Goal: Contribute content: Add original content to the website for others to see

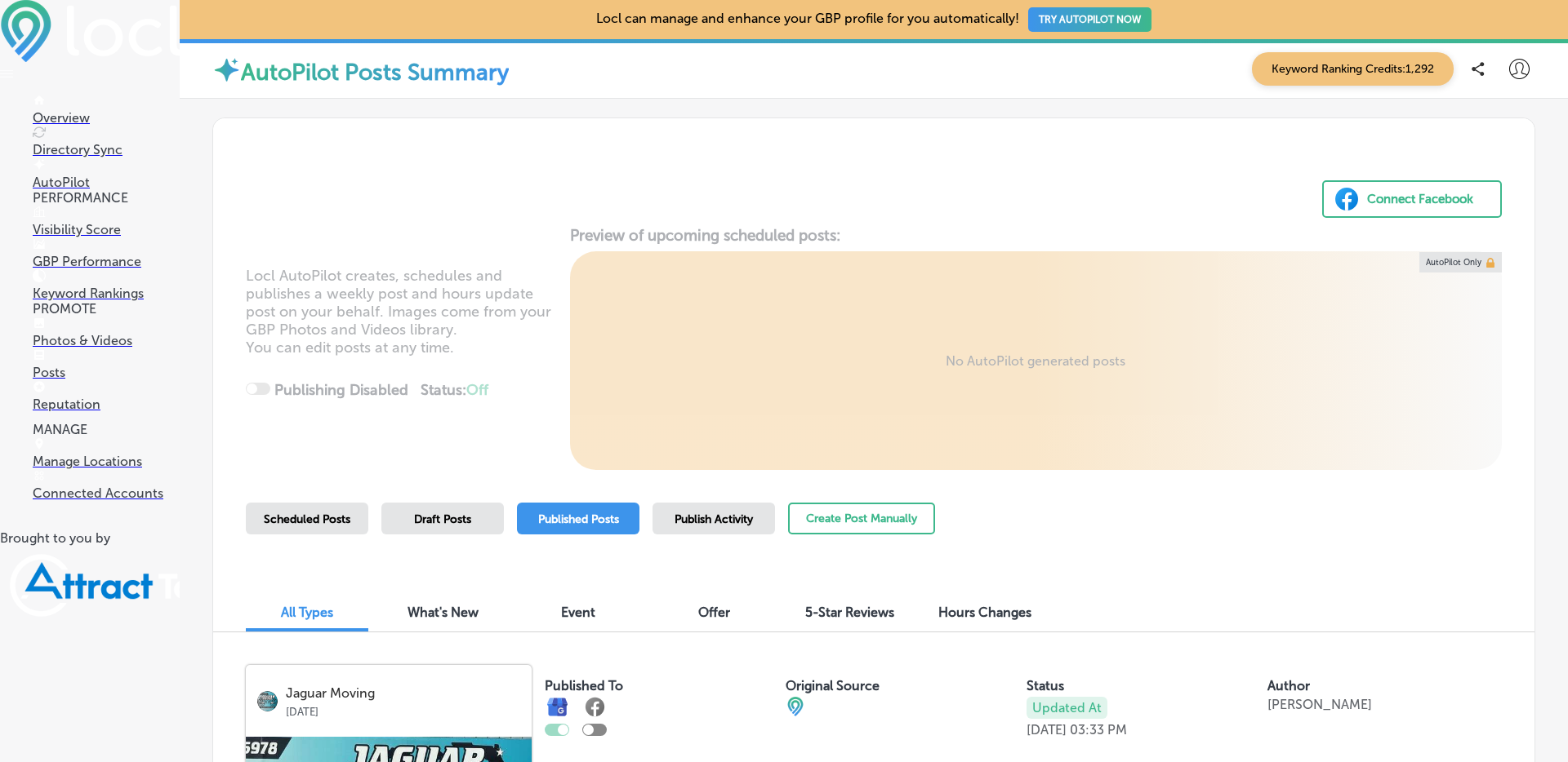
scroll to position [39, 0]
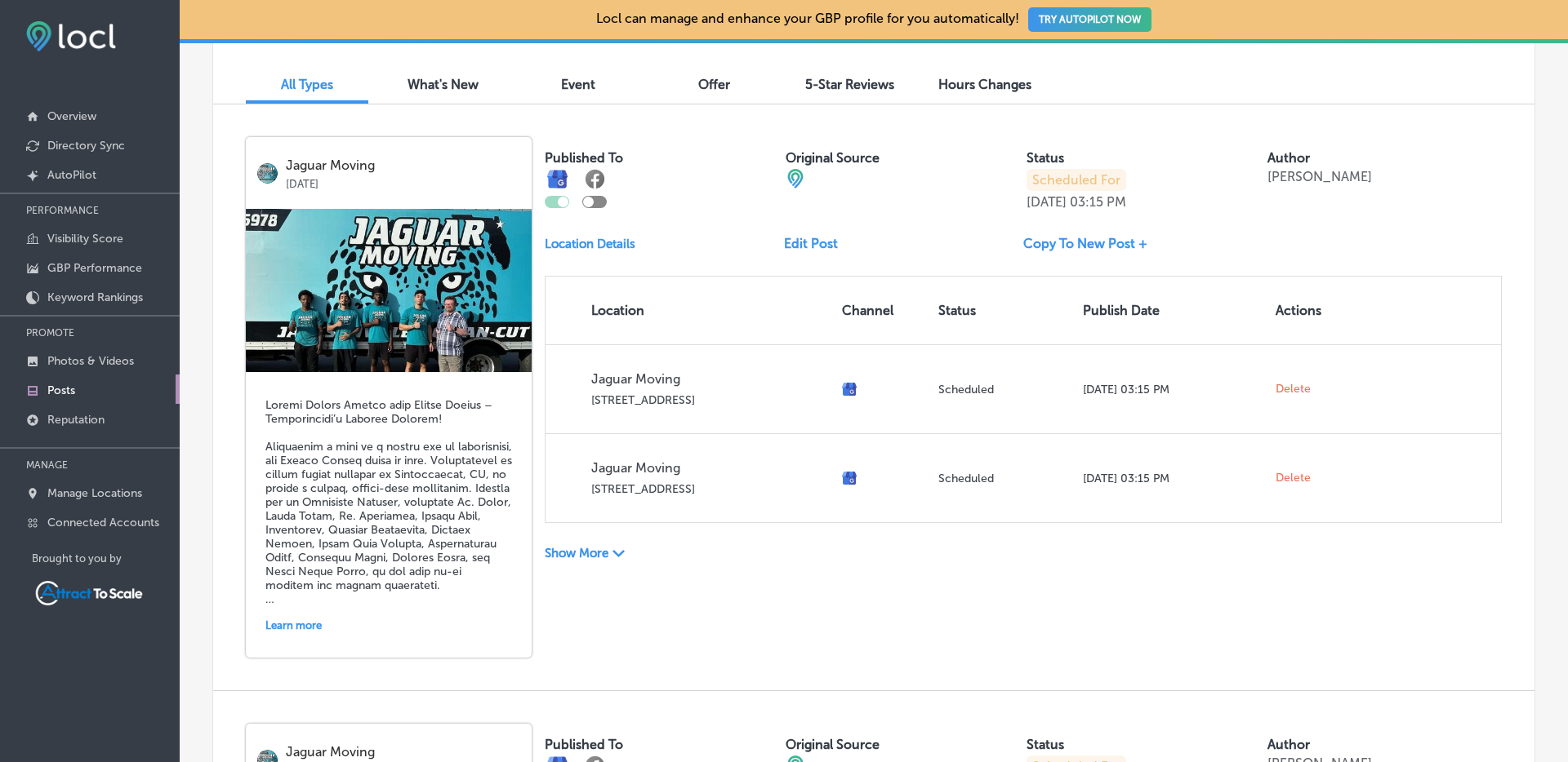
scroll to position [529, 0]
click at [629, 552] on div "Show More Path Created with Sketch." at bounding box center [664, 552] width 239 height 17
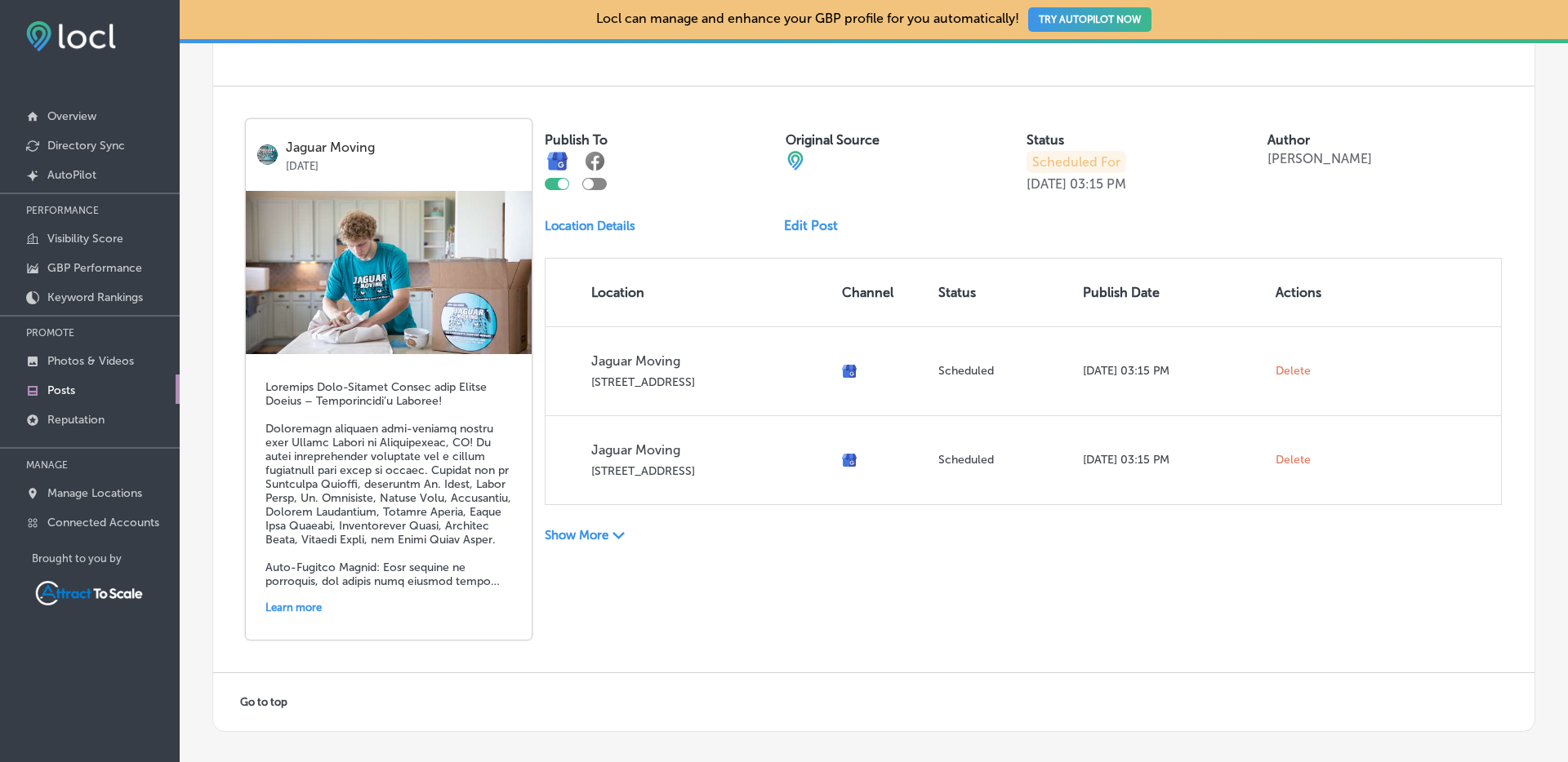
scroll to position [5255, 0]
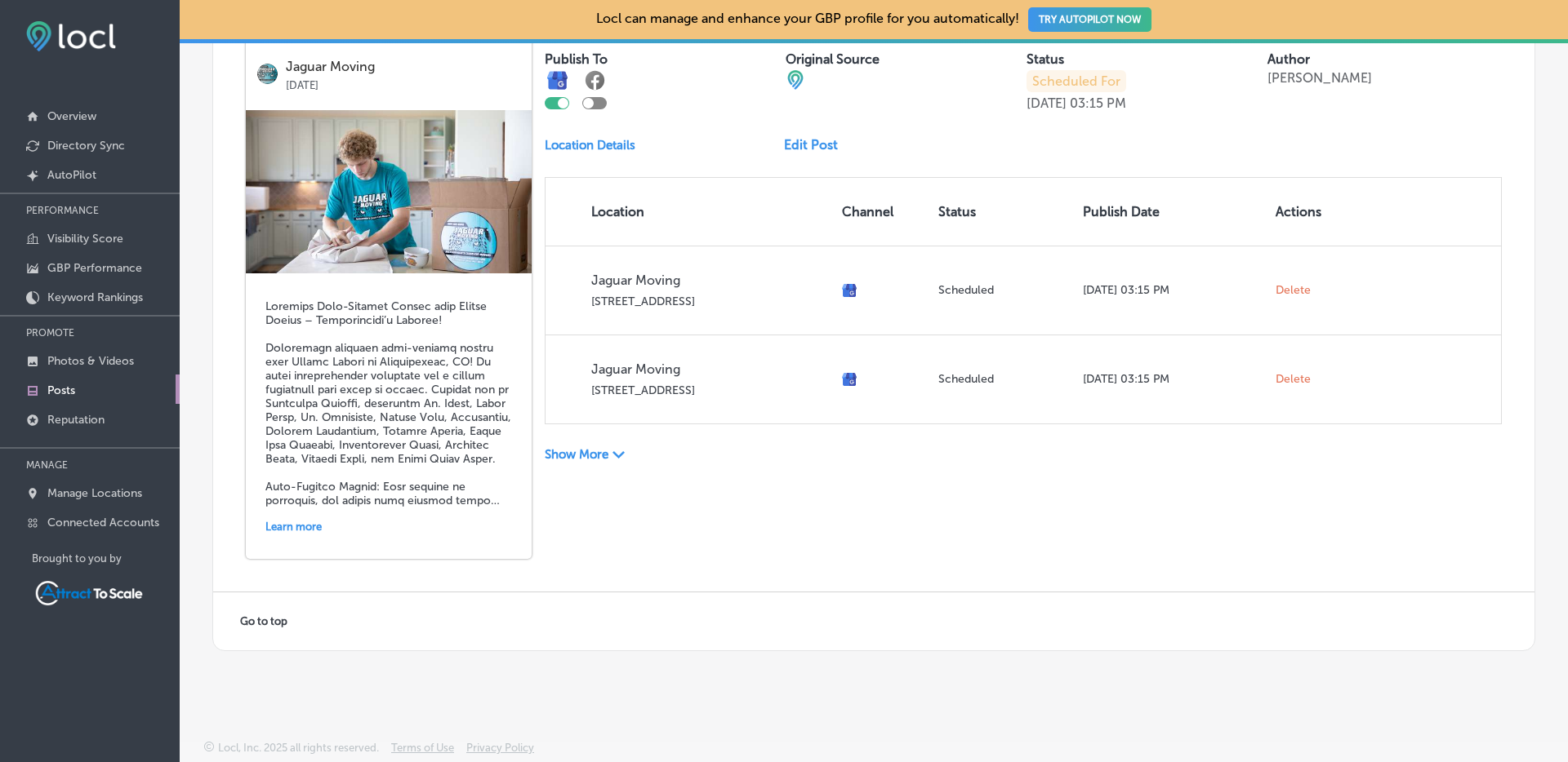
click at [278, 619] on span "Go to top" at bounding box center [264, 621] width 47 height 12
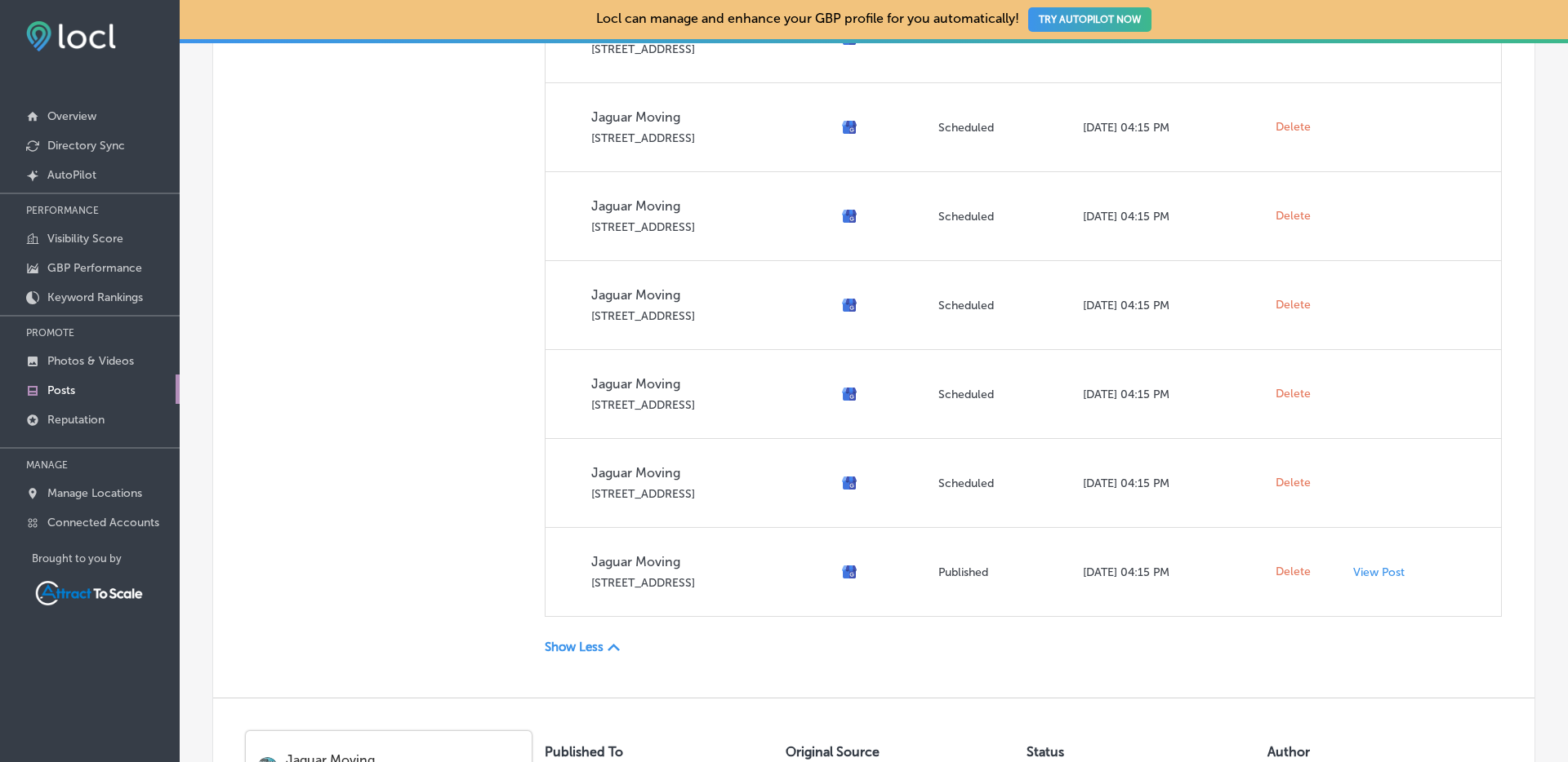
scroll to position [2797, 0]
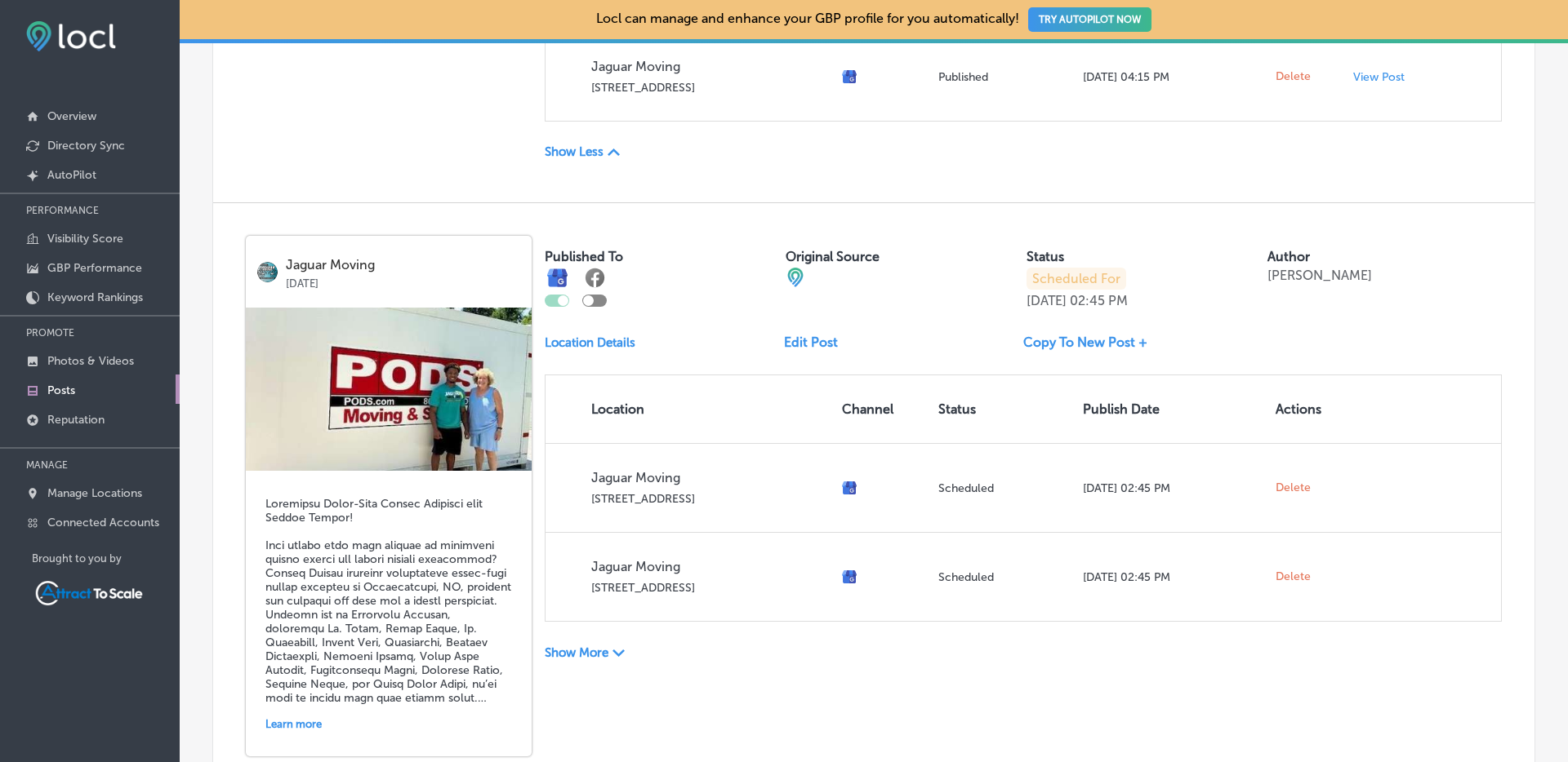
click at [582, 150] on p "Show Less" at bounding box center [574, 151] width 59 height 14
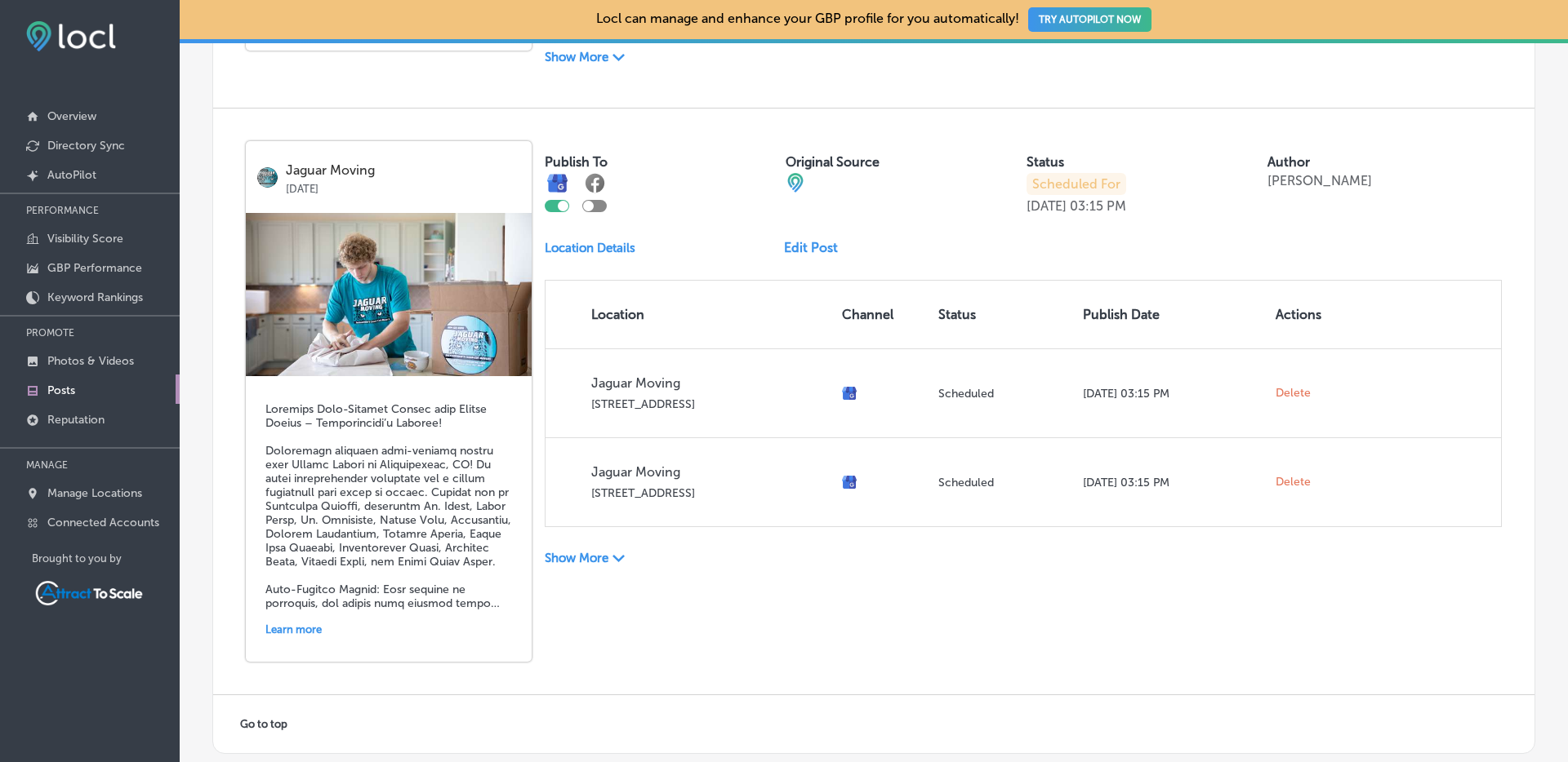
scroll to position [3474, 0]
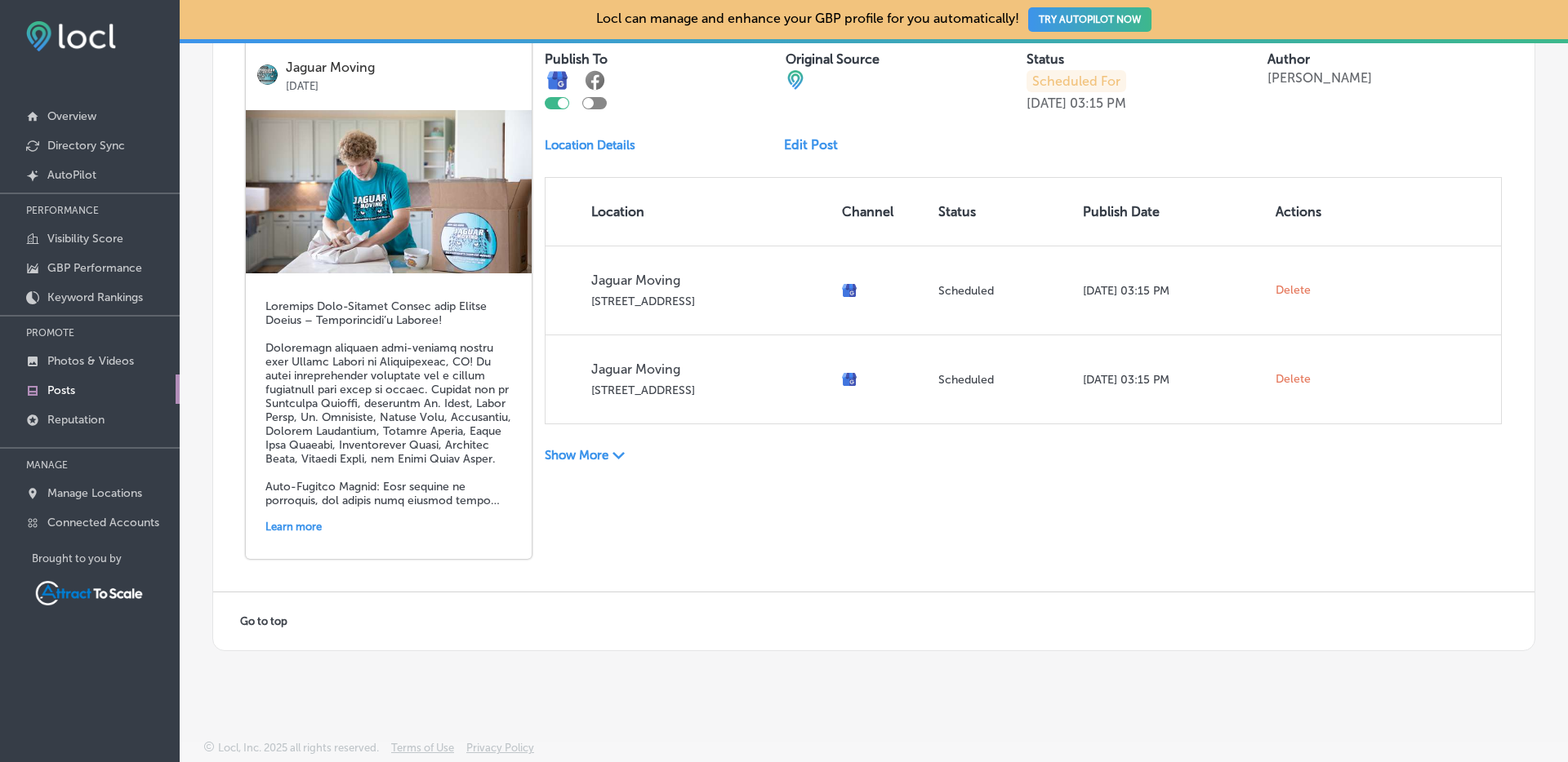
click at [610, 453] on div "Show More Path Created with Sketch." at bounding box center [664, 455] width 239 height 17
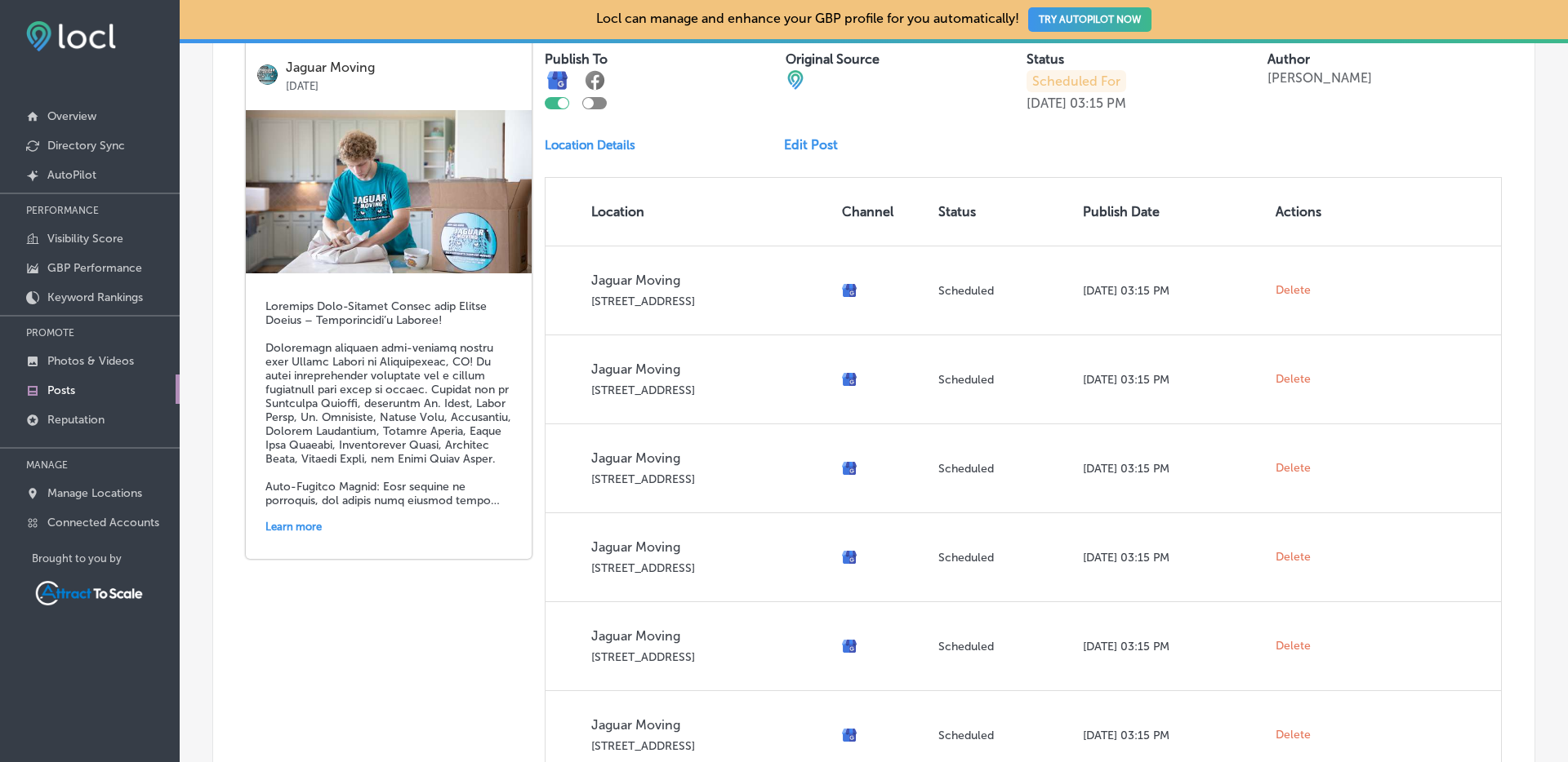
scroll to position [5345, 0]
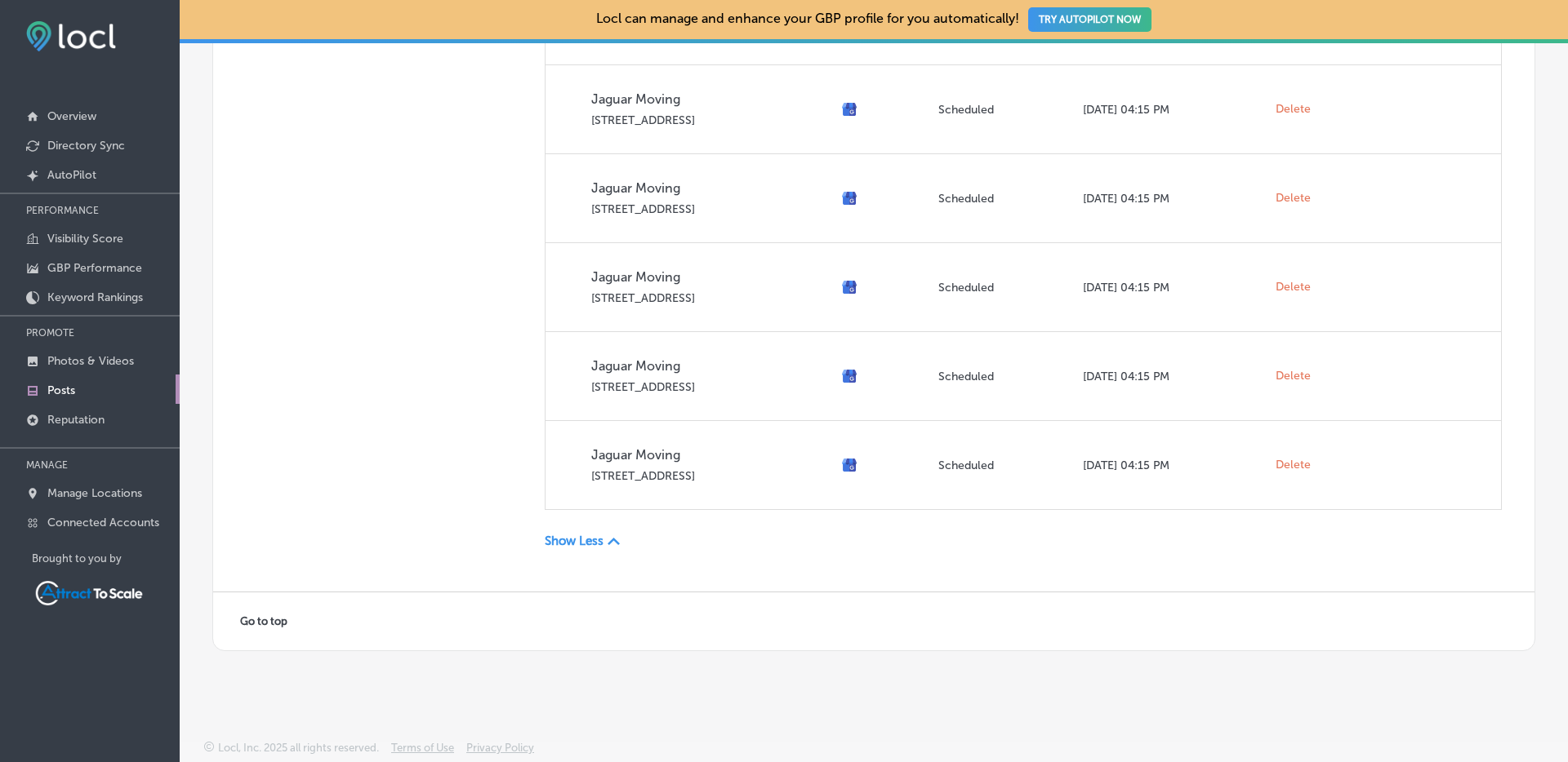
click at [587, 533] on div "Show Less Path Created with Sketch." at bounding box center [664, 542] width 239 height 17
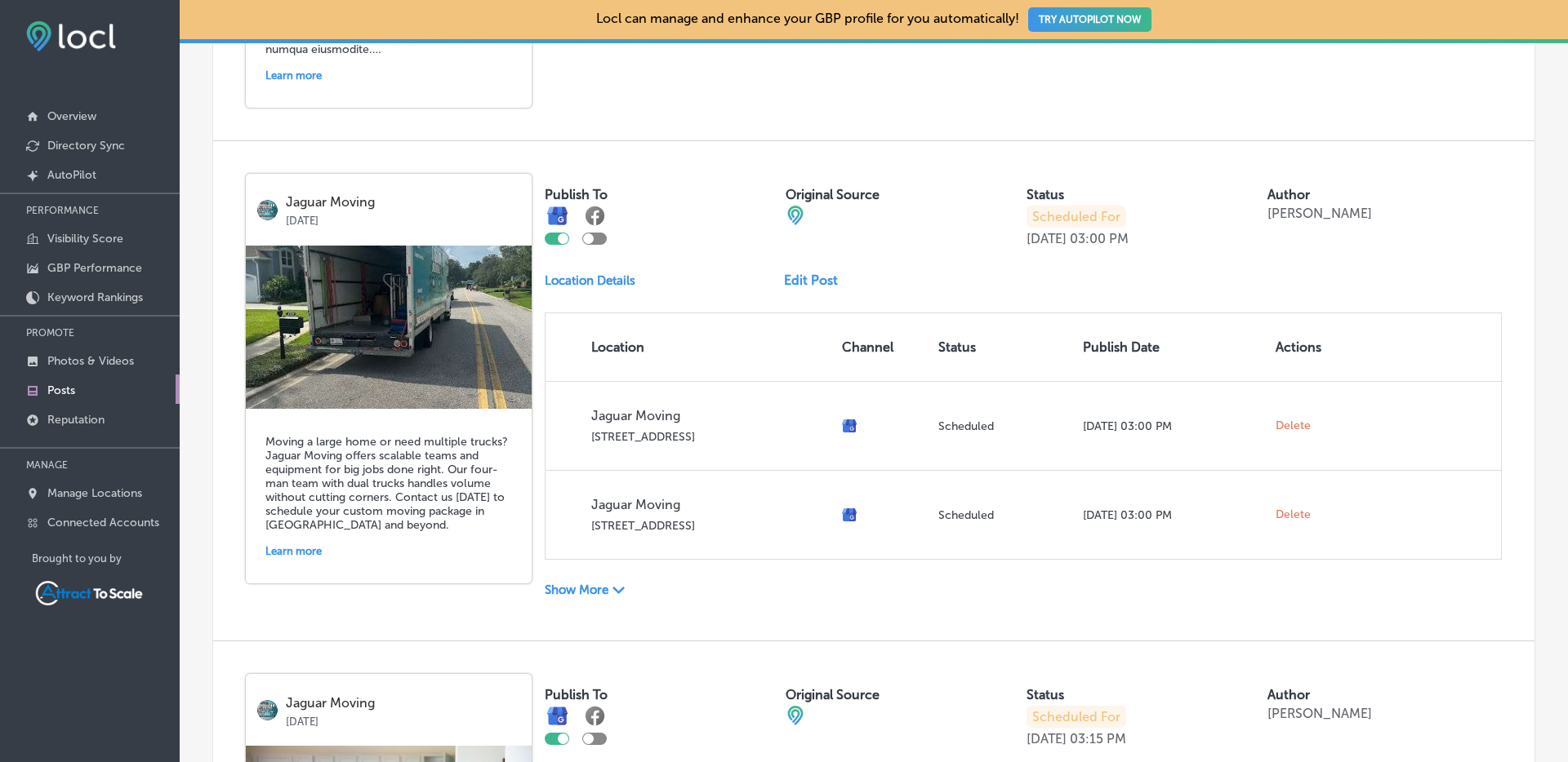
scroll to position [2789, 0]
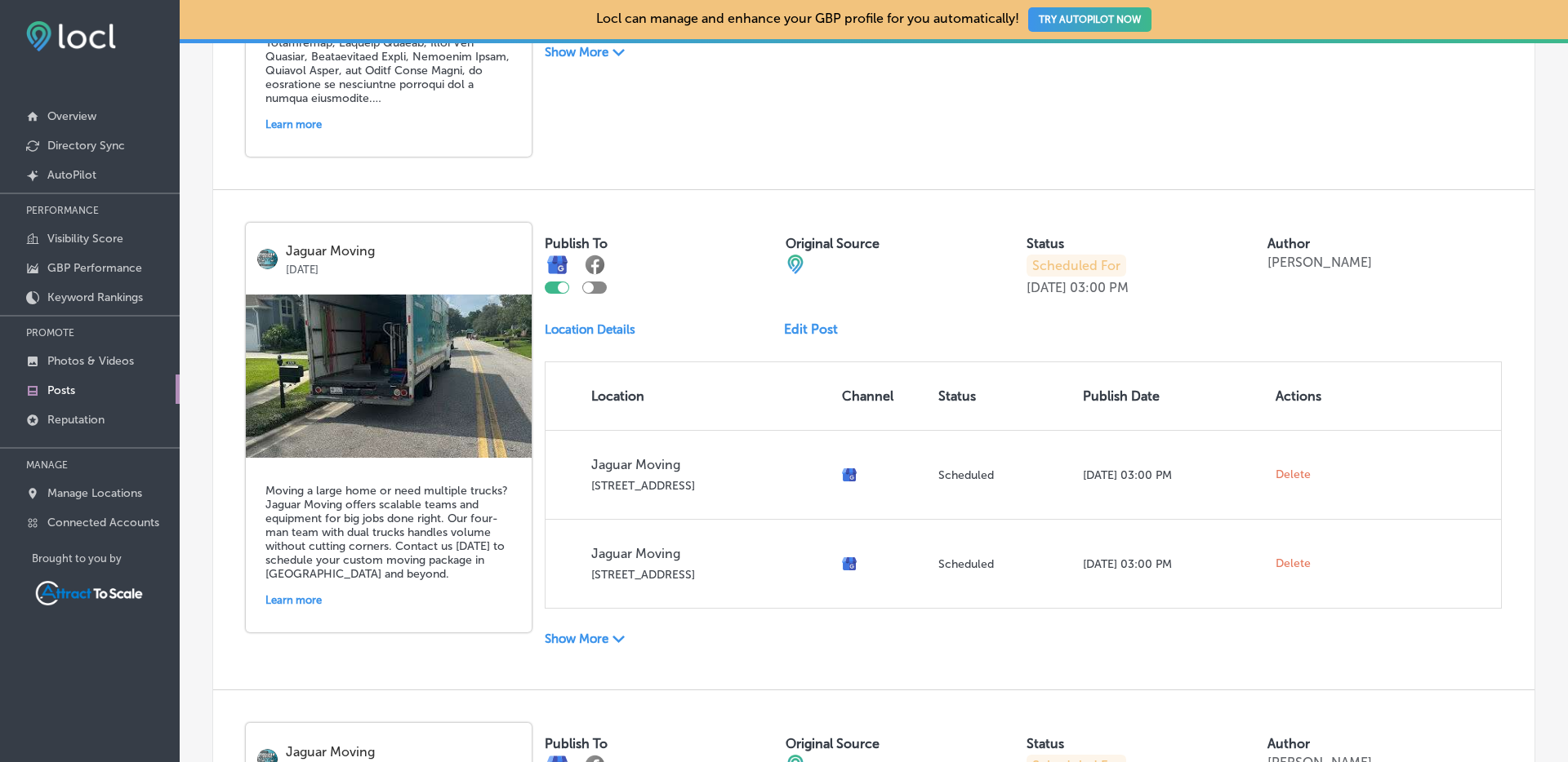
click at [337, 481] on div "Moving a large home or need multiple trucks? Jaguar Moving offers scalable team…" at bounding box center [389, 545] width 286 height 175
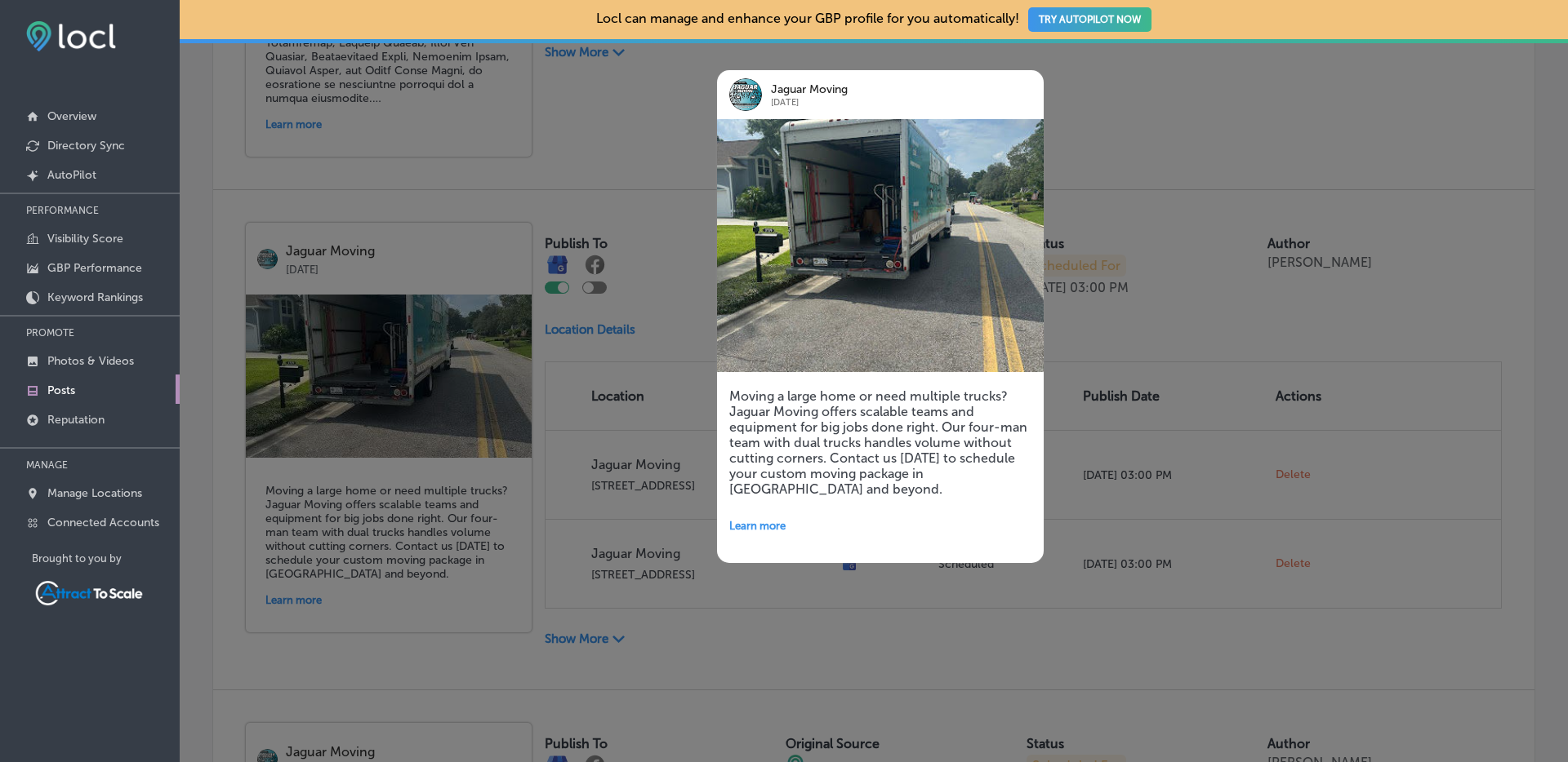
click at [611, 569] on div at bounding box center [784, 381] width 1568 height 762
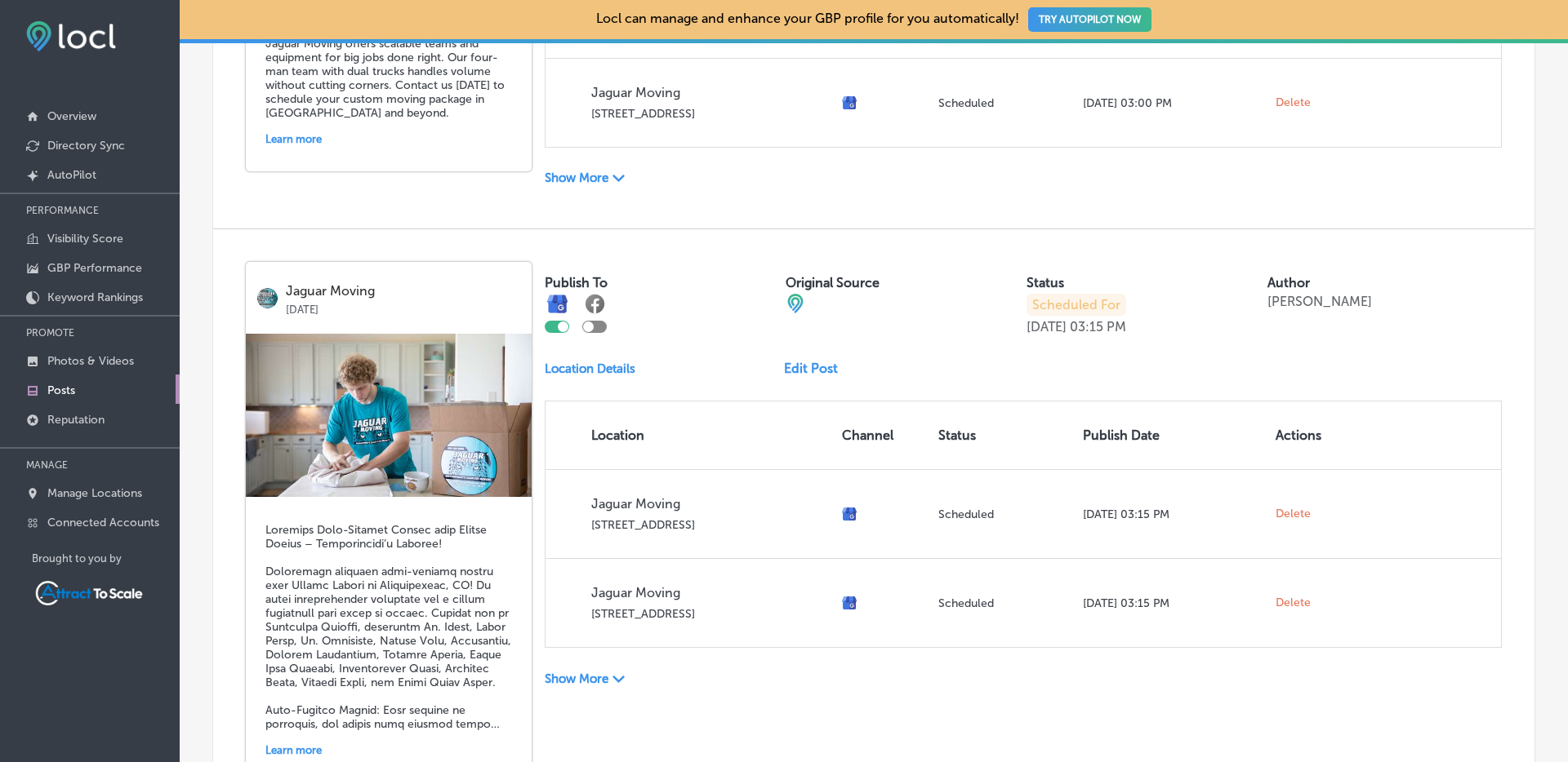
scroll to position [3247, 0]
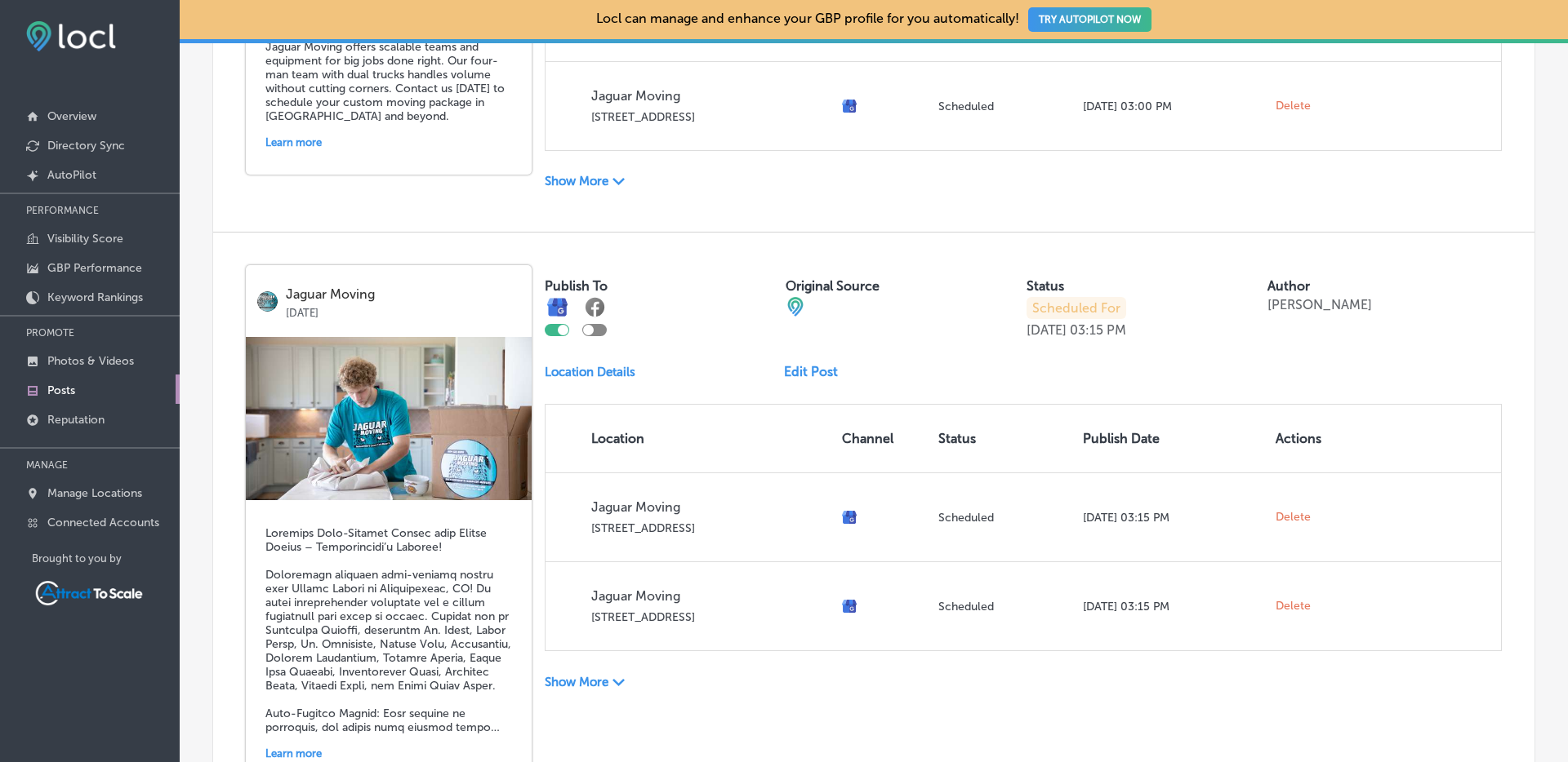
click at [589, 678] on p "Show More" at bounding box center [576, 682] width 63 height 14
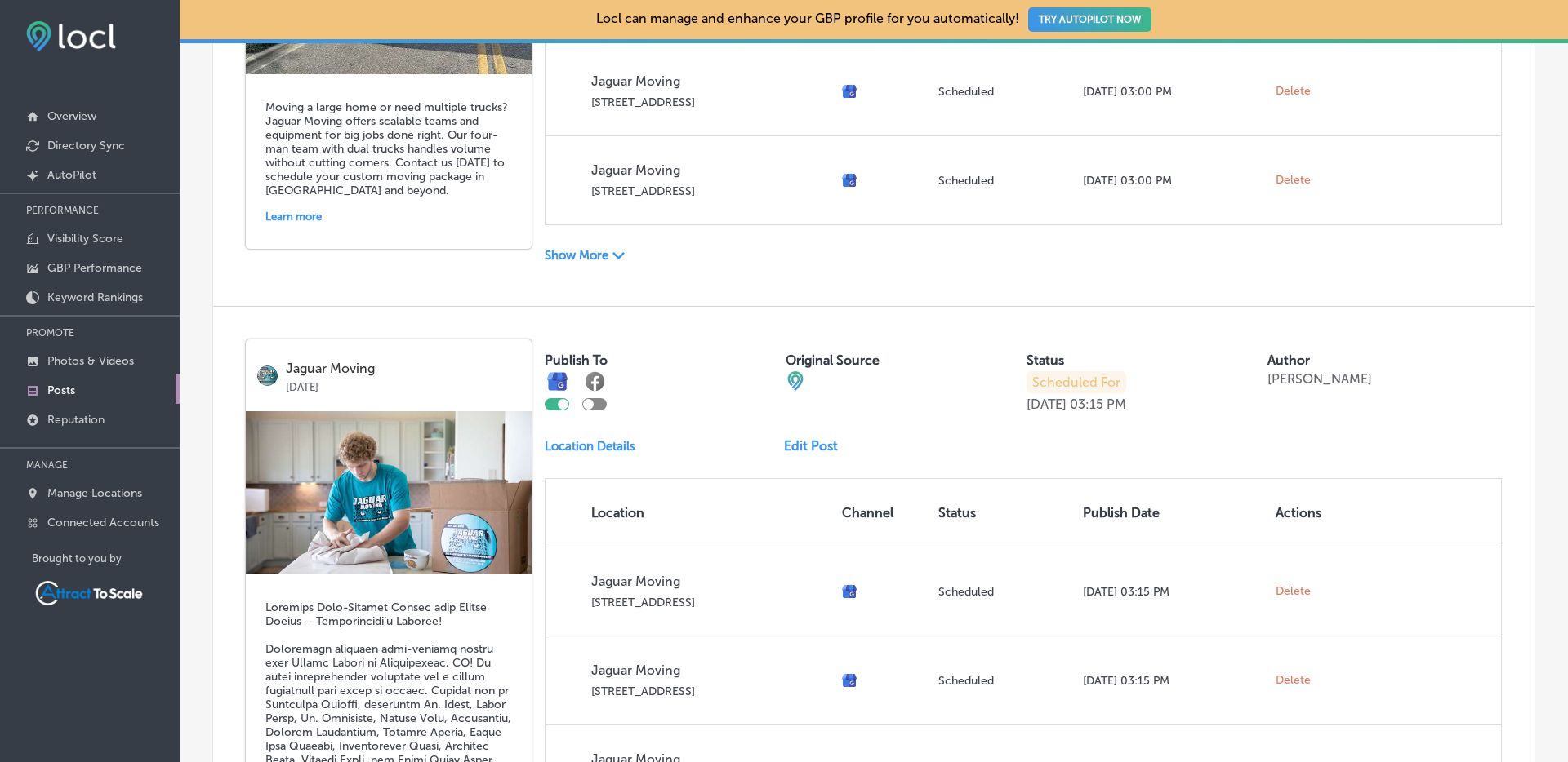
scroll to position [2838, 0]
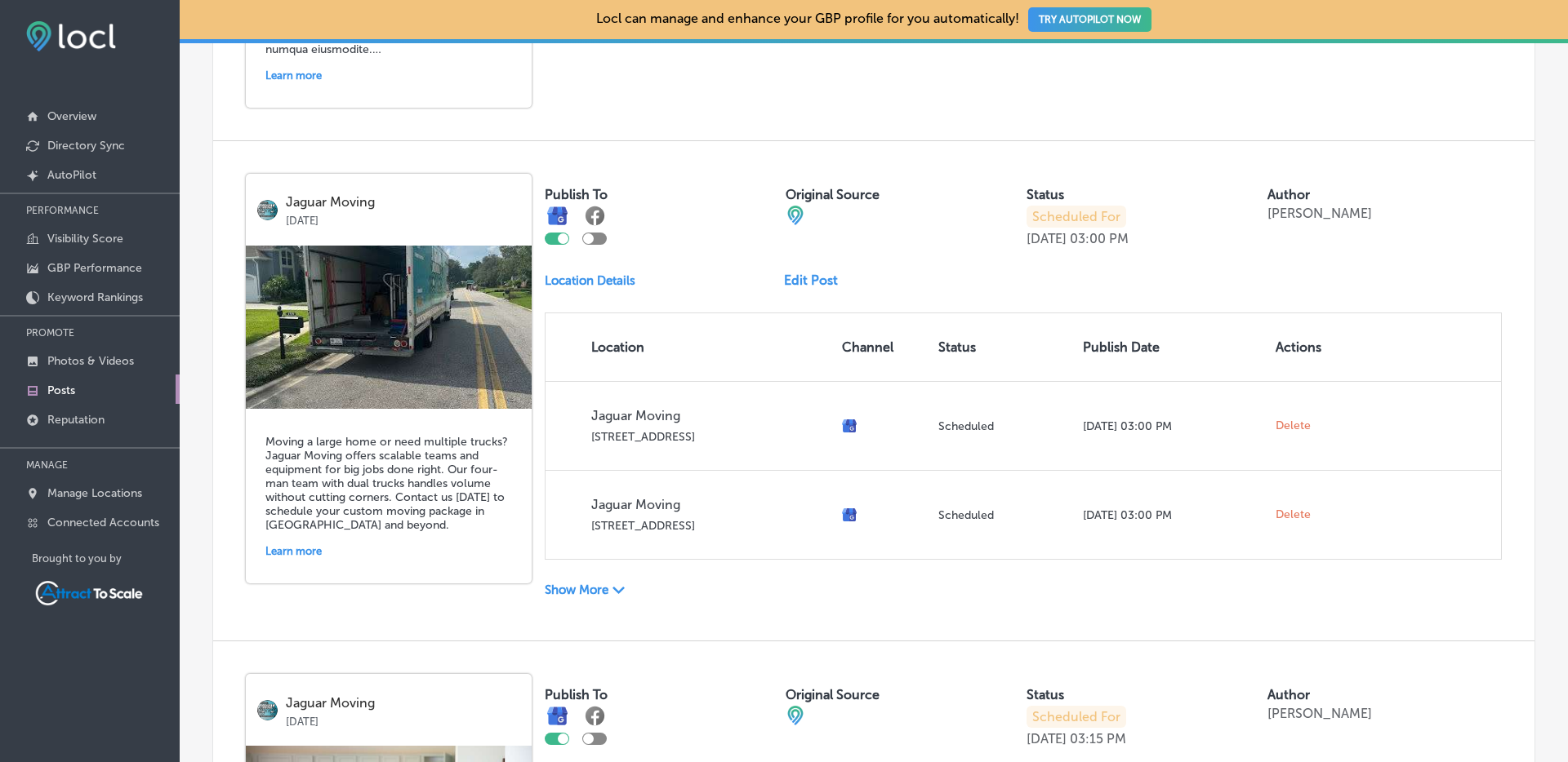
click at [572, 590] on p "Show More" at bounding box center [576, 590] width 63 height 14
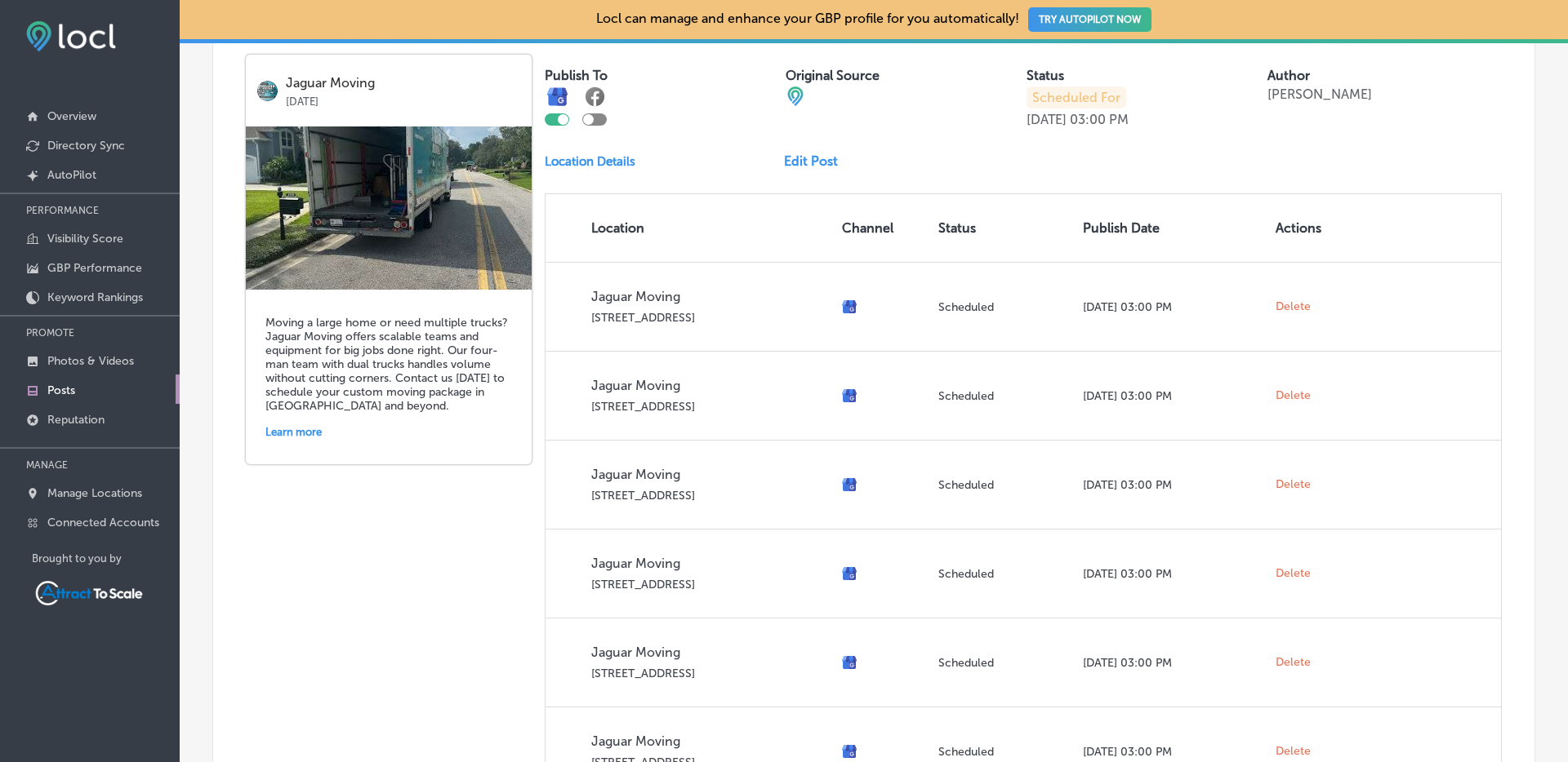
scroll to position [2333, 0]
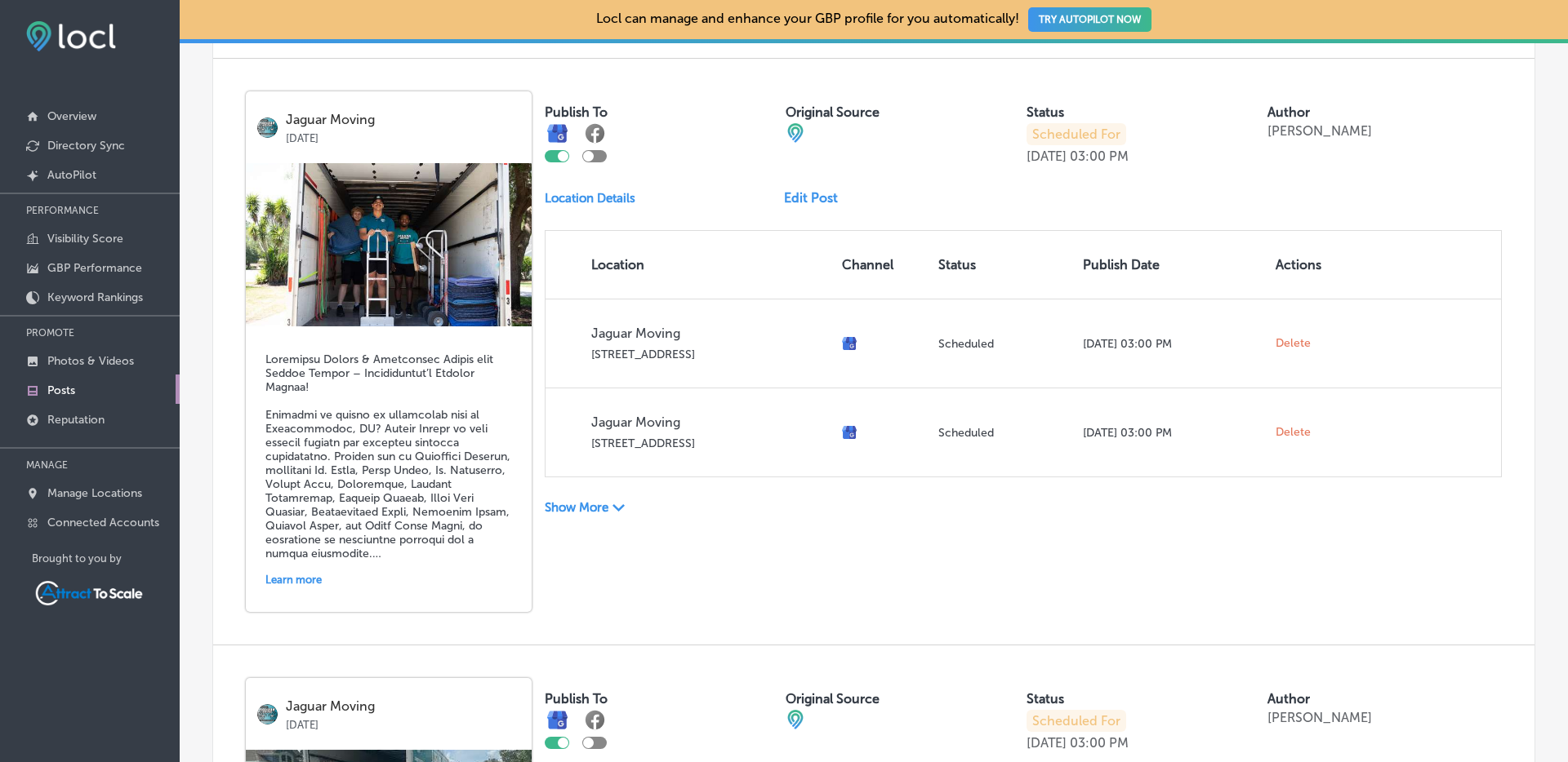
click at [598, 503] on p "Show More" at bounding box center [576, 507] width 63 height 14
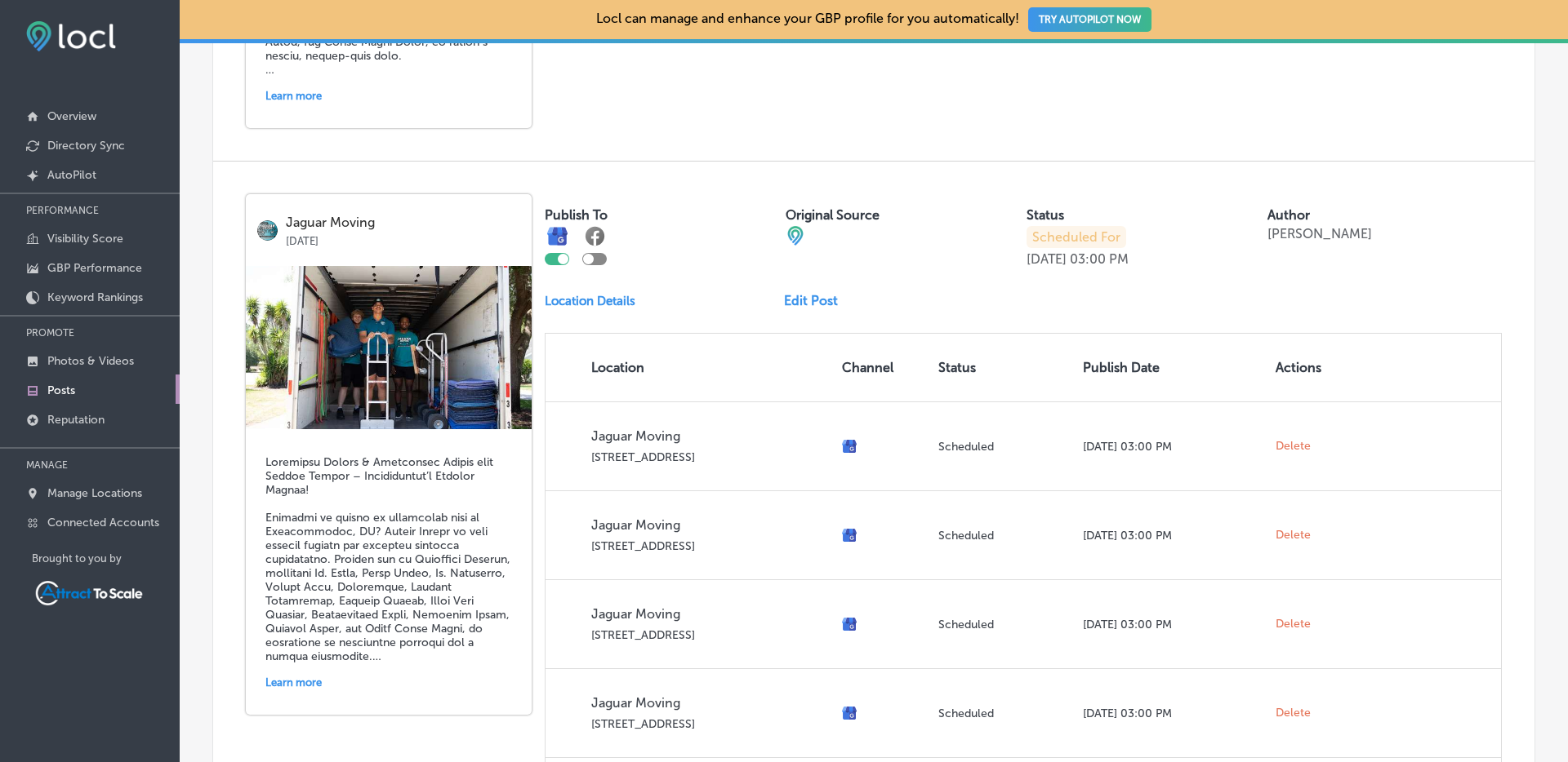
scroll to position [2022, 0]
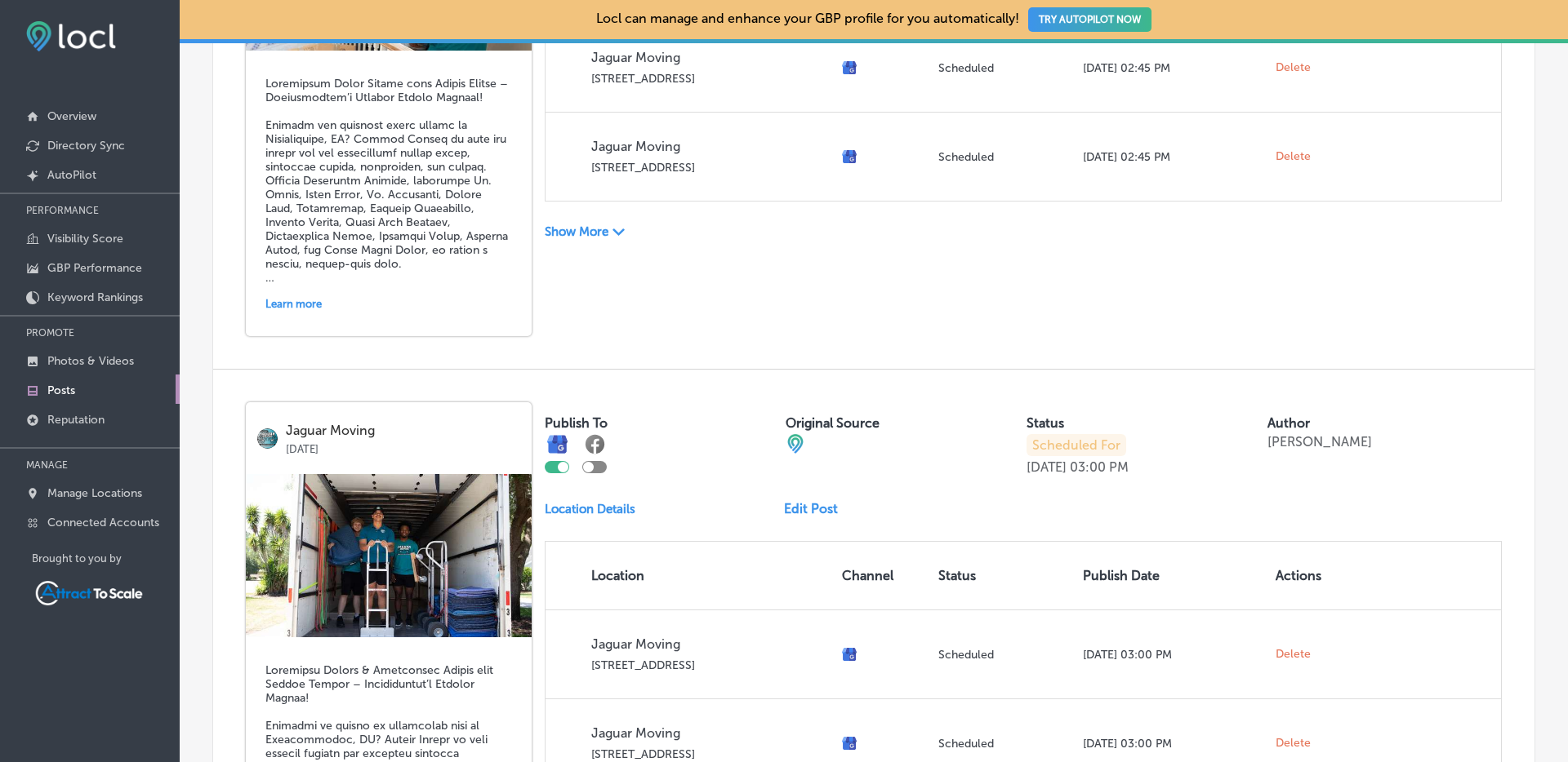
click at [604, 230] on p "Show More" at bounding box center [576, 231] width 63 height 14
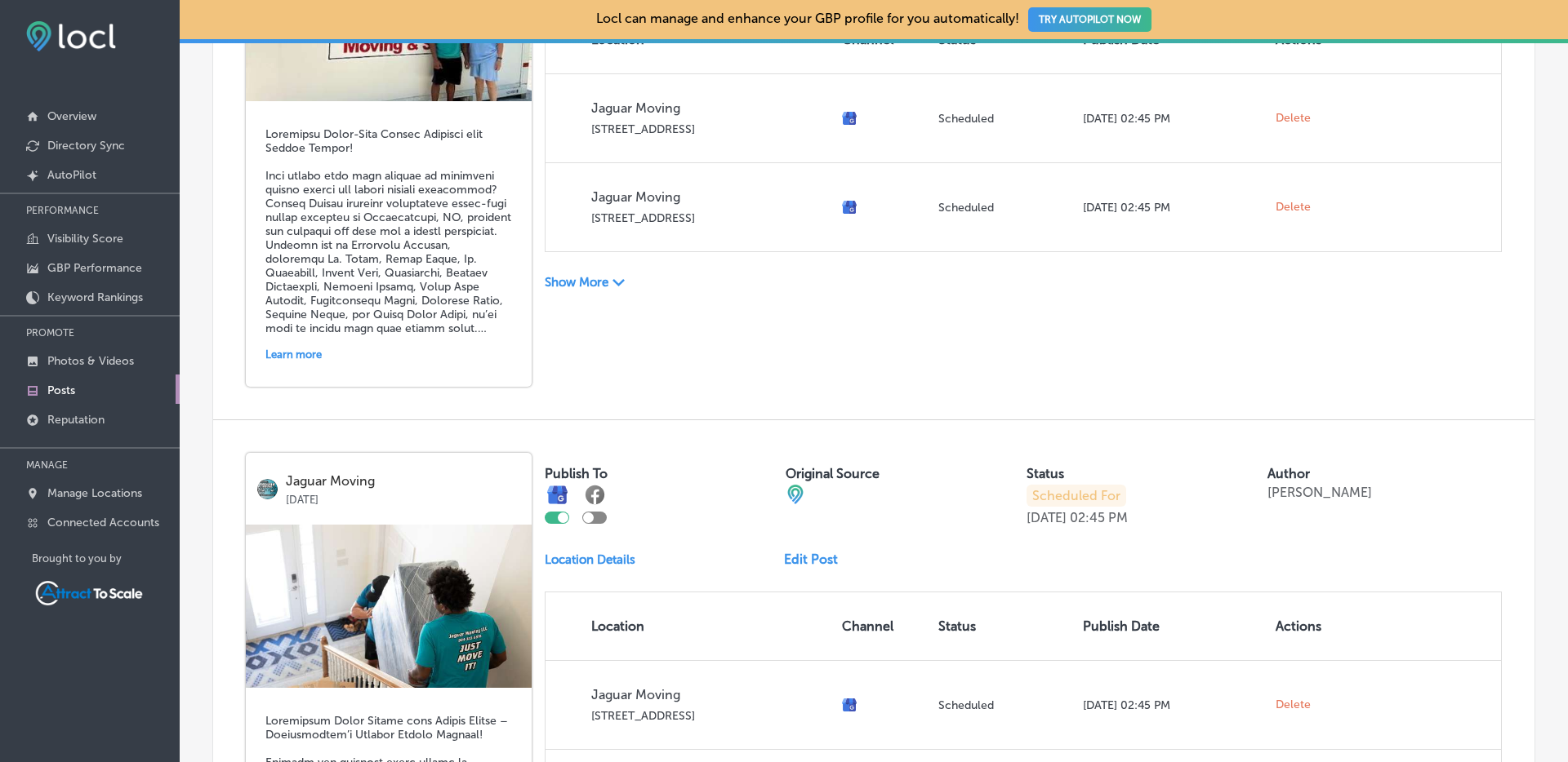
scroll to position [1382, 0]
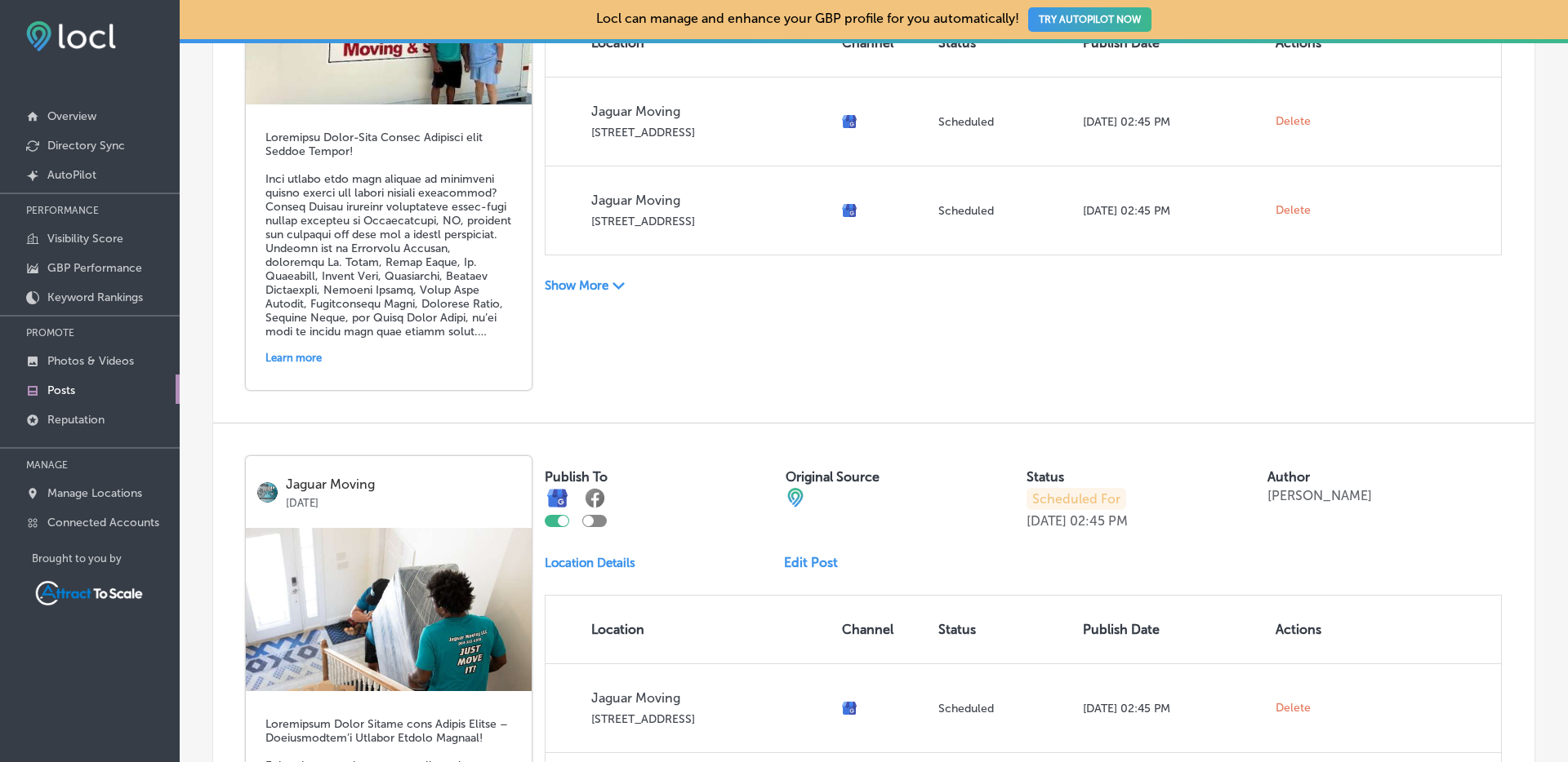
click at [609, 284] on p "Show More" at bounding box center [576, 285] width 63 height 14
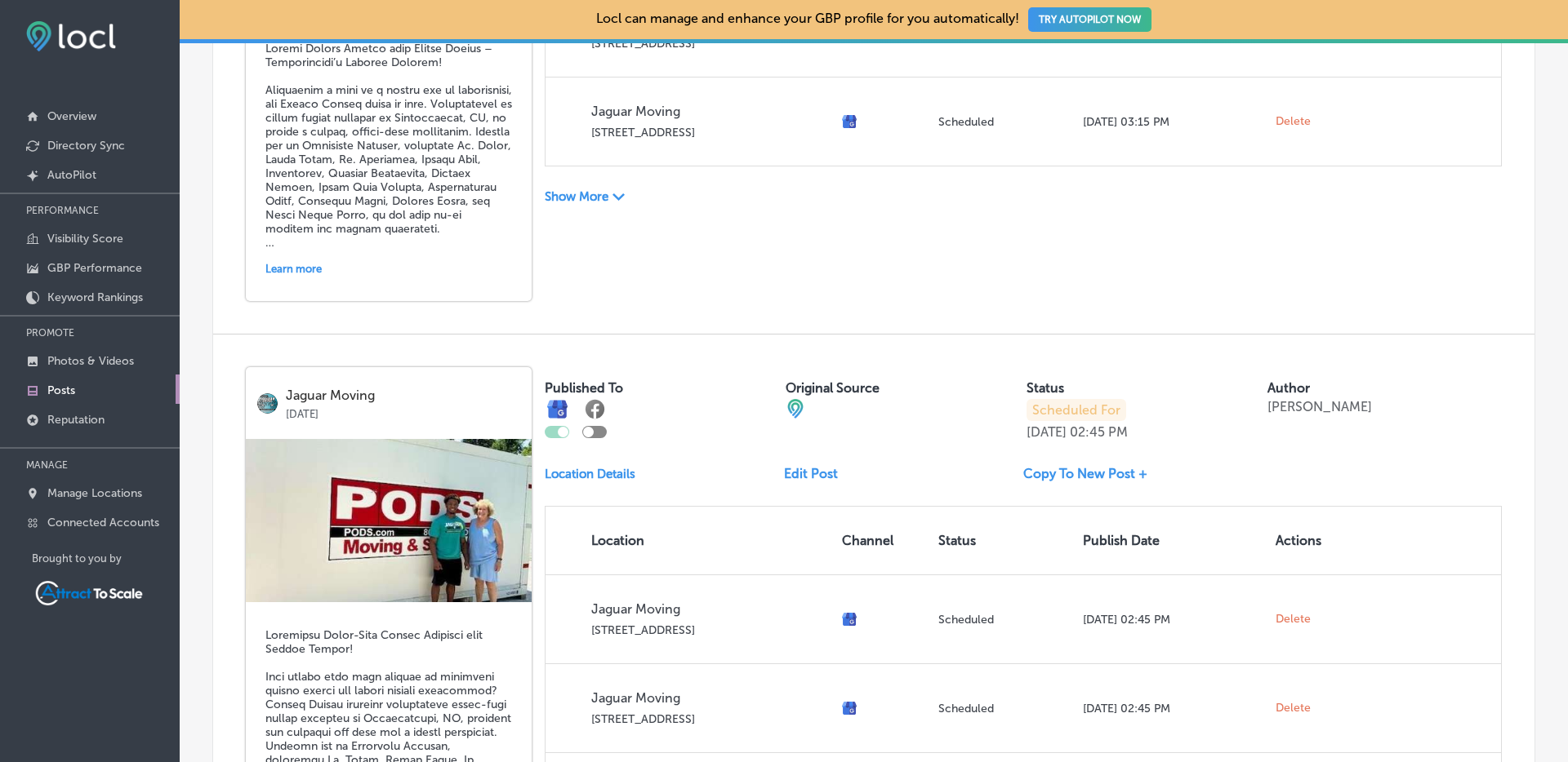
scroll to position [882, 0]
click at [610, 204] on div "Show More Path Created with Sketch." at bounding box center [664, 199] width 239 height 17
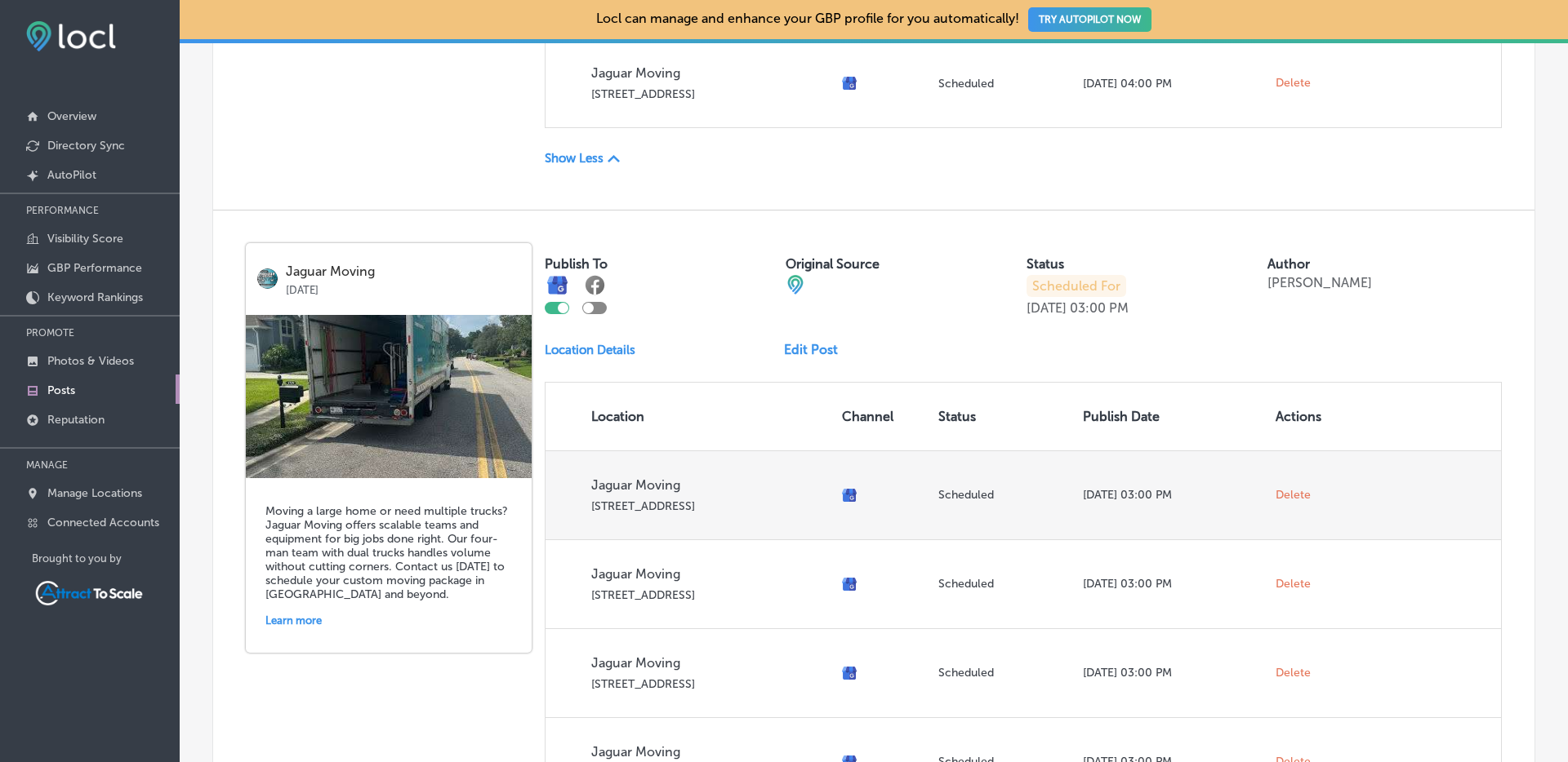
scroll to position [9984, 0]
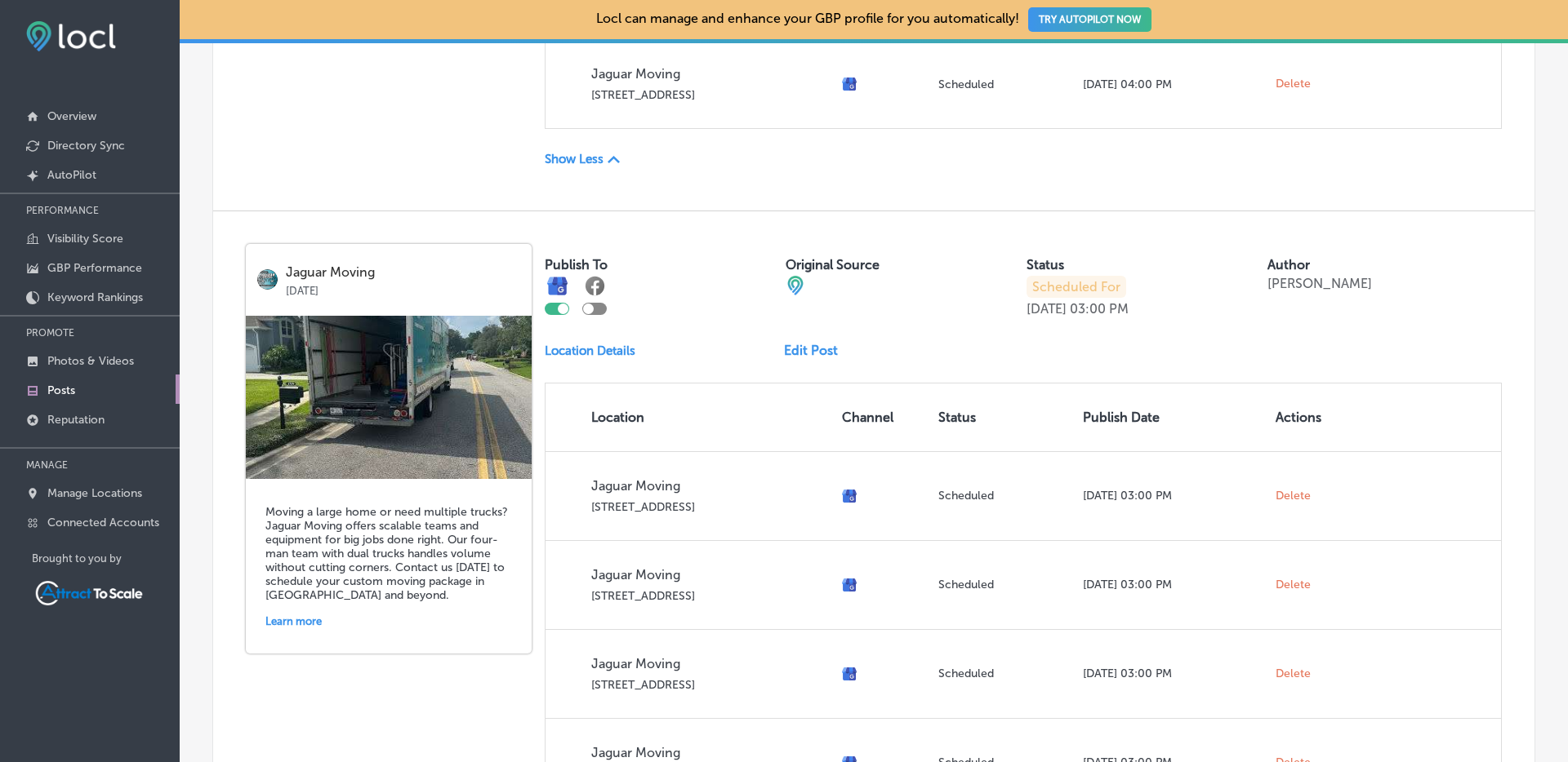
click at [797, 350] on link "Edit Post" at bounding box center [817, 351] width 67 height 15
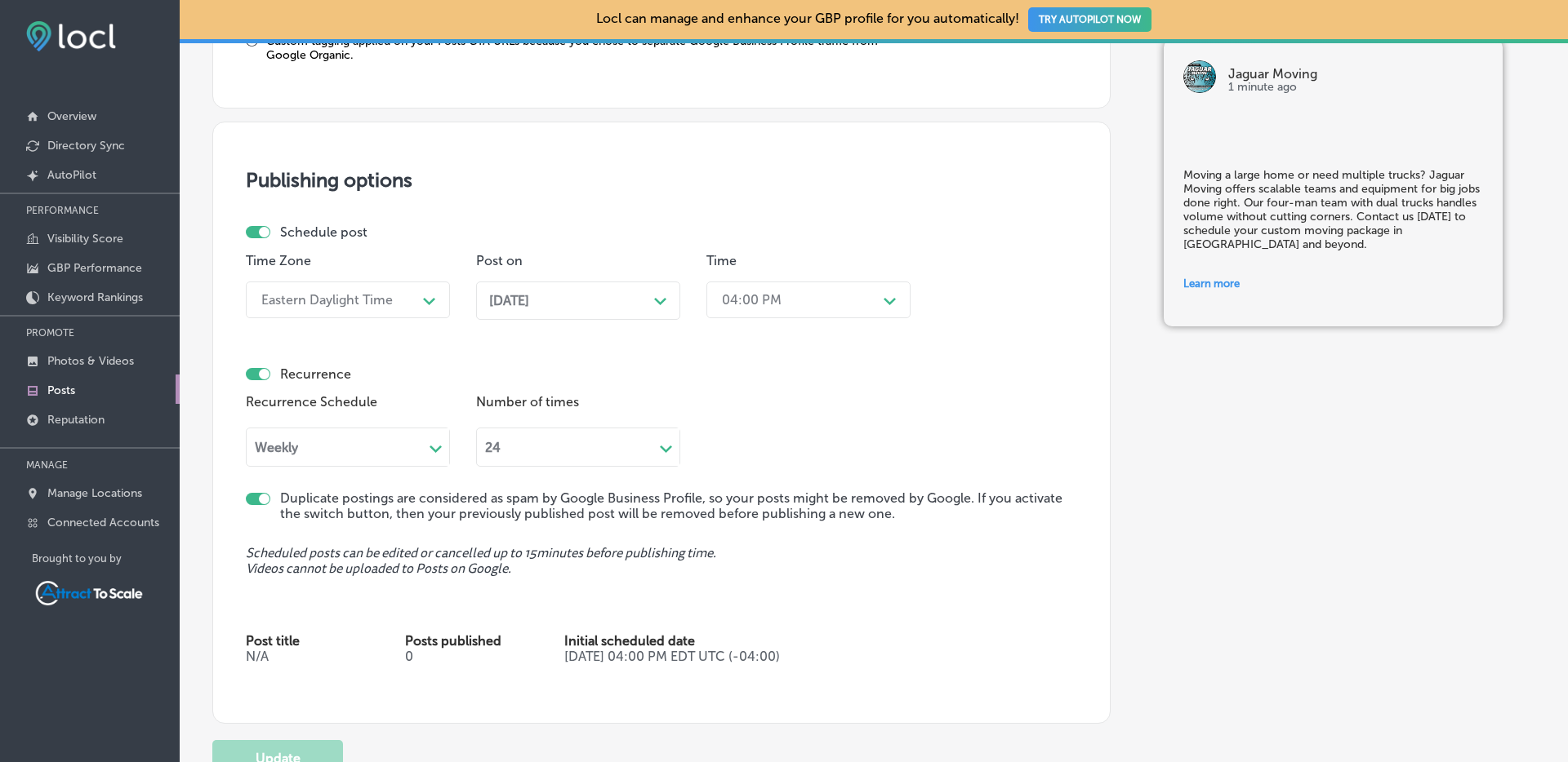
scroll to position [1504, 0]
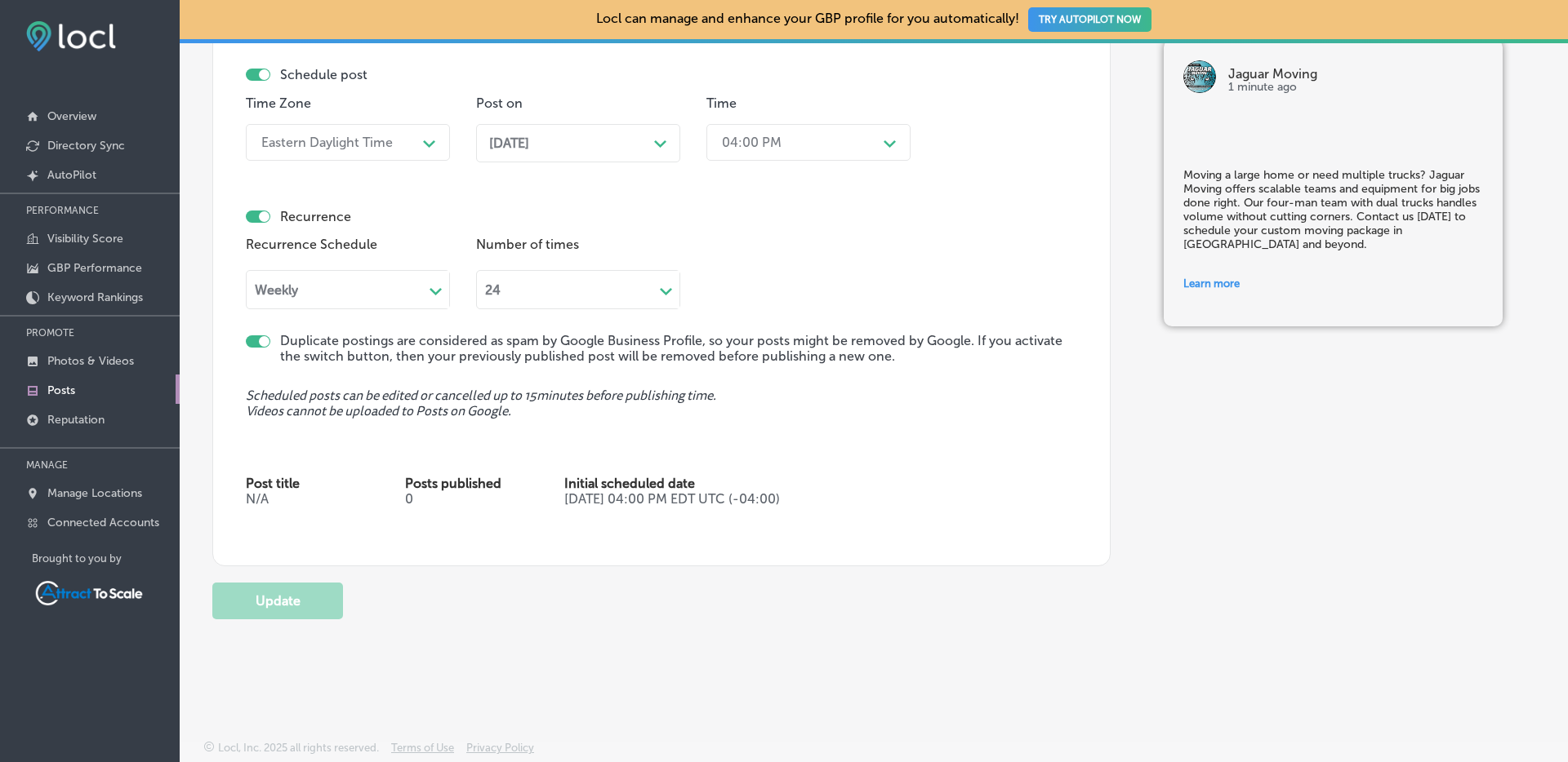
checkbox input "true"
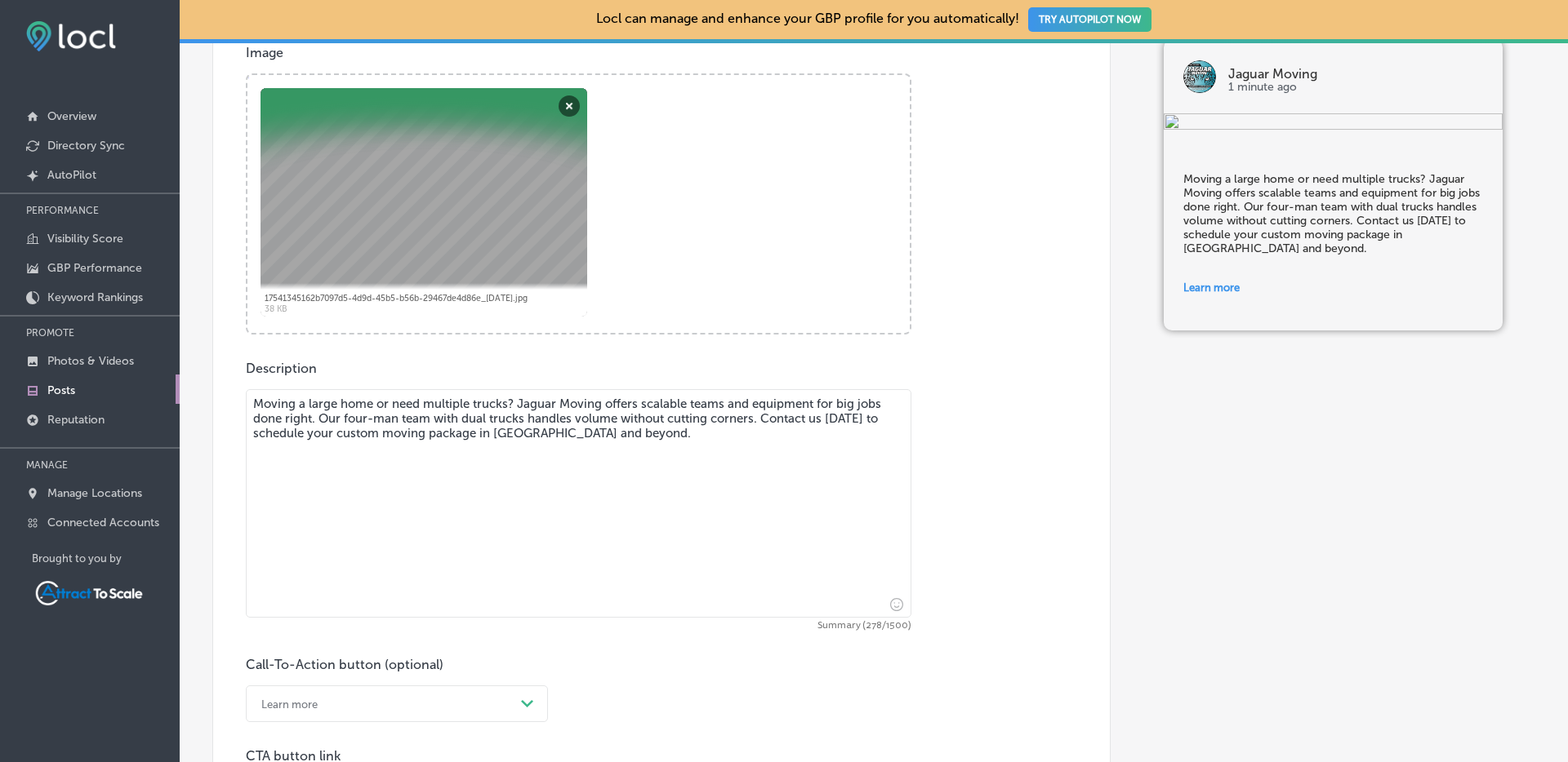
scroll to position [0, 0]
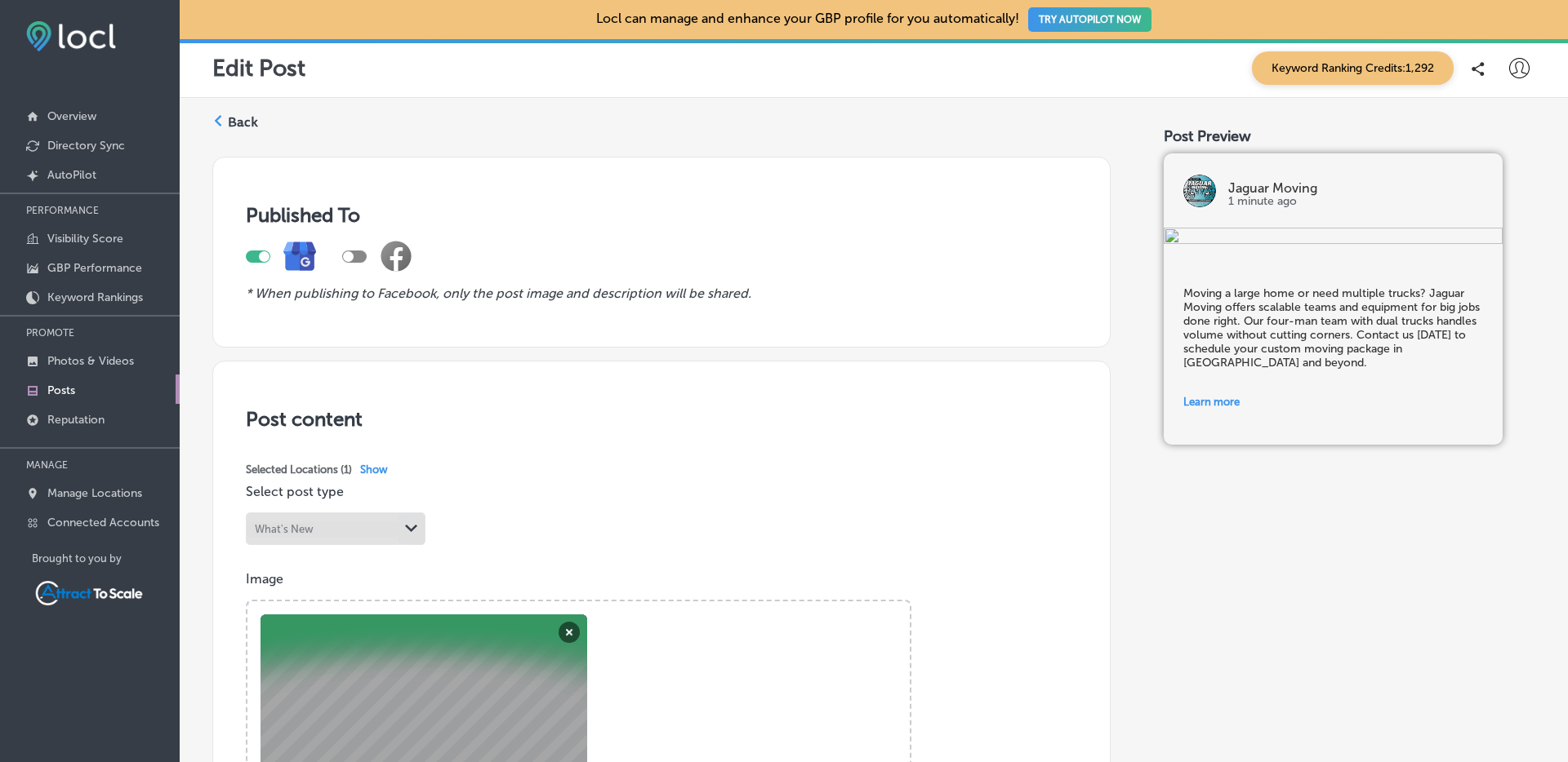
click at [231, 128] on label "Back" at bounding box center [243, 122] width 30 height 18
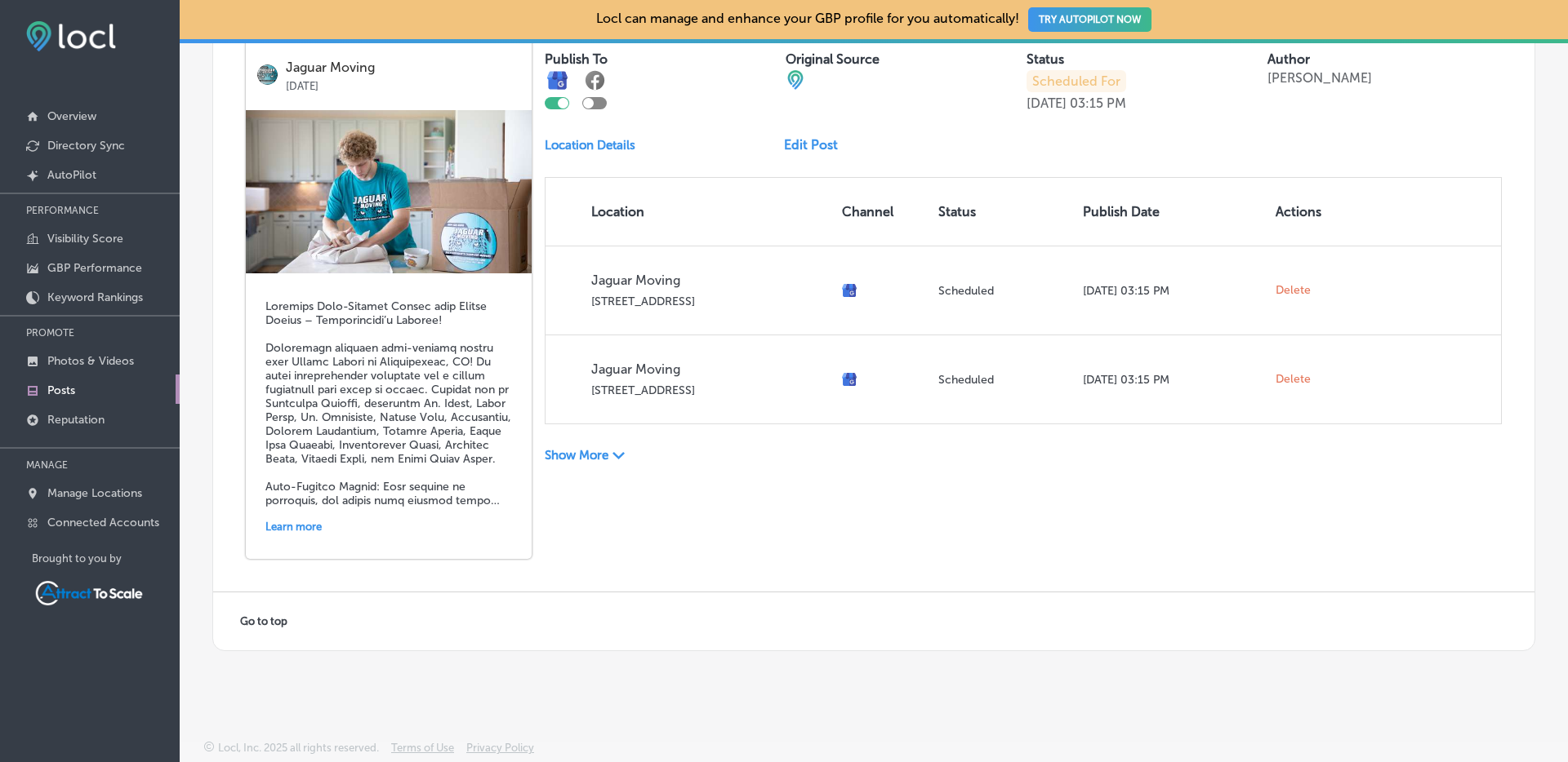
scroll to position [2860, 0]
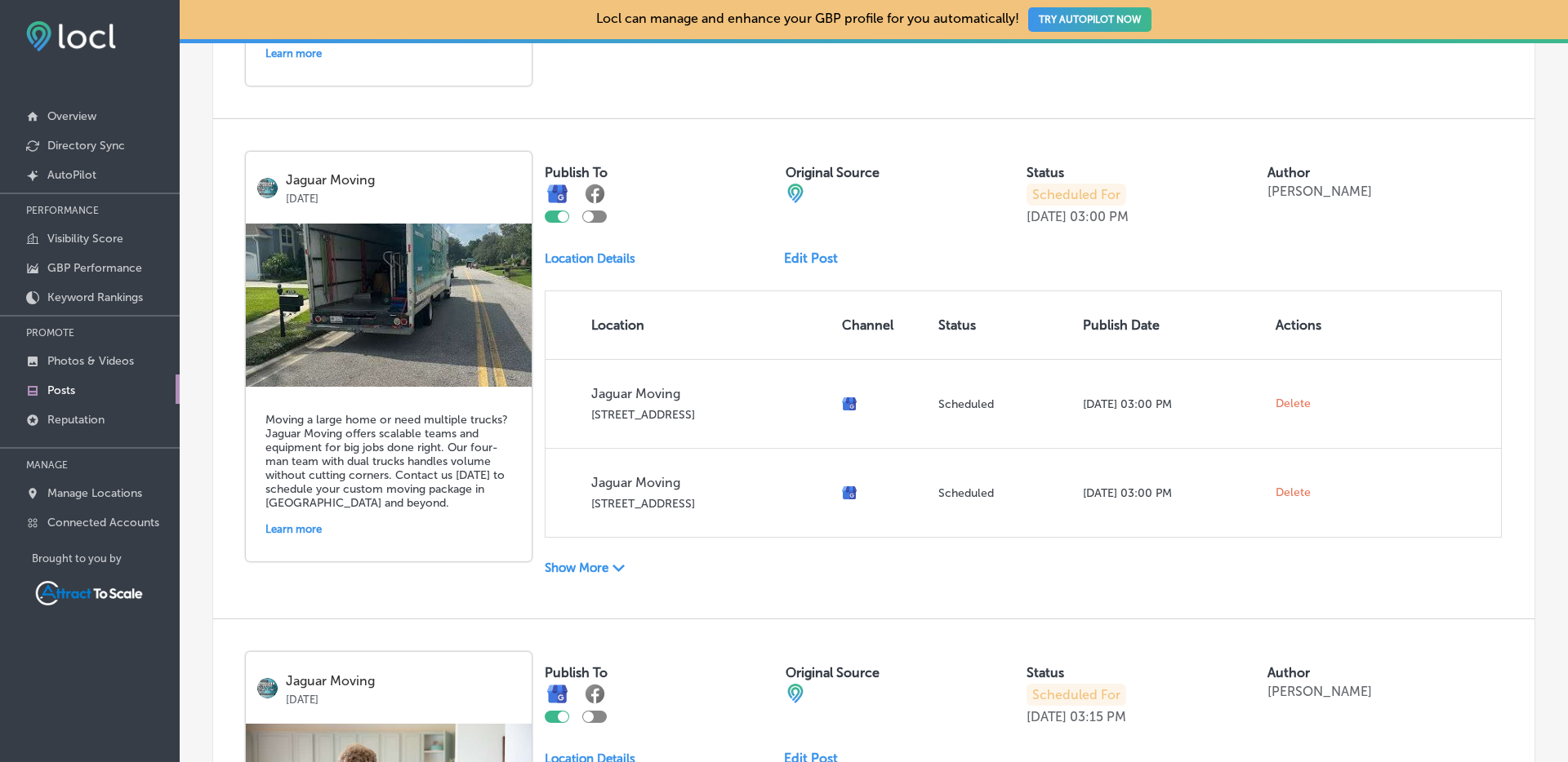
click at [613, 572] on icon "Path Created with Sketch." at bounding box center [618, 568] width 12 height 8
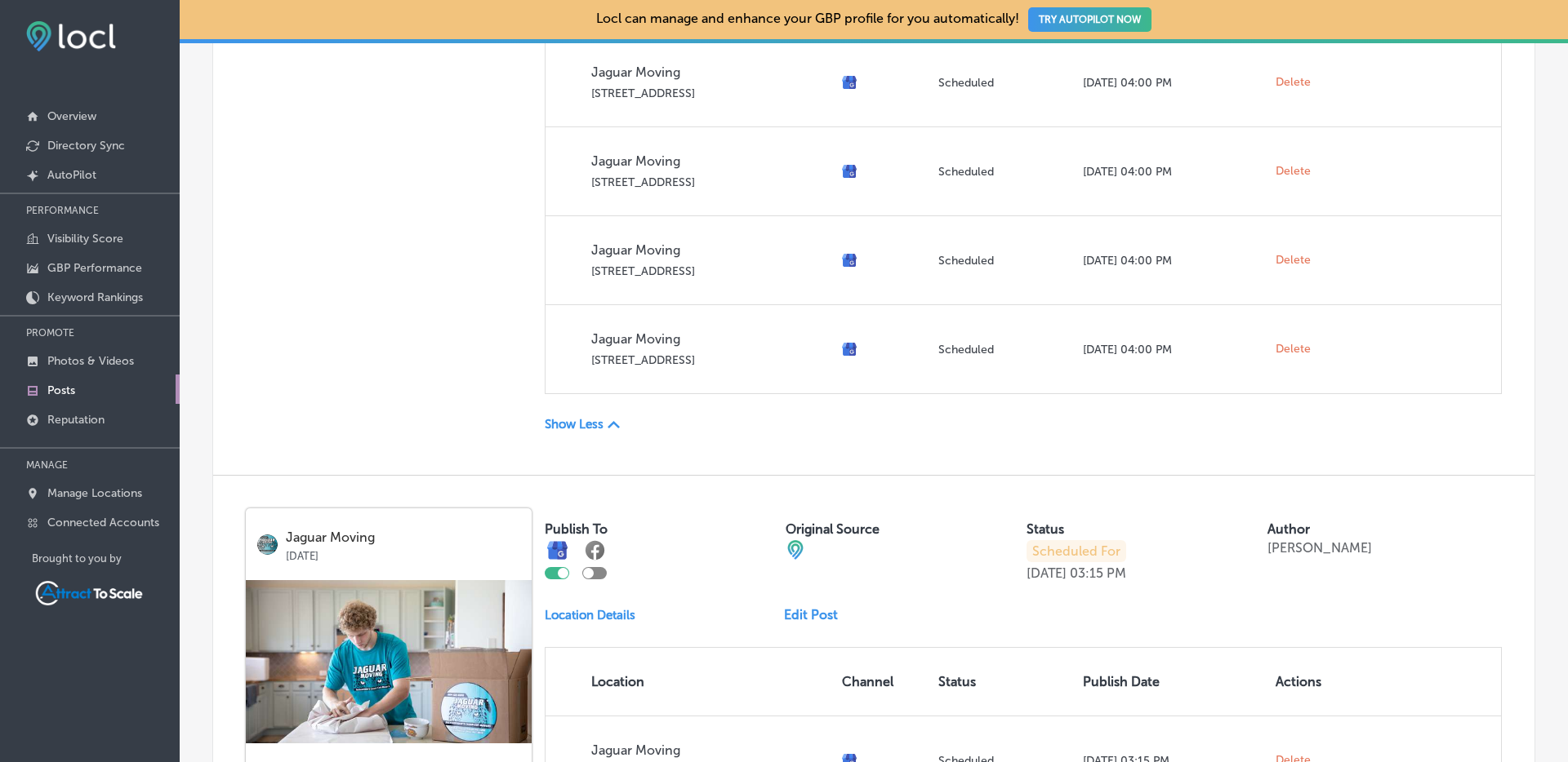
scroll to position [5430, 0]
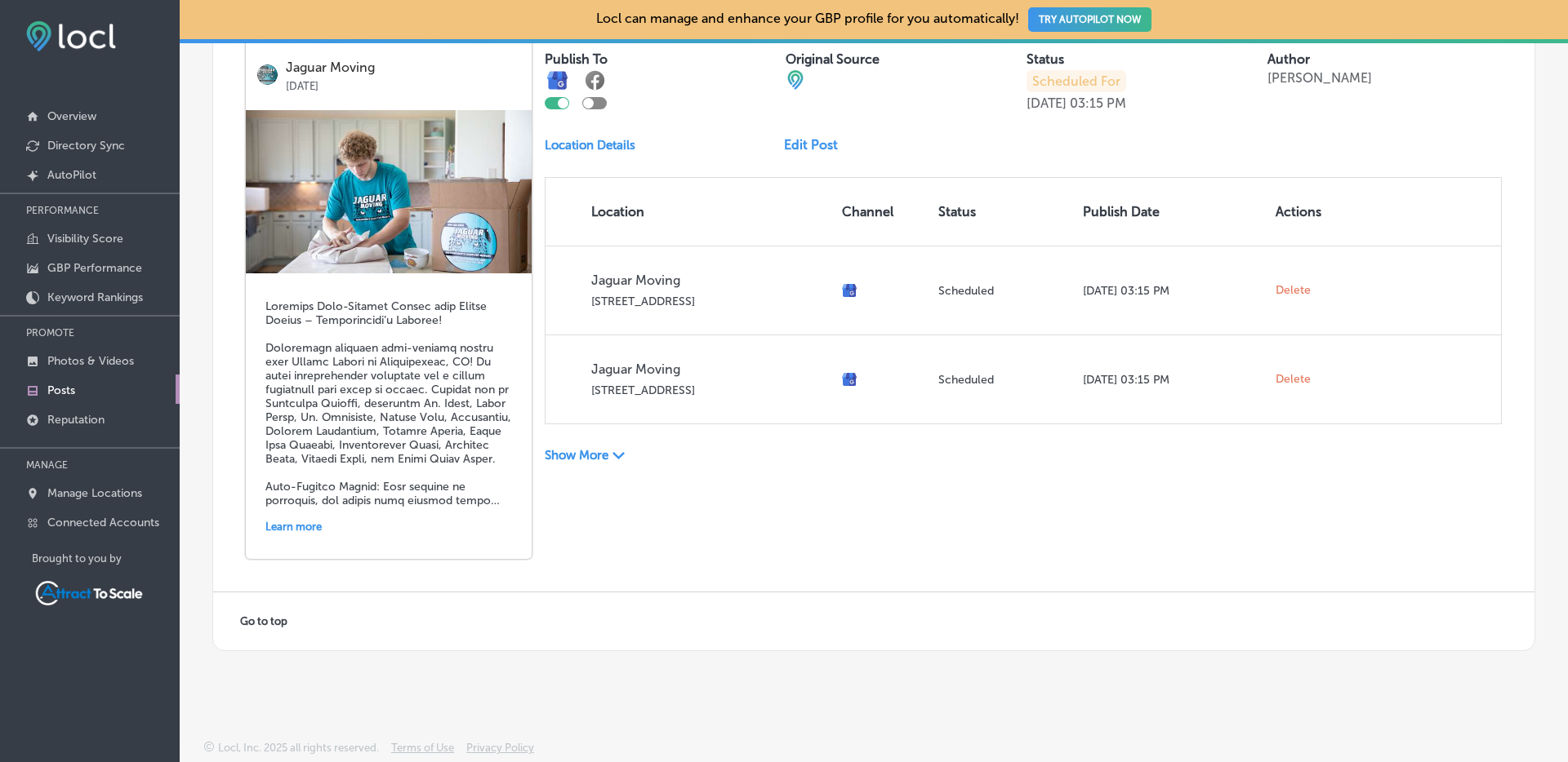
click at [576, 456] on p "Show More" at bounding box center [576, 454] width 63 height 14
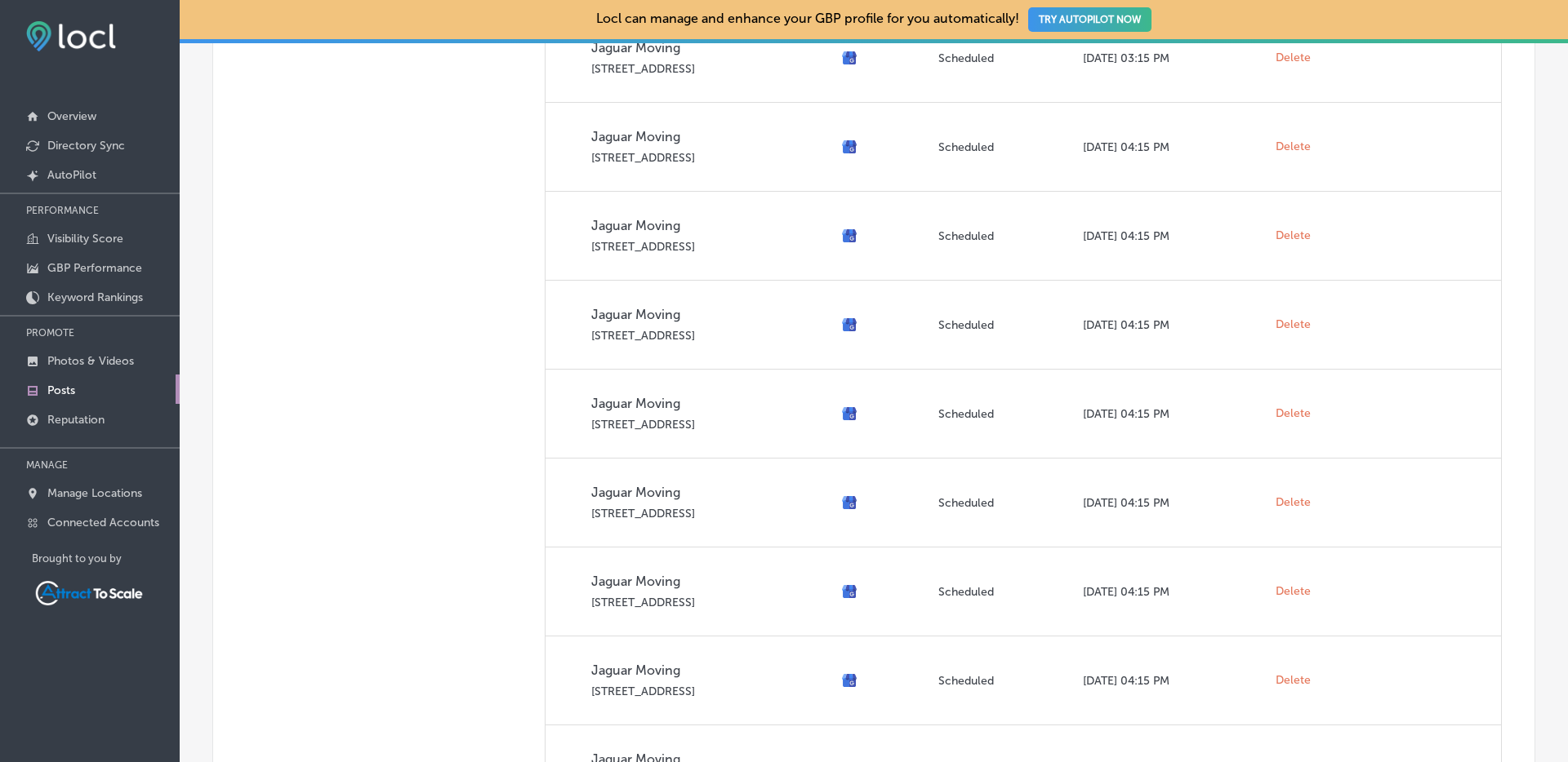
scroll to position [7302, 0]
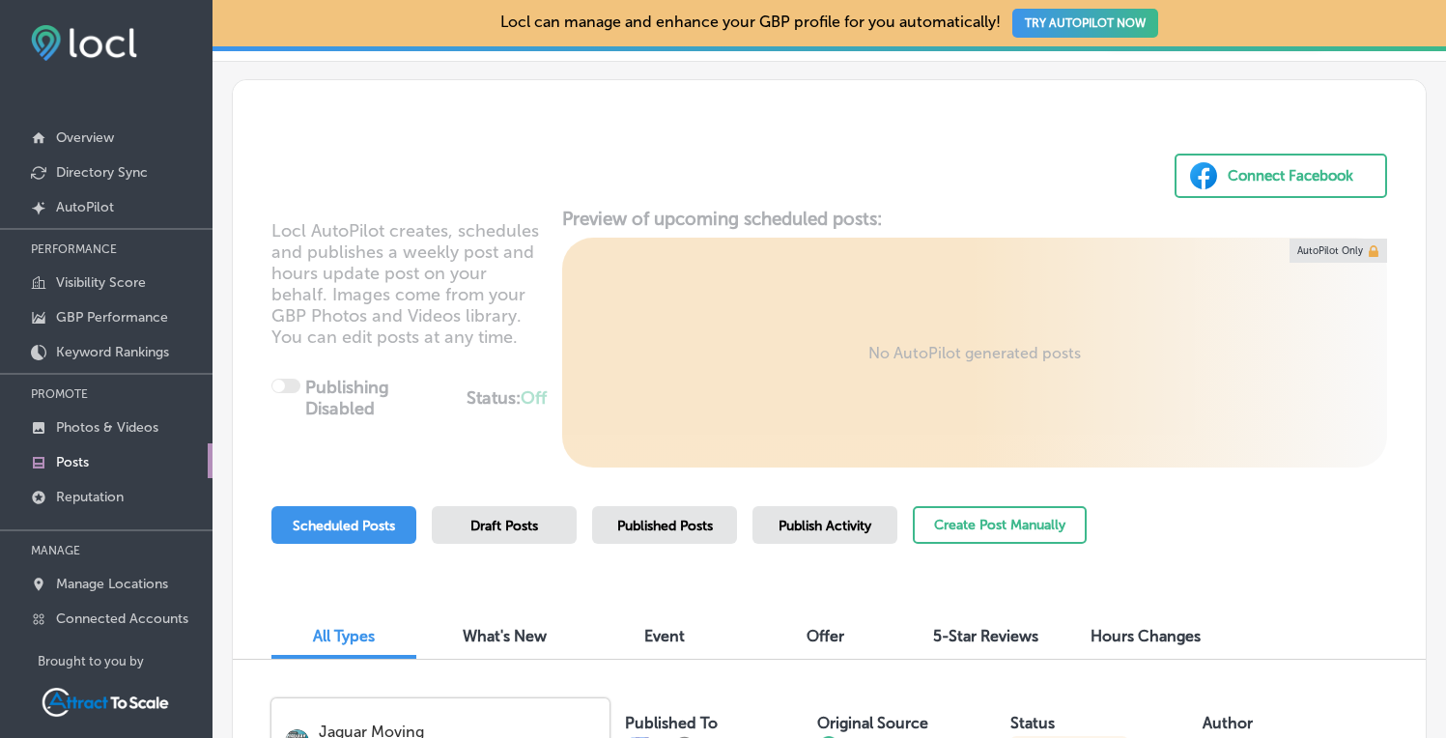
scroll to position [334, 0]
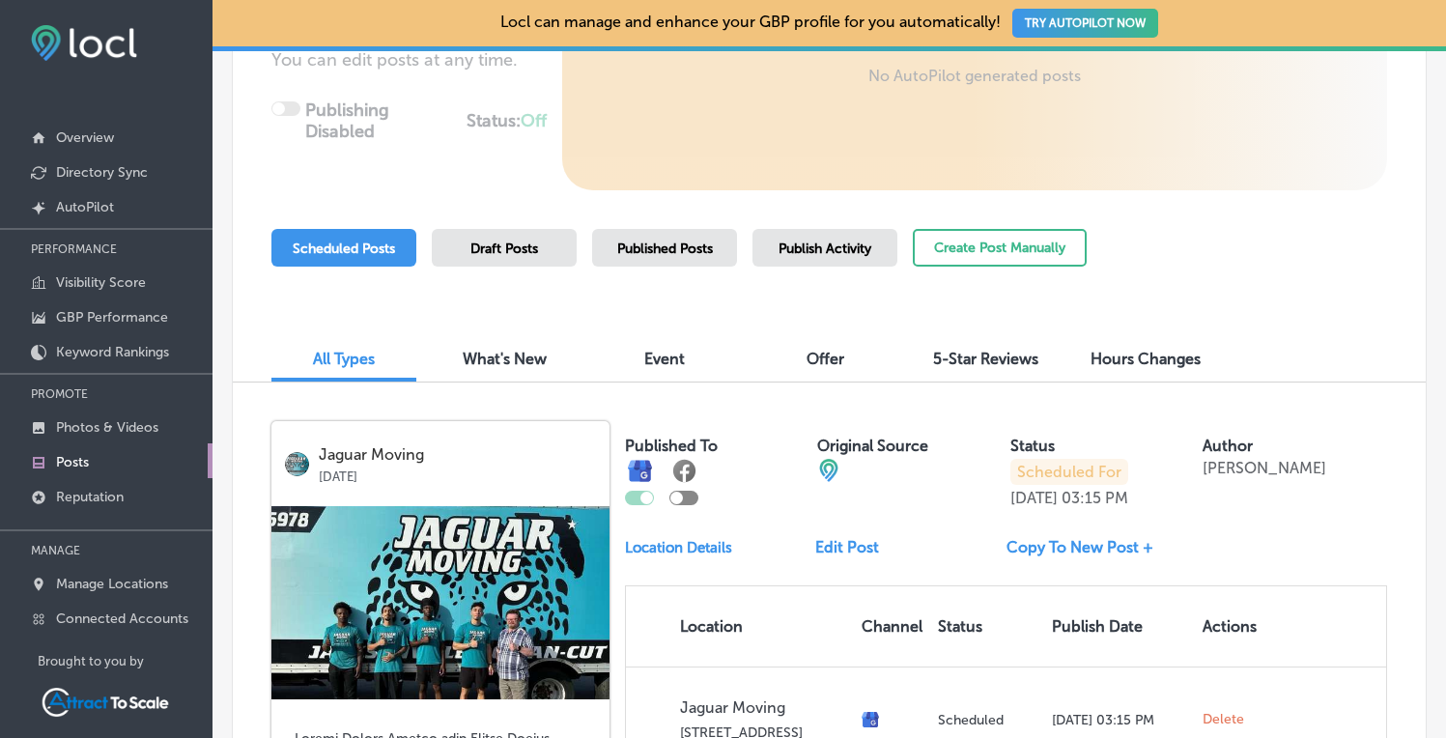
click at [649, 251] on span "Published Posts" at bounding box center [665, 249] width 96 height 16
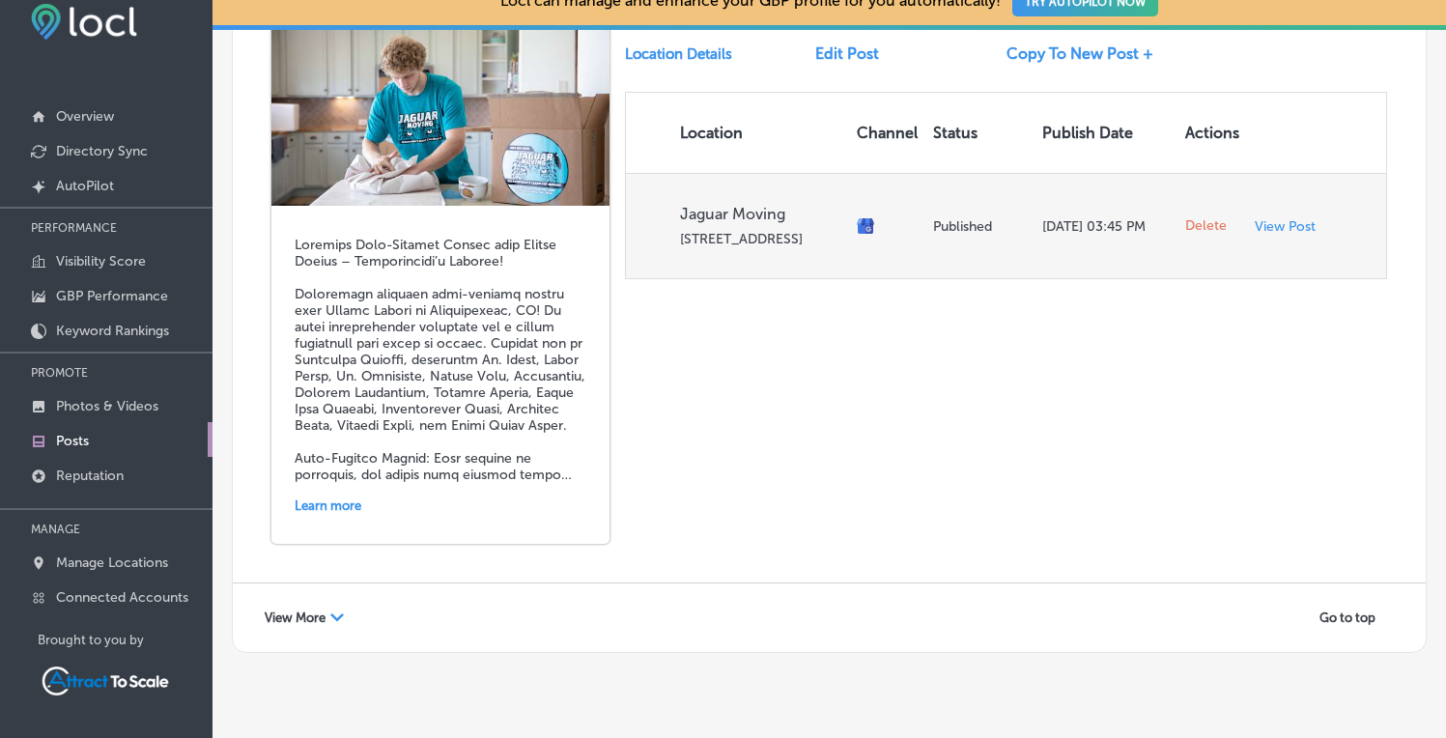
scroll to position [4152, 0]
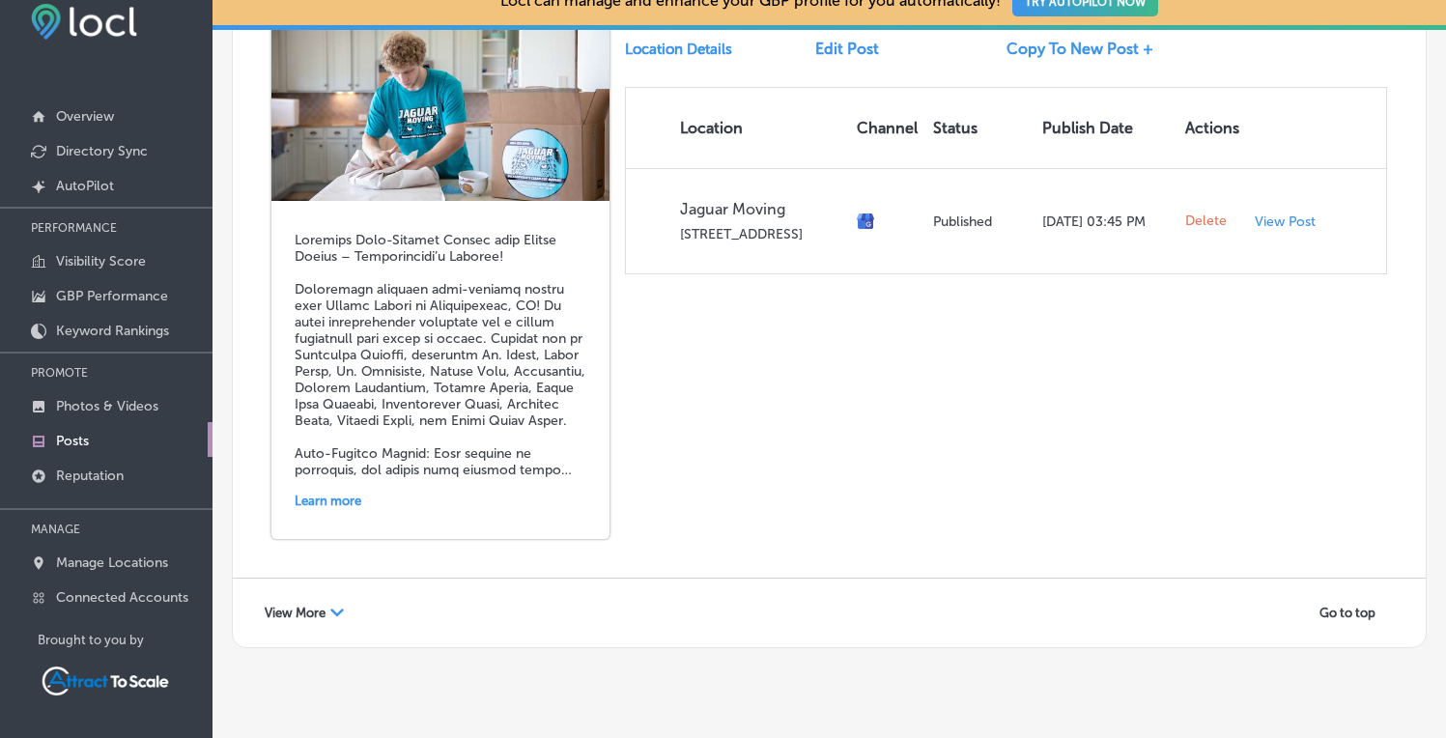
click at [336, 609] on icon "Path Created with Sketch." at bounding box center [337, 613] width 14 height 8
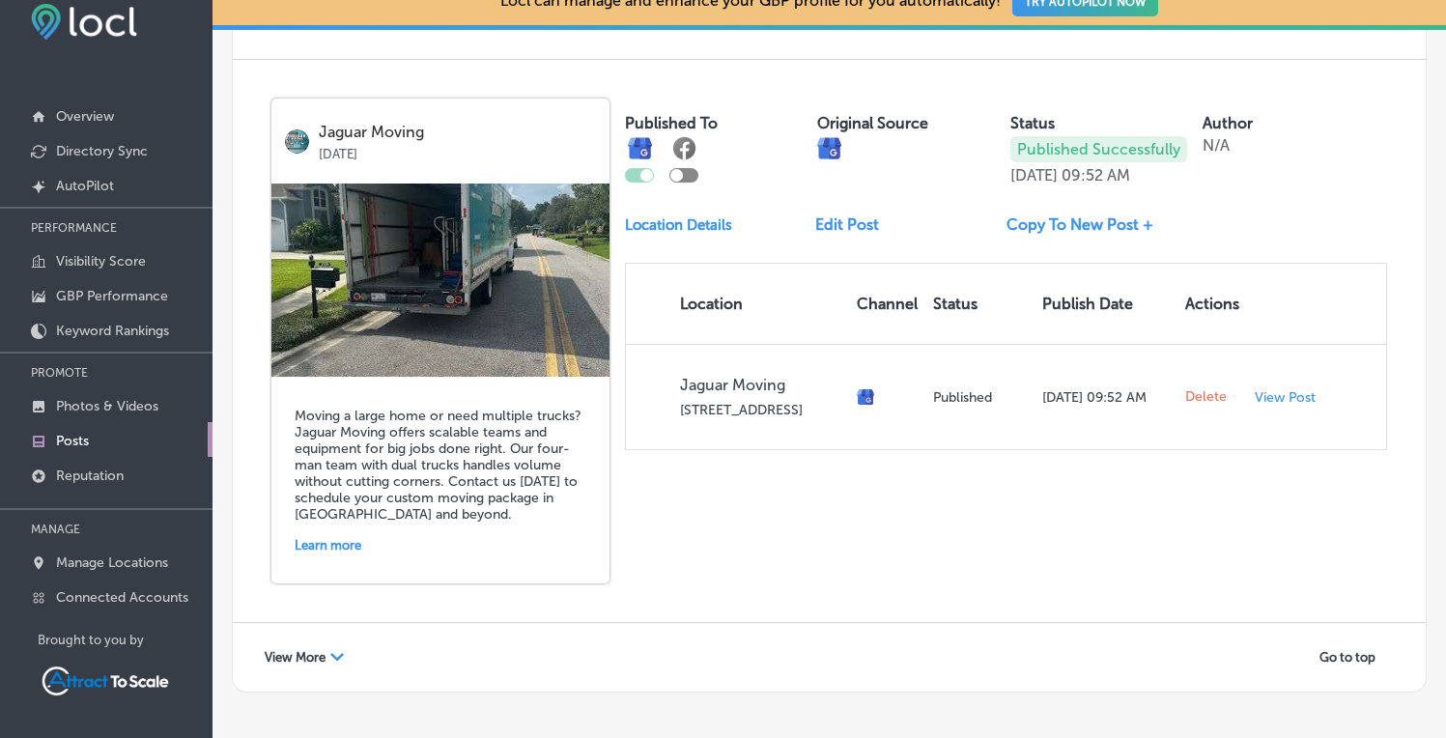
scroll to position [8151, 0]
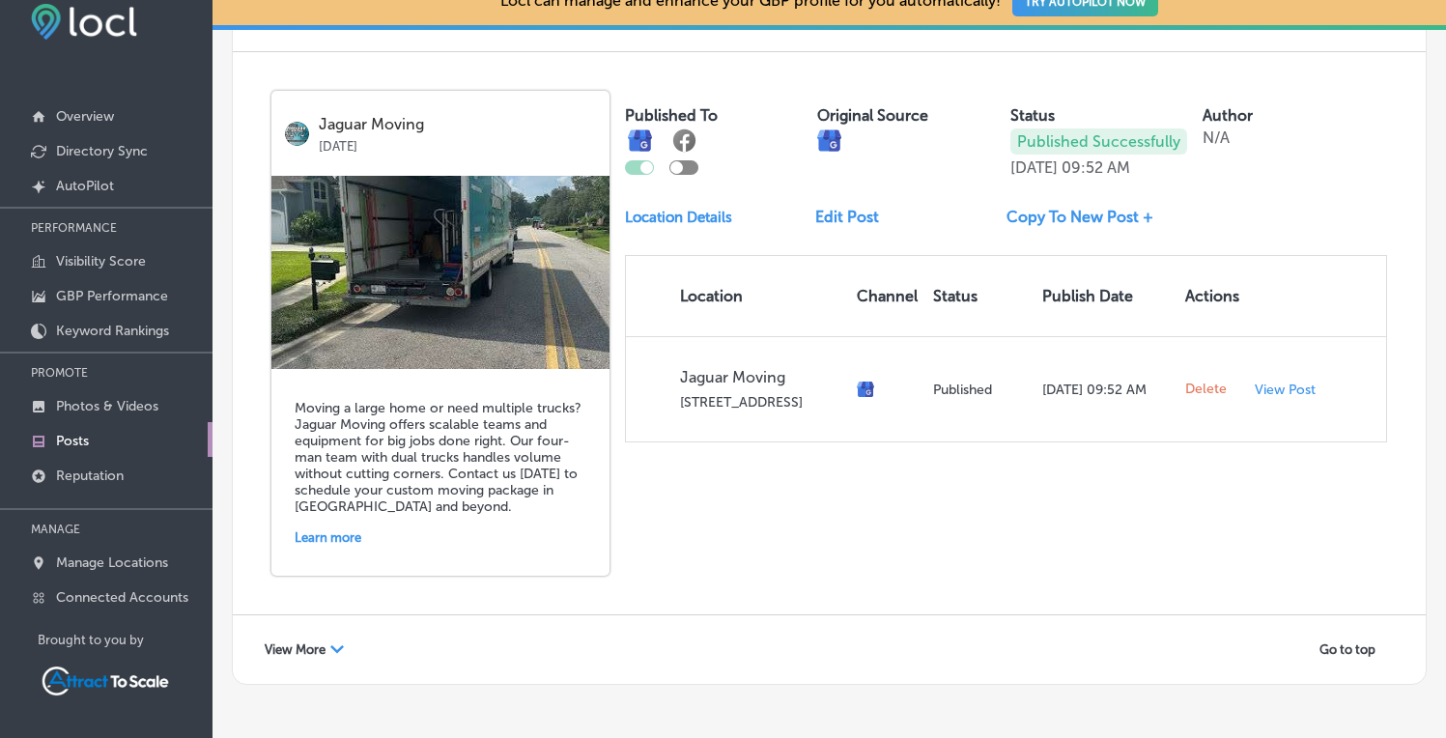
click at [332, 643] on div "Path Created with Sketch." at bounding box center [337, 650] width 14 height 14
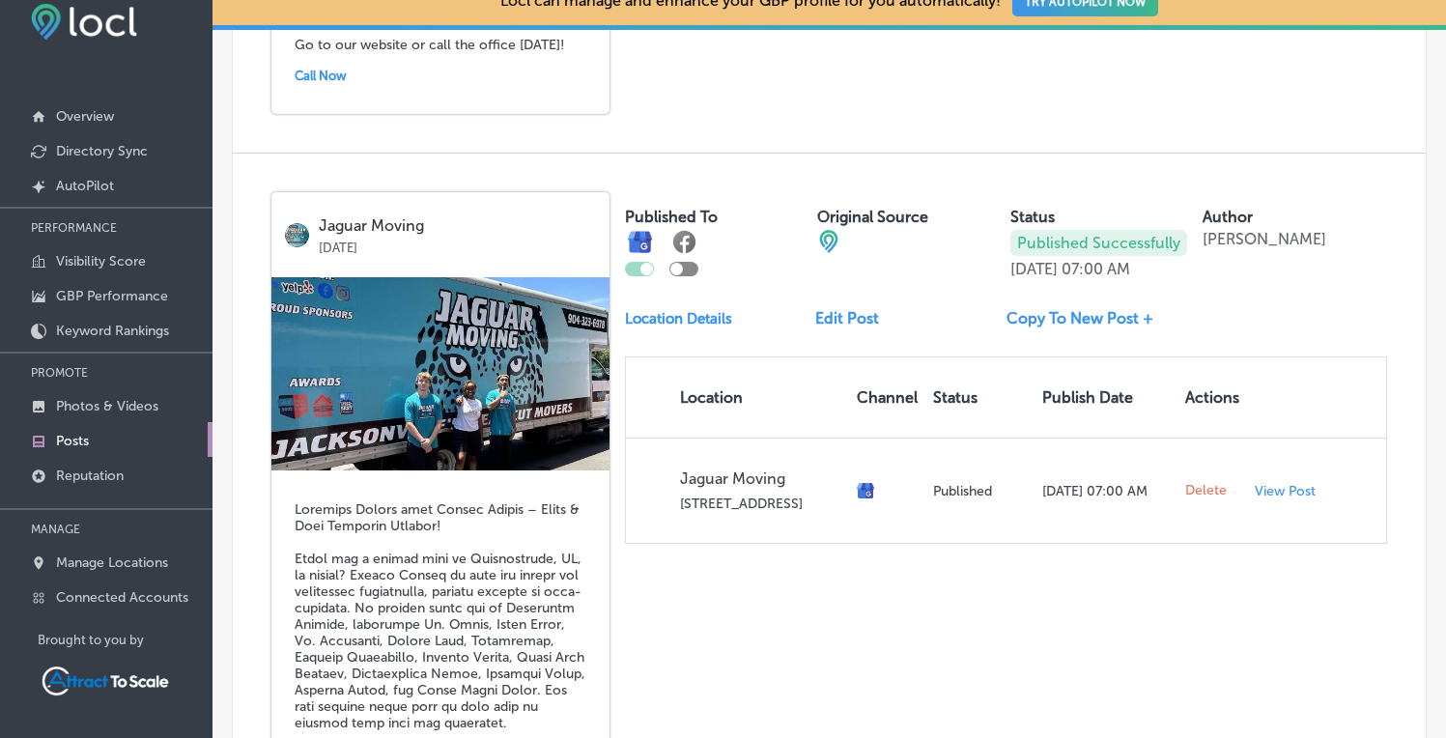
scroll to position [9229, 0]
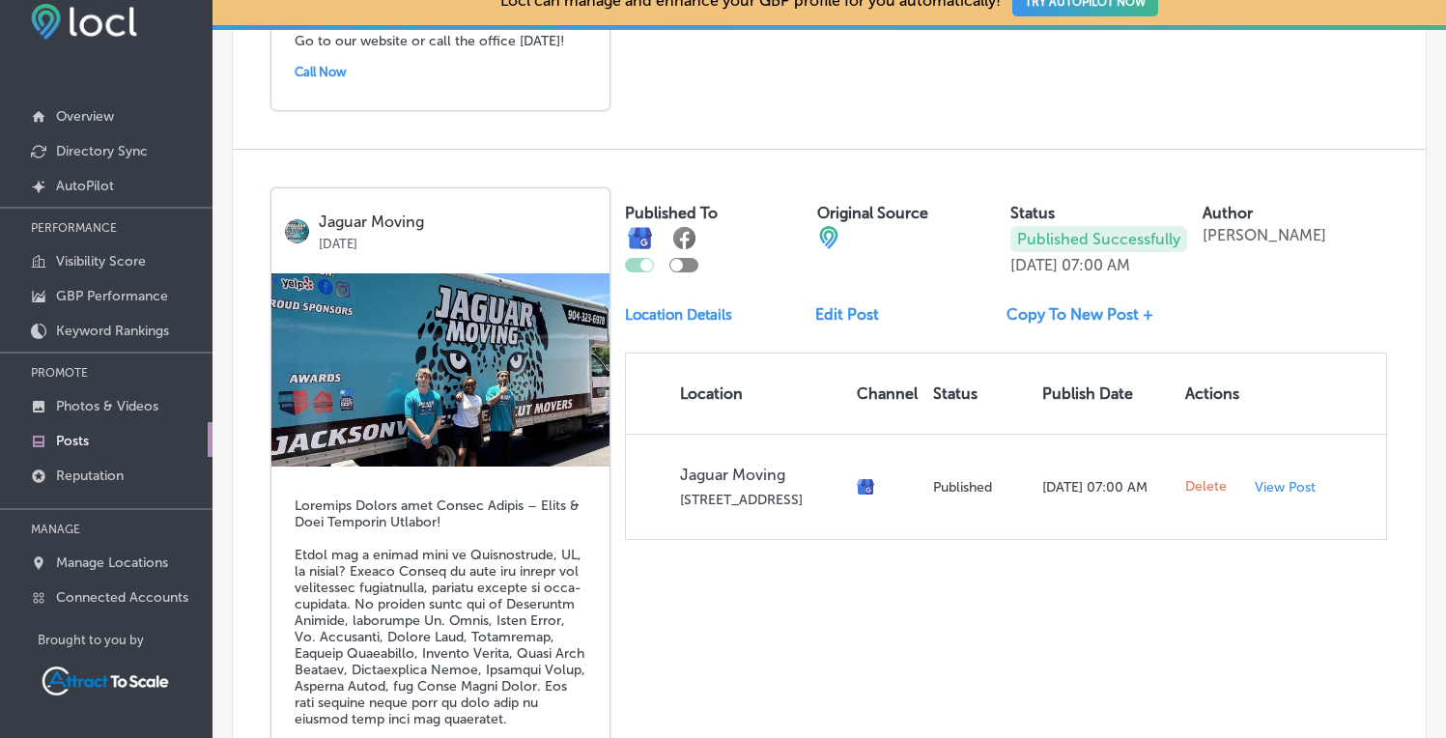
click at [1038, 305] on link "Copy To New Post +" at bounding box center [1087, 314] width 162 height 18
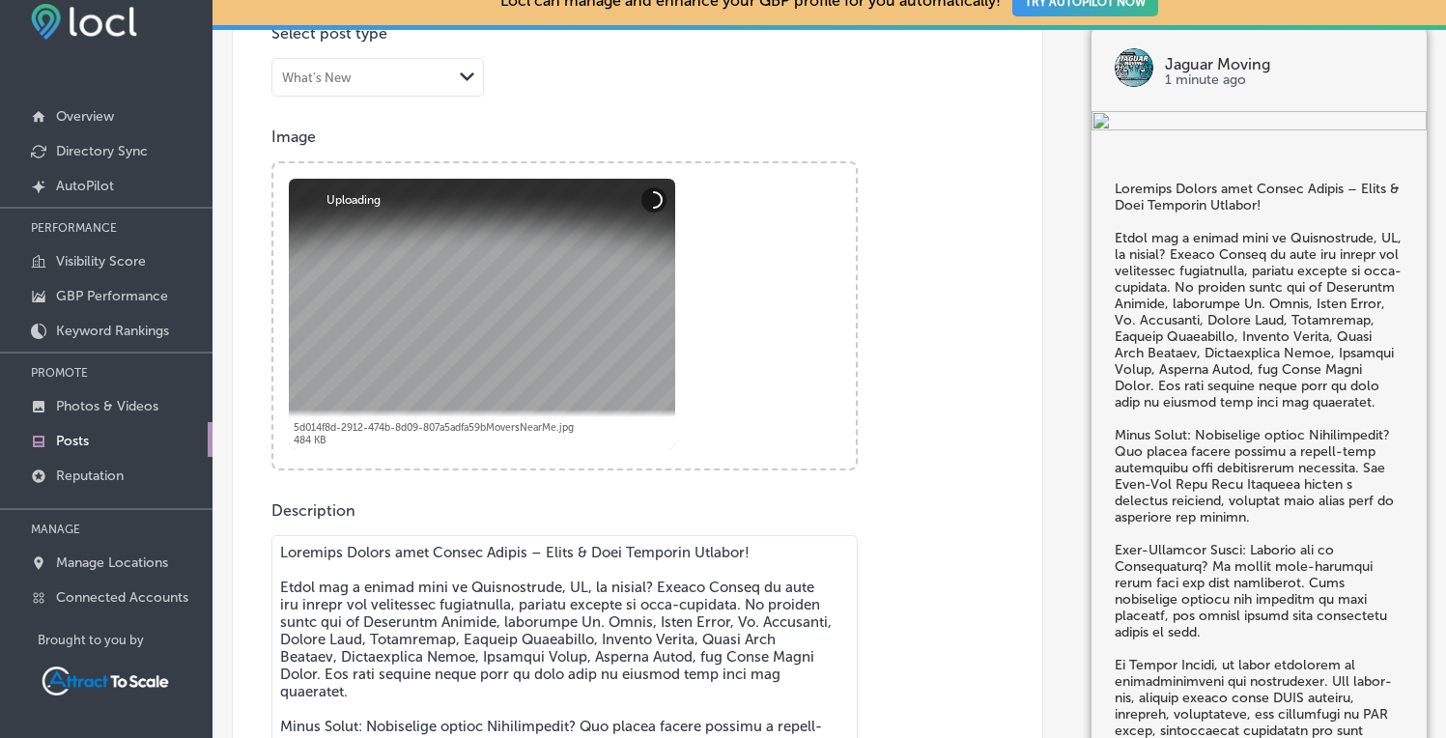
scroll to position [345, 0]
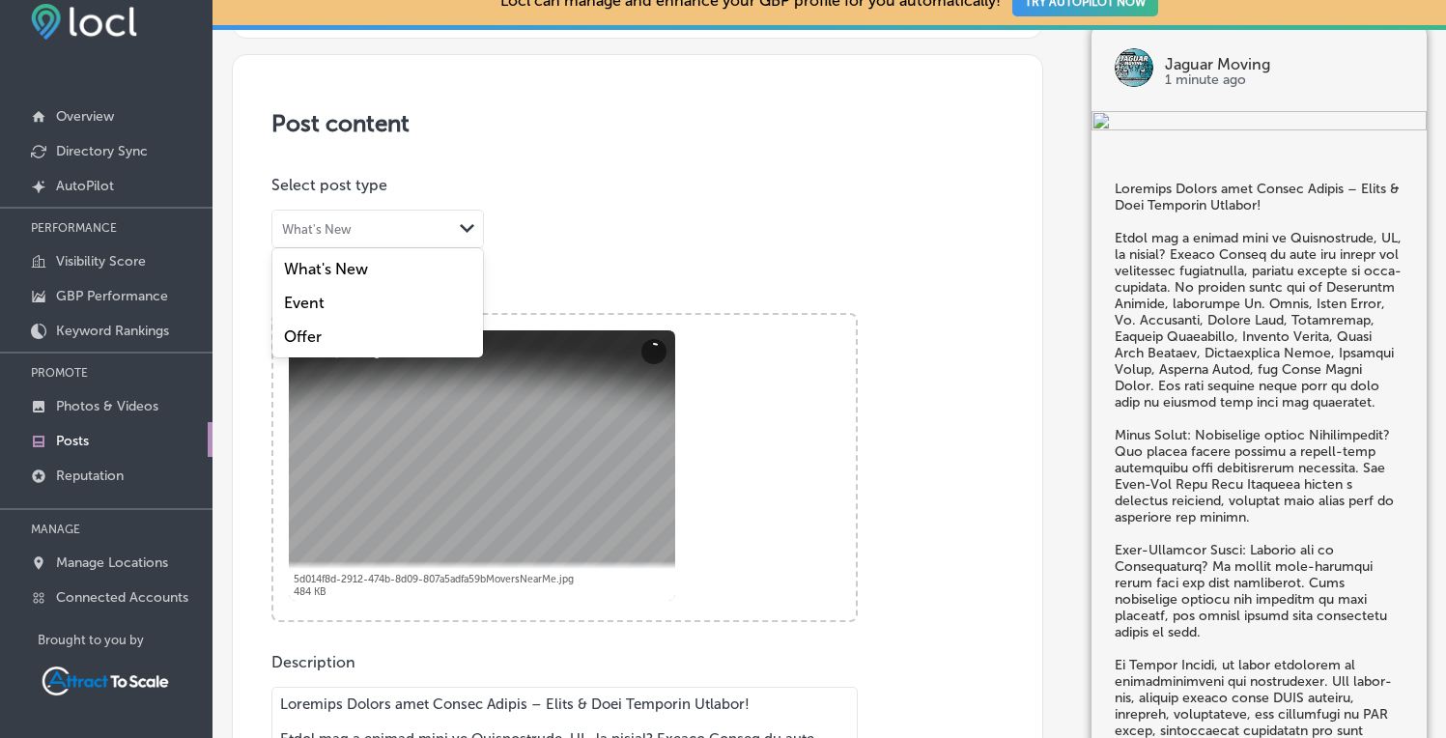
click at [465, 234] on div "Path Created with Sketch." at bounding box center [467, 228] width 31 height 31
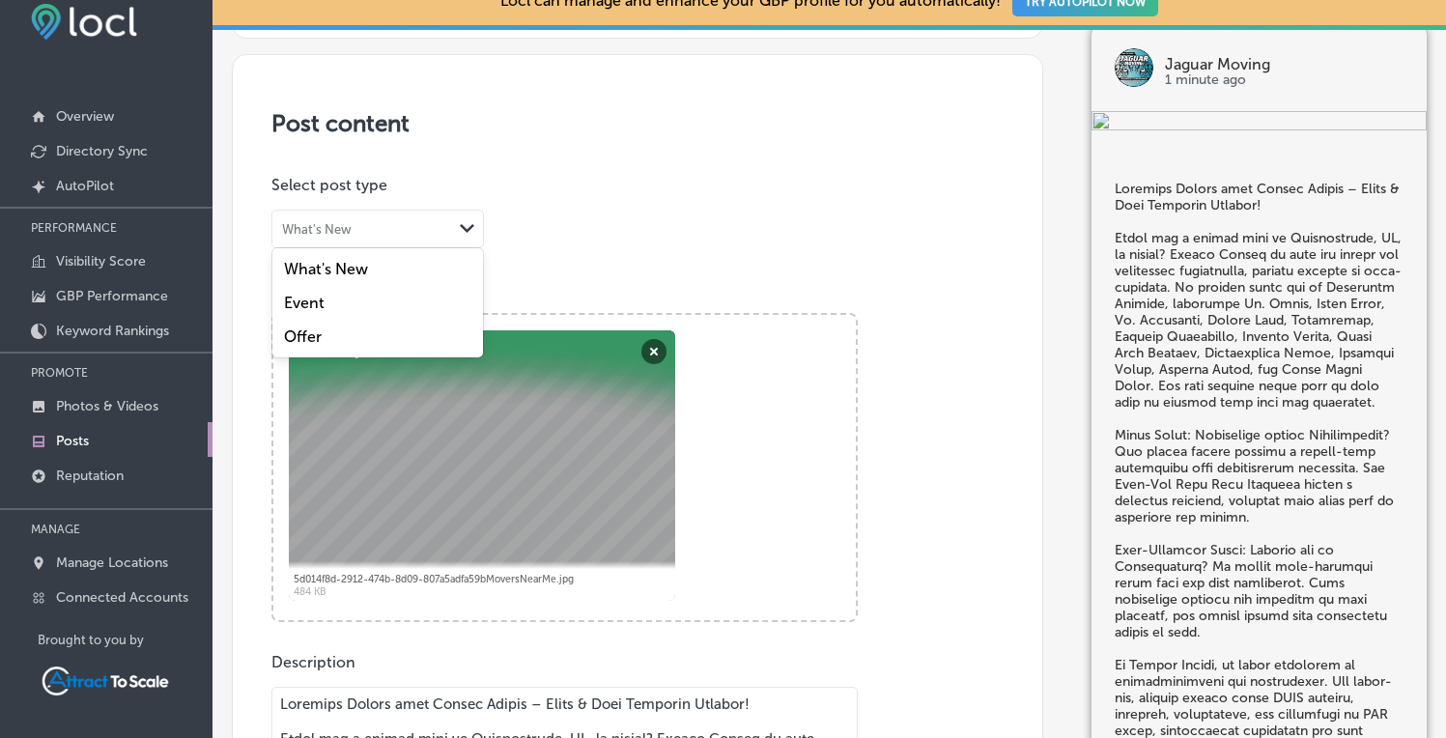
click at [413, 257] on div "What's New" at bounding box center [377, 269] width 211 height 34
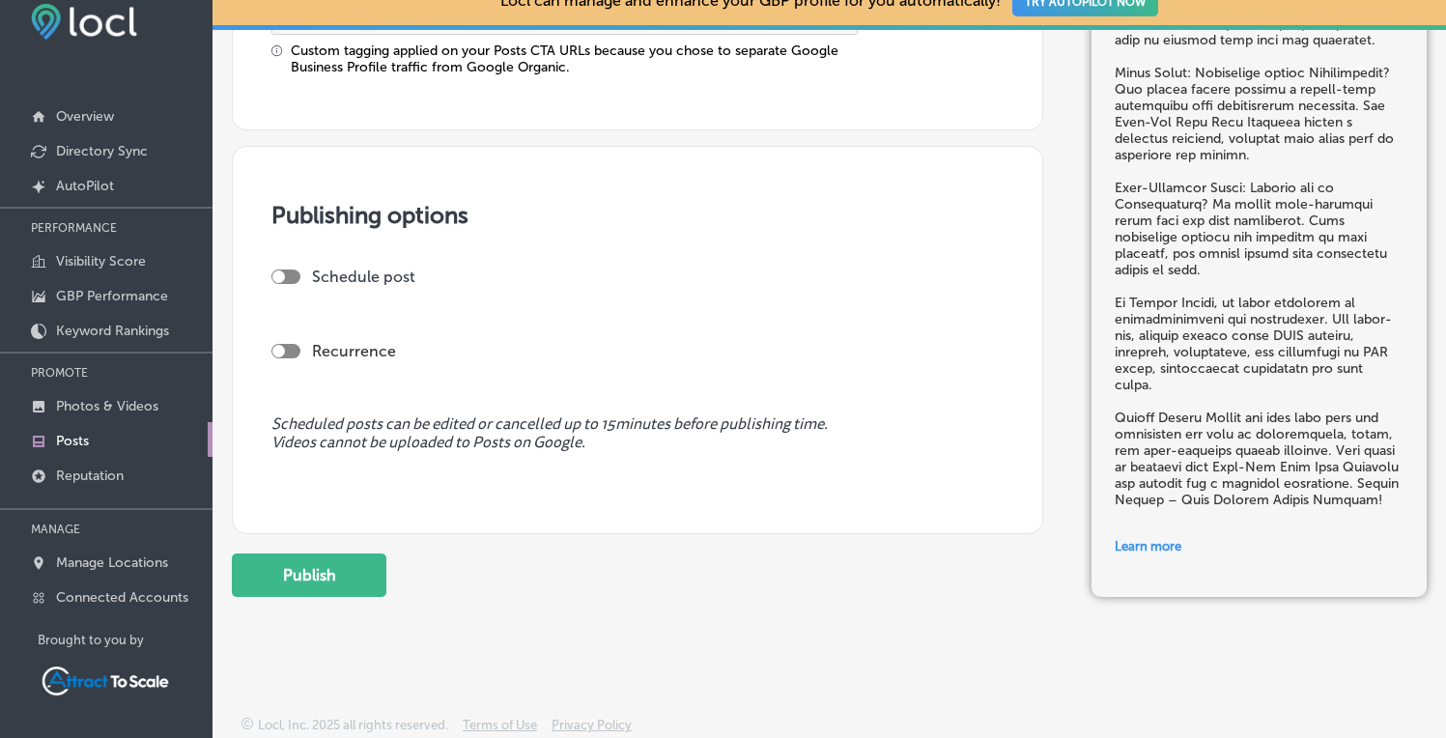
scroll to position [1437, 0]
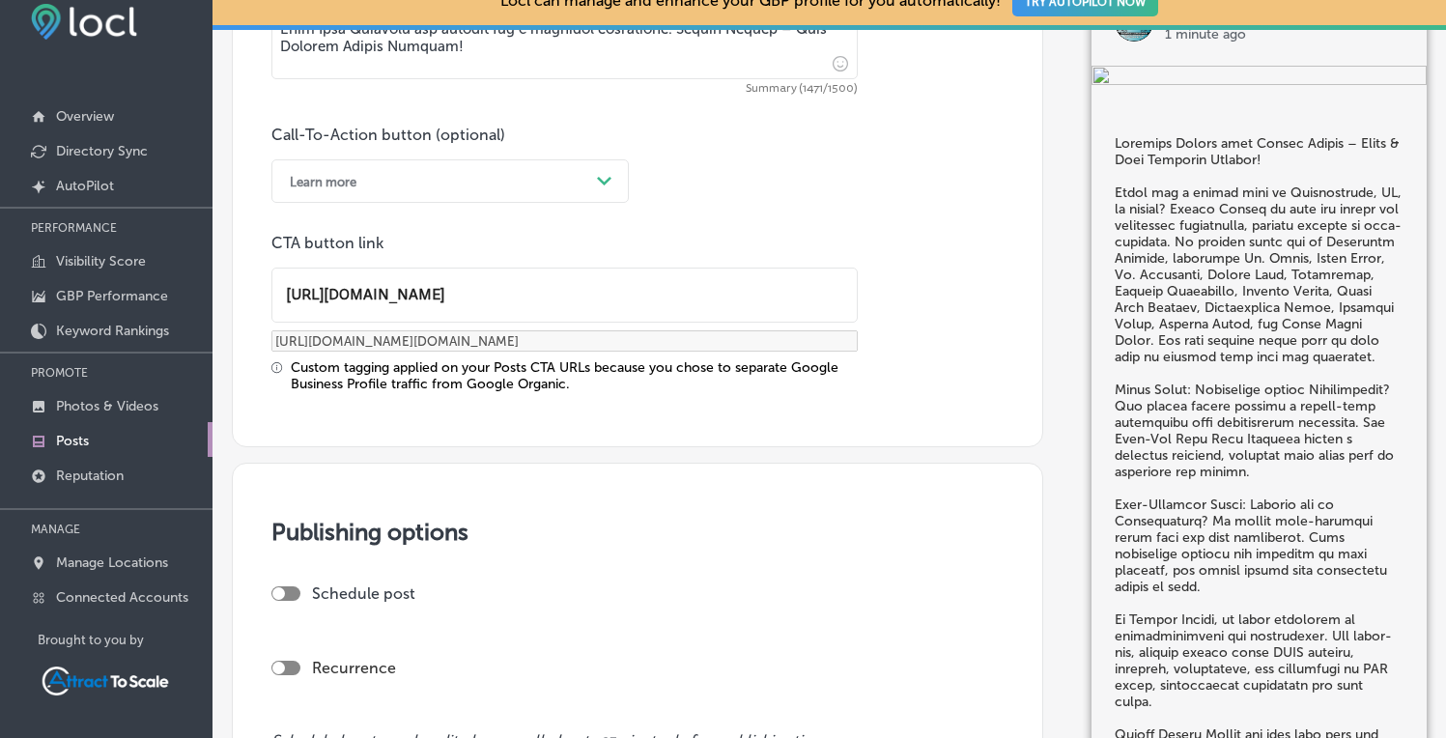
click at [279, 589] on div at bounding box center [278, 593] width 13 height 13
checkbox input "true"
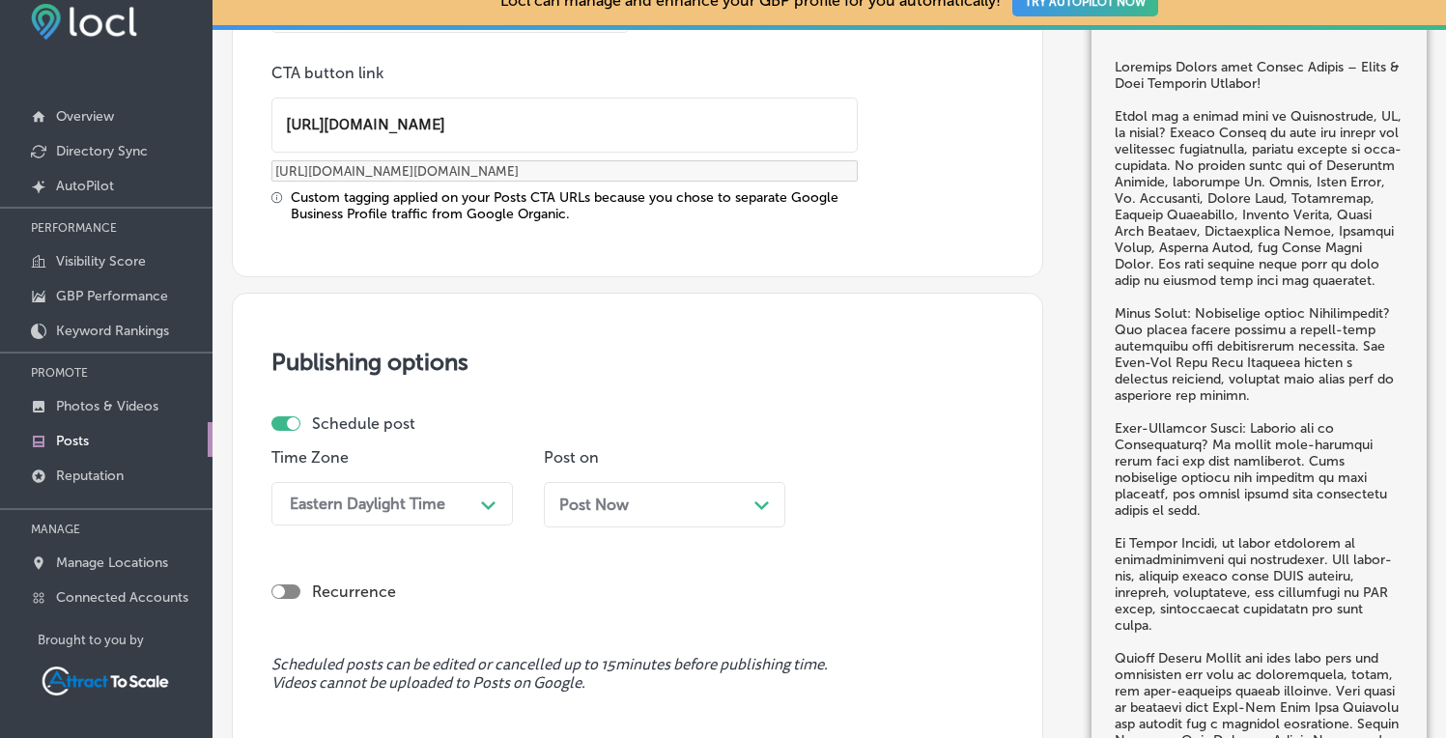
scroll to position [1613, 0]
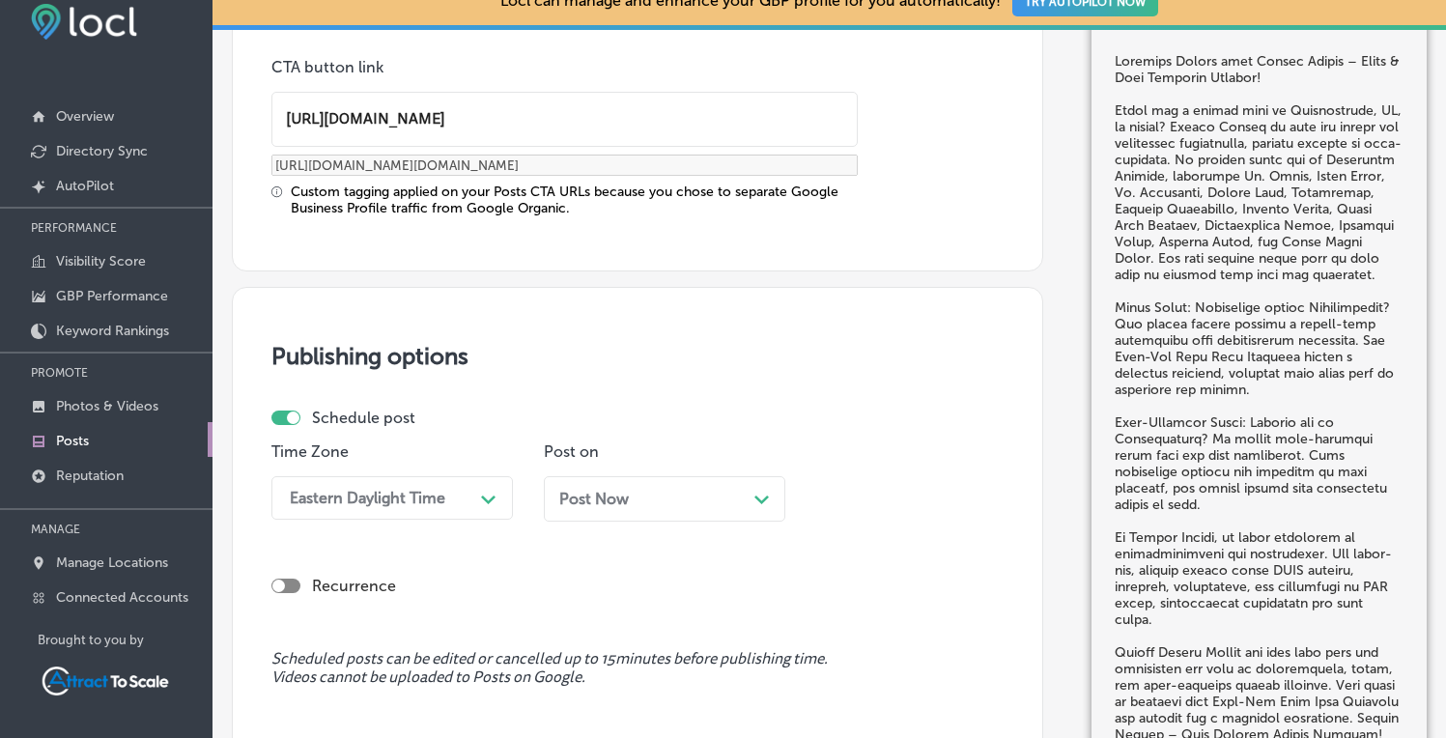
click at [589, 497] on span "Post Now" at bounding box center [594, 499] width 70 height 18
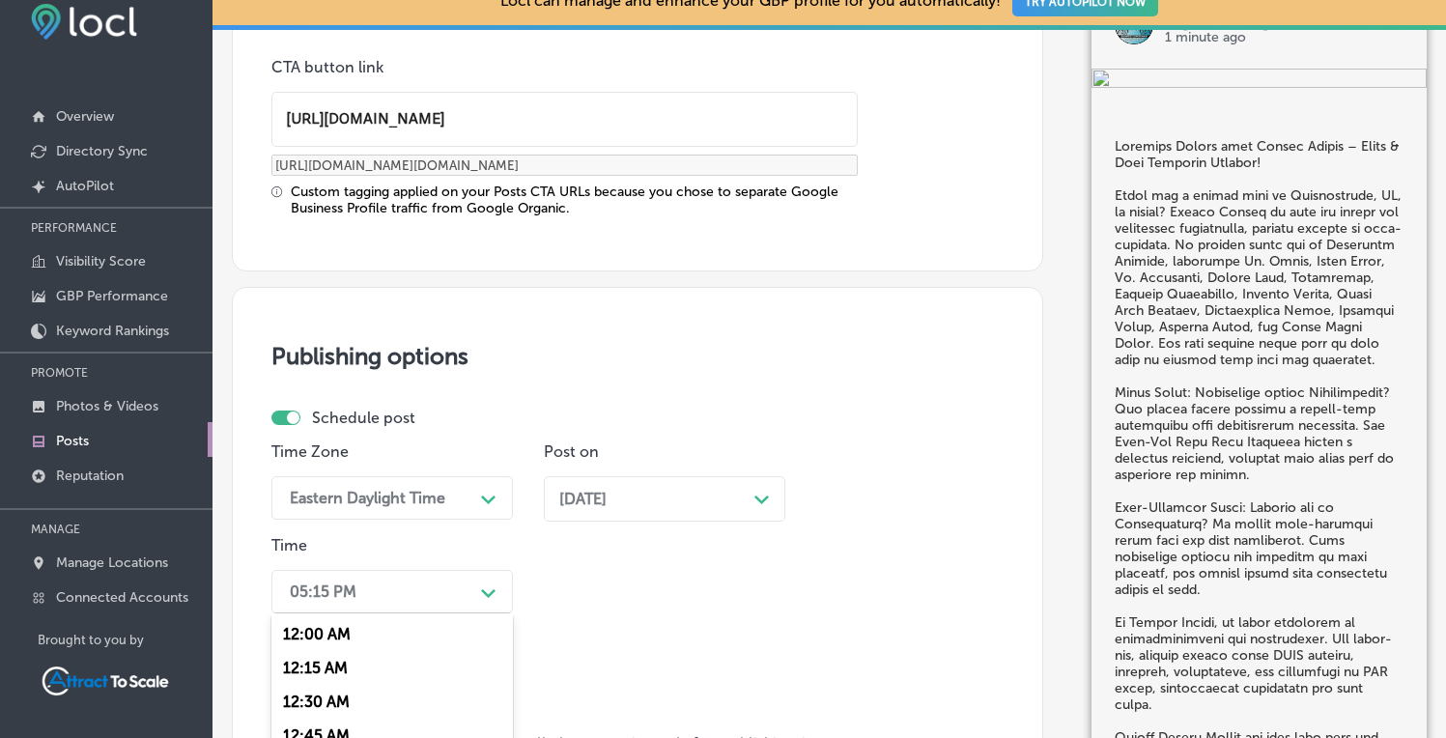
click at [454, 586] on div "option 1:00 AM focused, 5 of 96. 96 results available. Use Up and Down to choos…" at bounding box center [391, 591] width 241 height 43
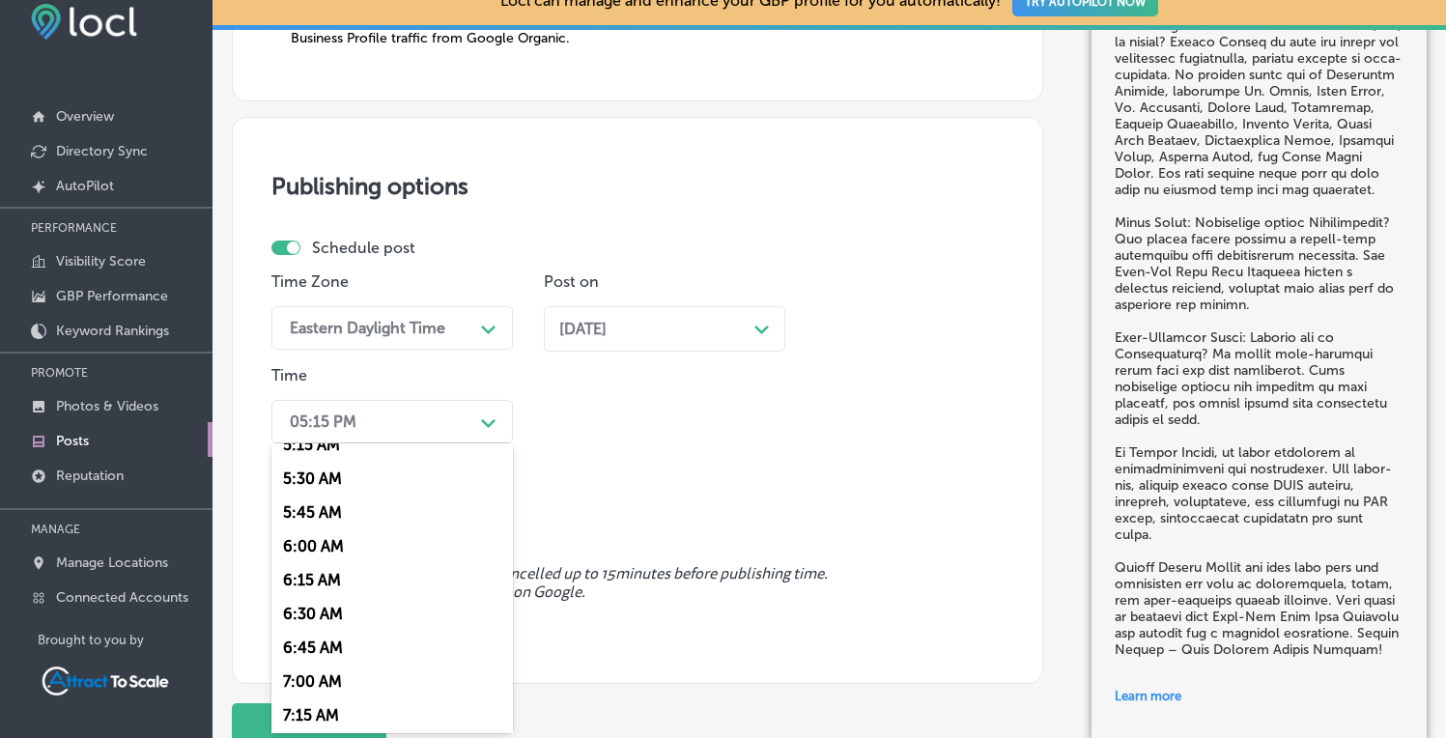
scroll to position [873, 0]
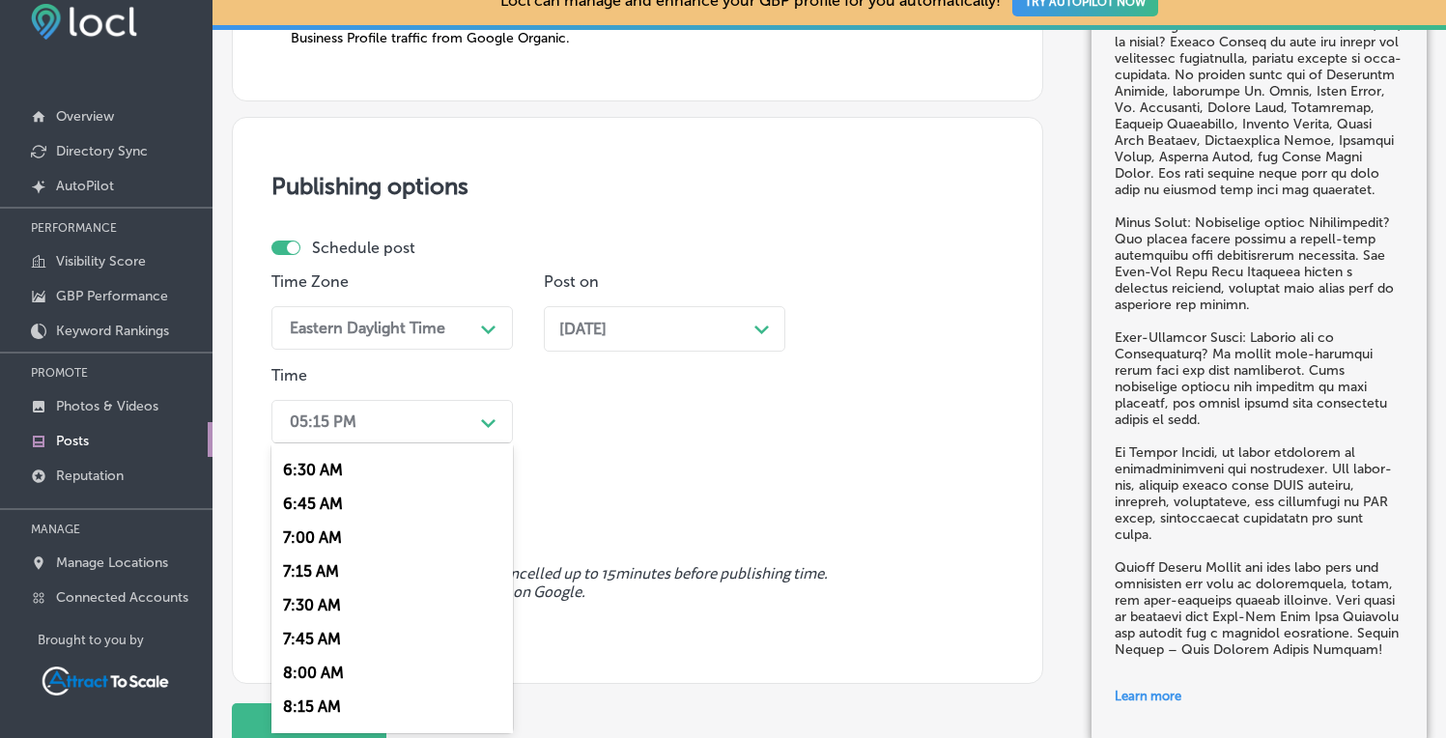
click at [316, 540] on div "7:00 AM" at bounding box center [391, 538] width 241 height 34
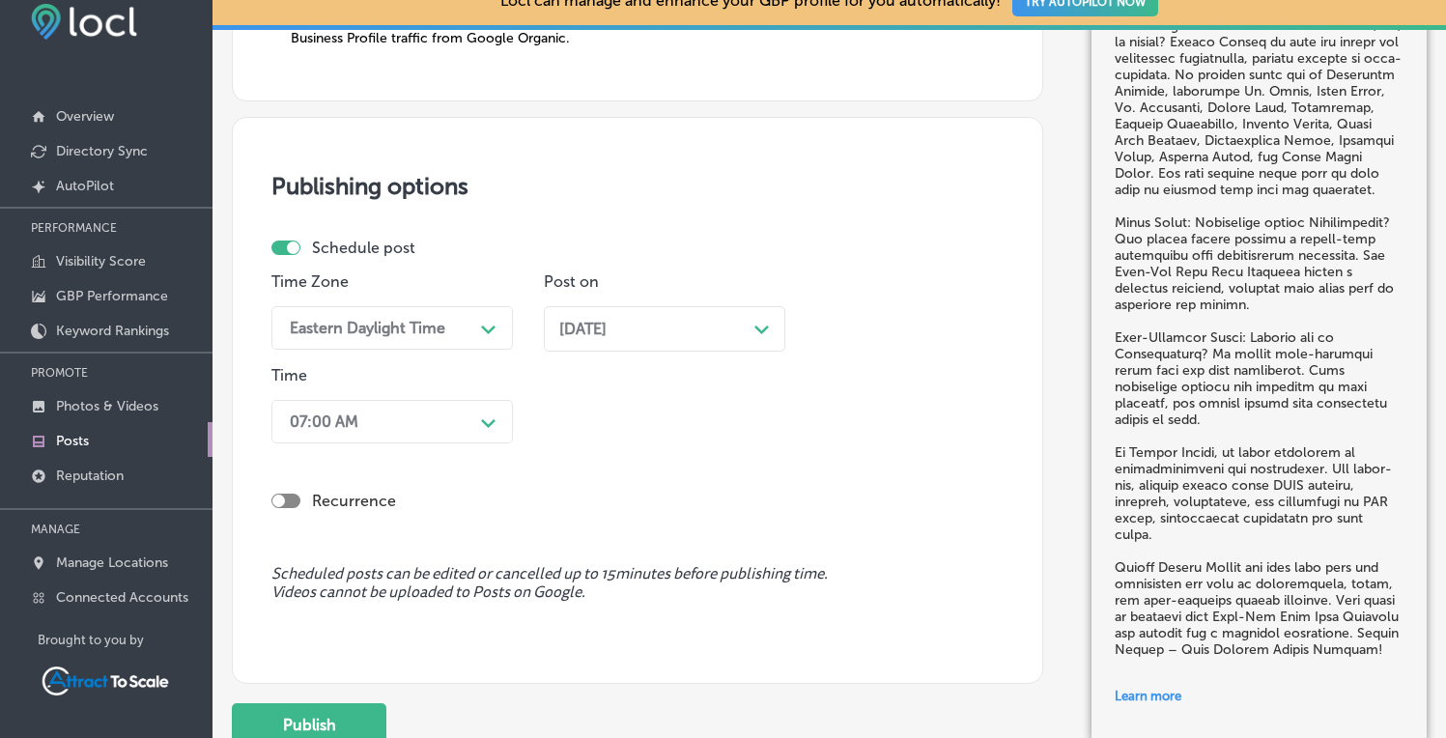
click at [293, 495] on div at bounding box center [285, 501] width 29 height 14
checkbox input "true"
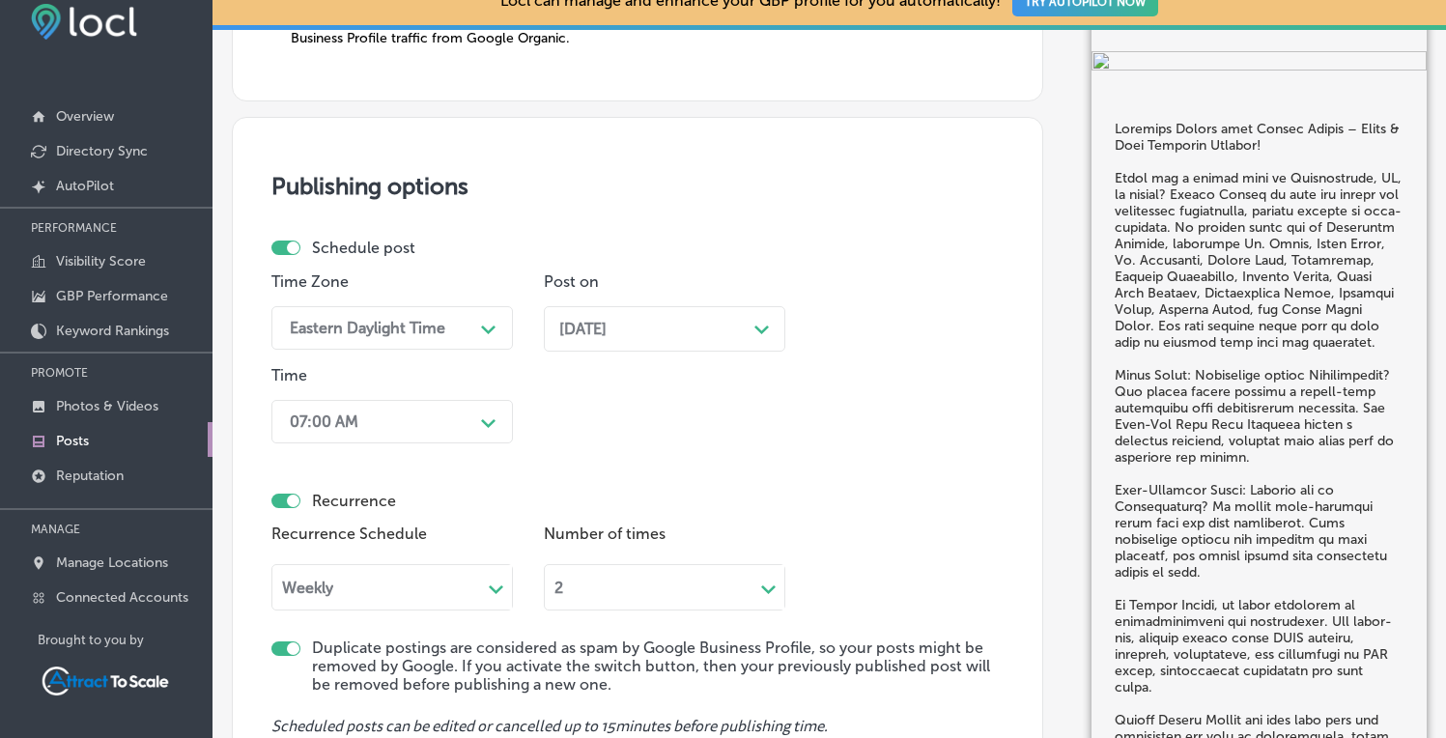
click at [616, 595] on div "2 Path Created with Sketch." at bounding box center [664, 584] width 241 height 52
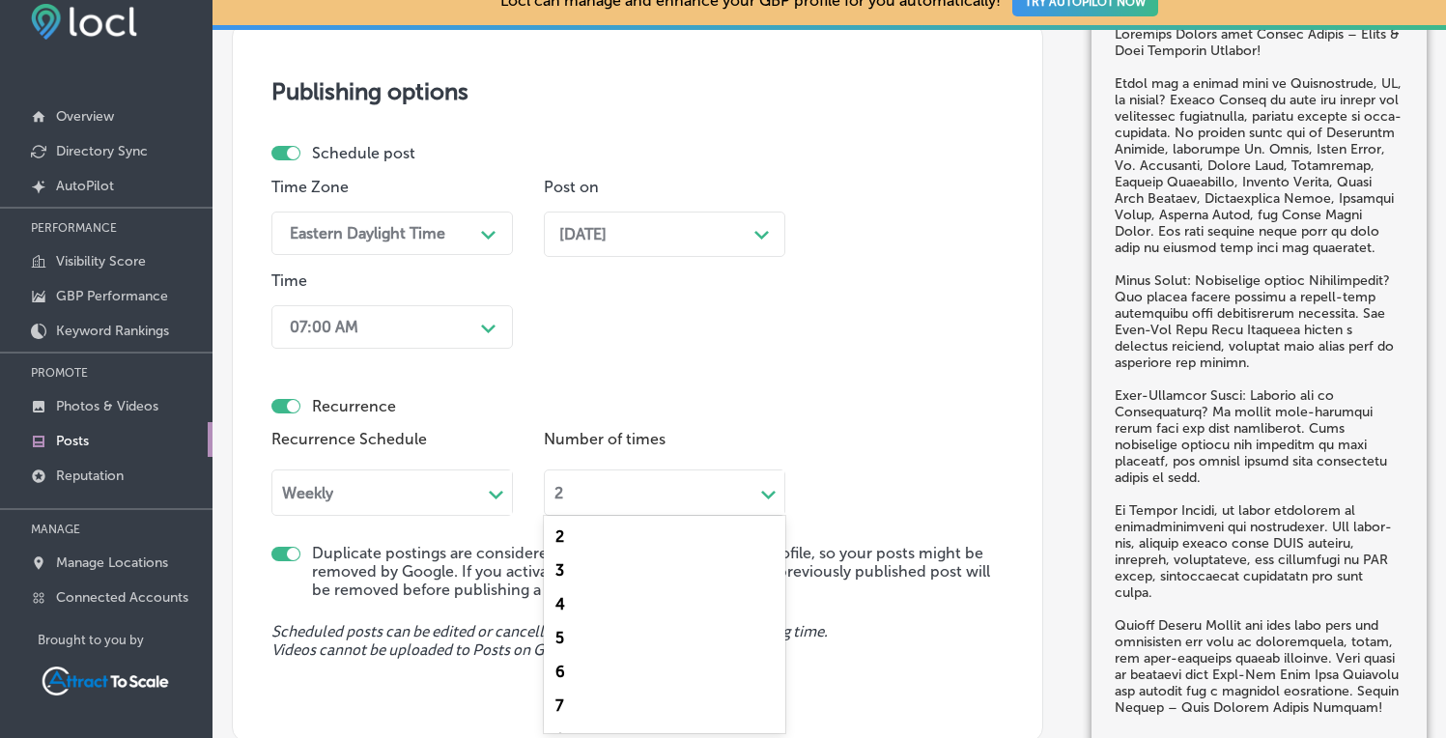
scroll to position [568, 0]
click at [557, 710] on div "24" at bounding box center [664, 712] width 241 height 34
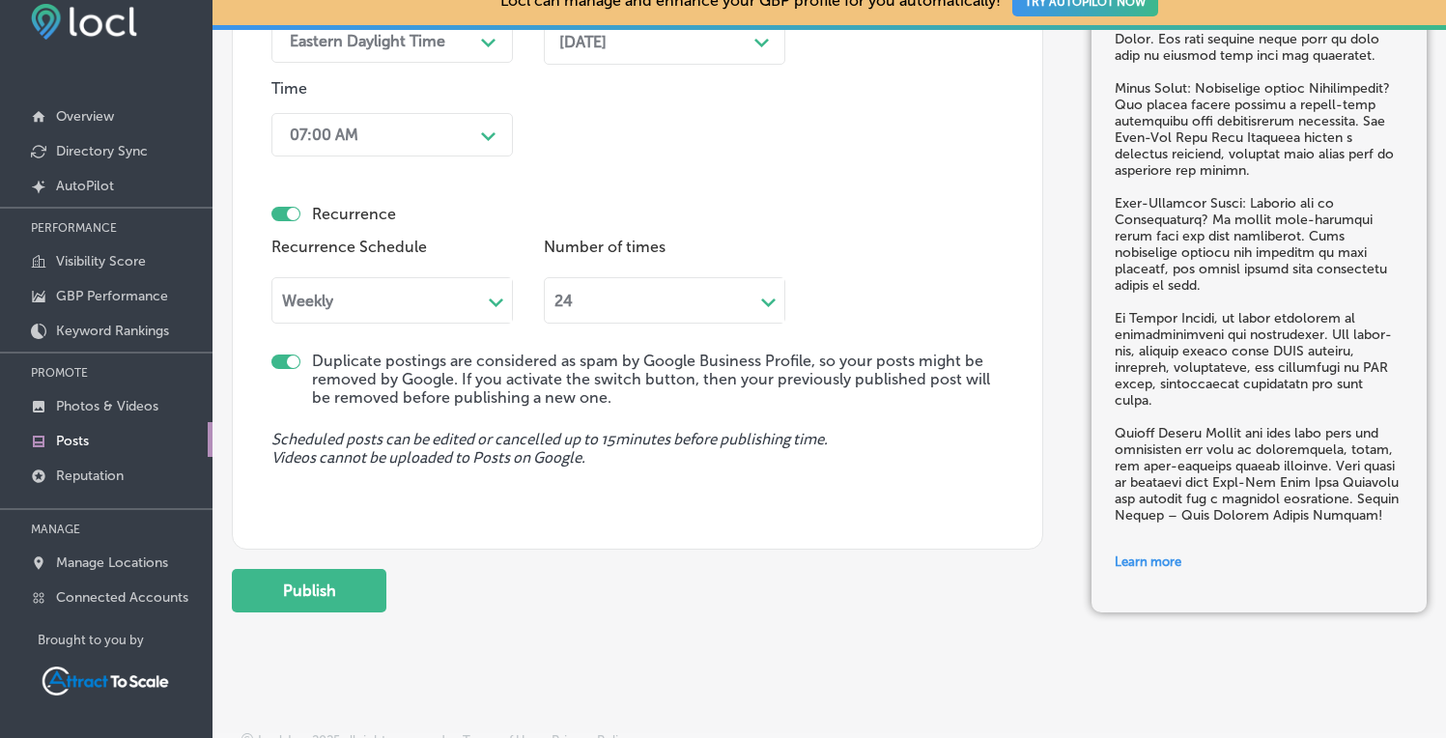
scroll to position [2086, 0]
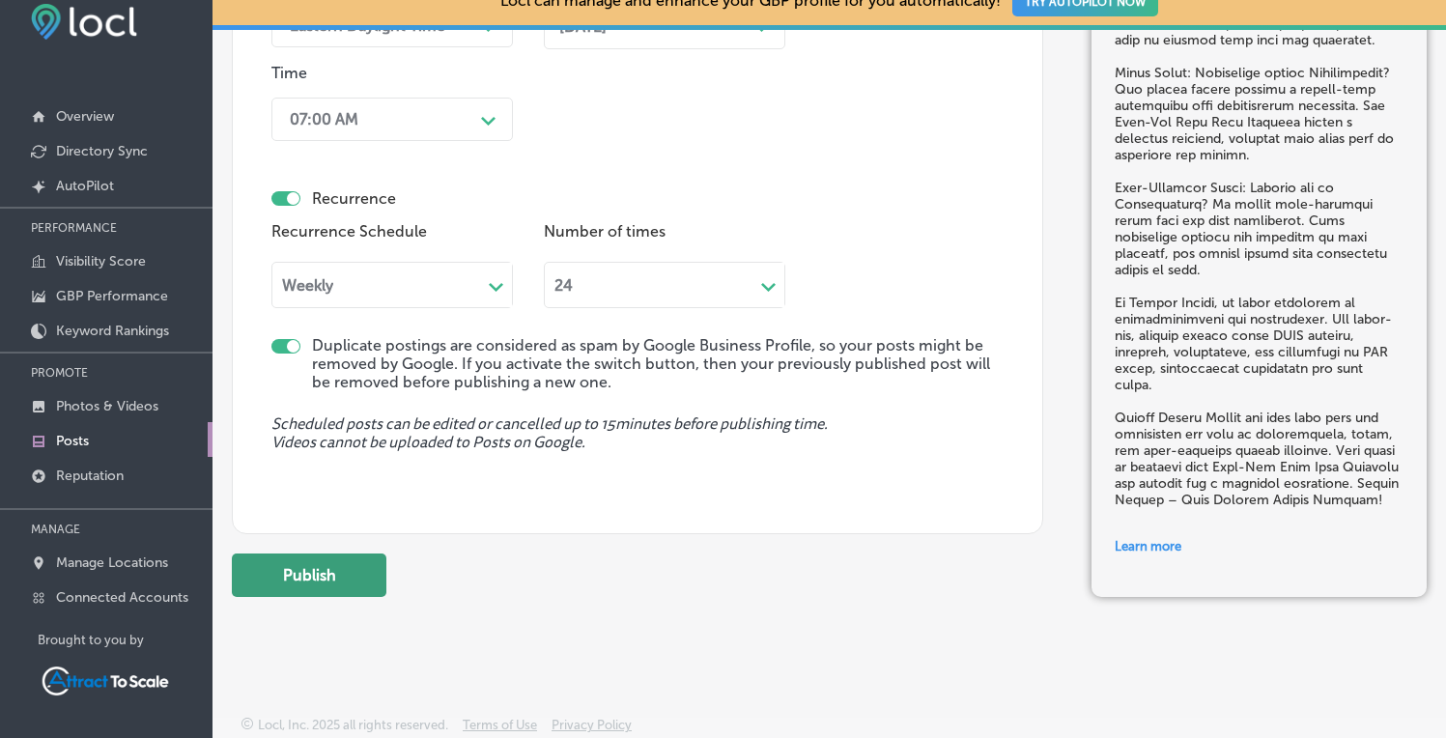
click at [300, 570] on button "Publish" at bounding box center [309, 574] width 155 height 43
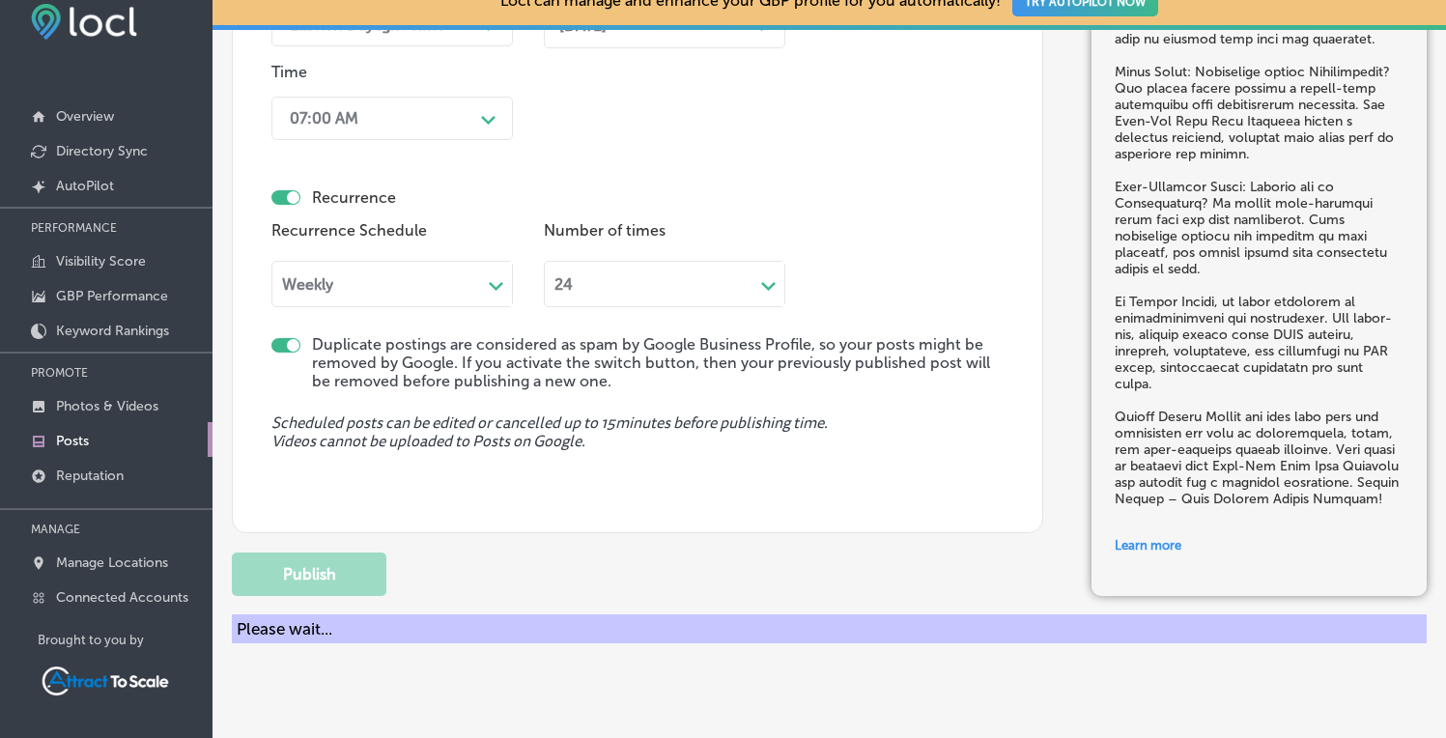
checkbox input "false"
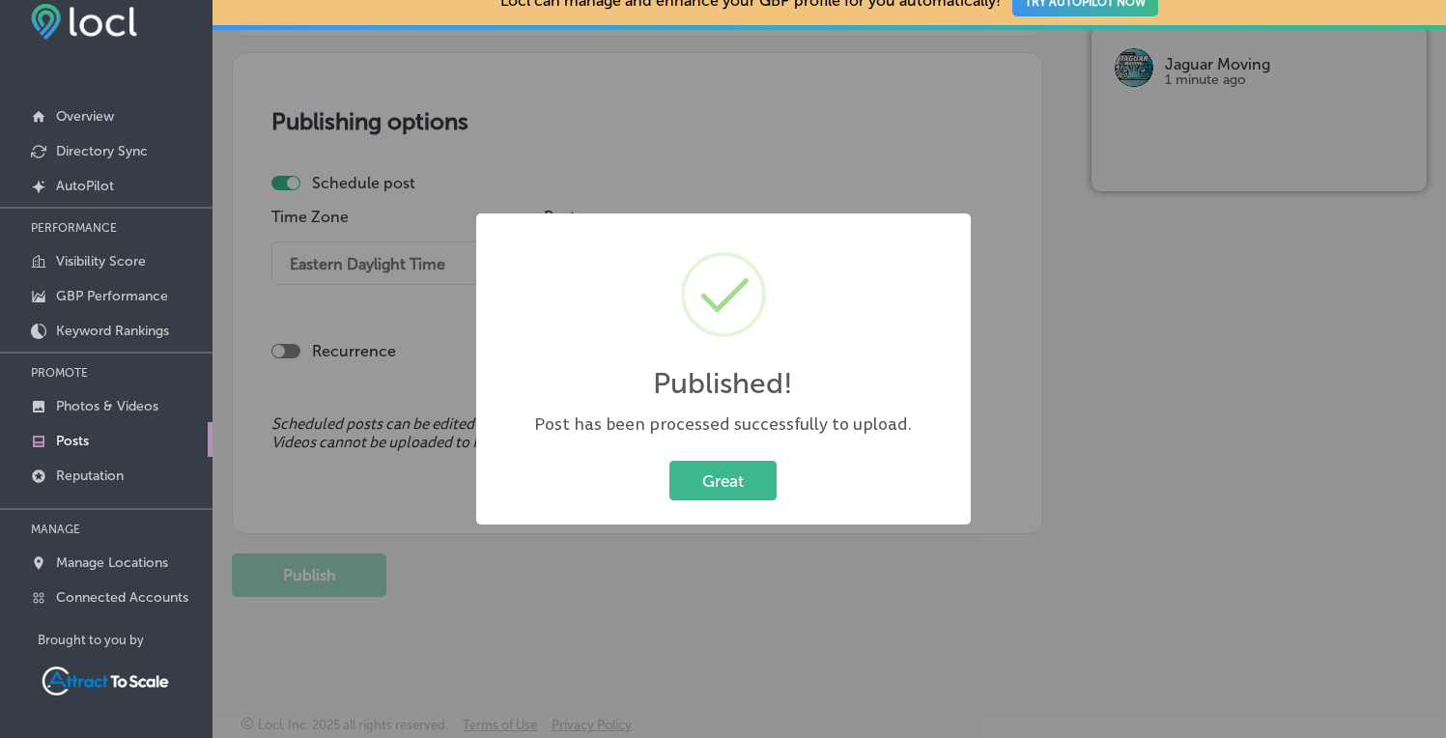
scroll to position [1675, 0]
click at [742, 492] on button "Great" at bounding box center [722, 481] width 107 height 40
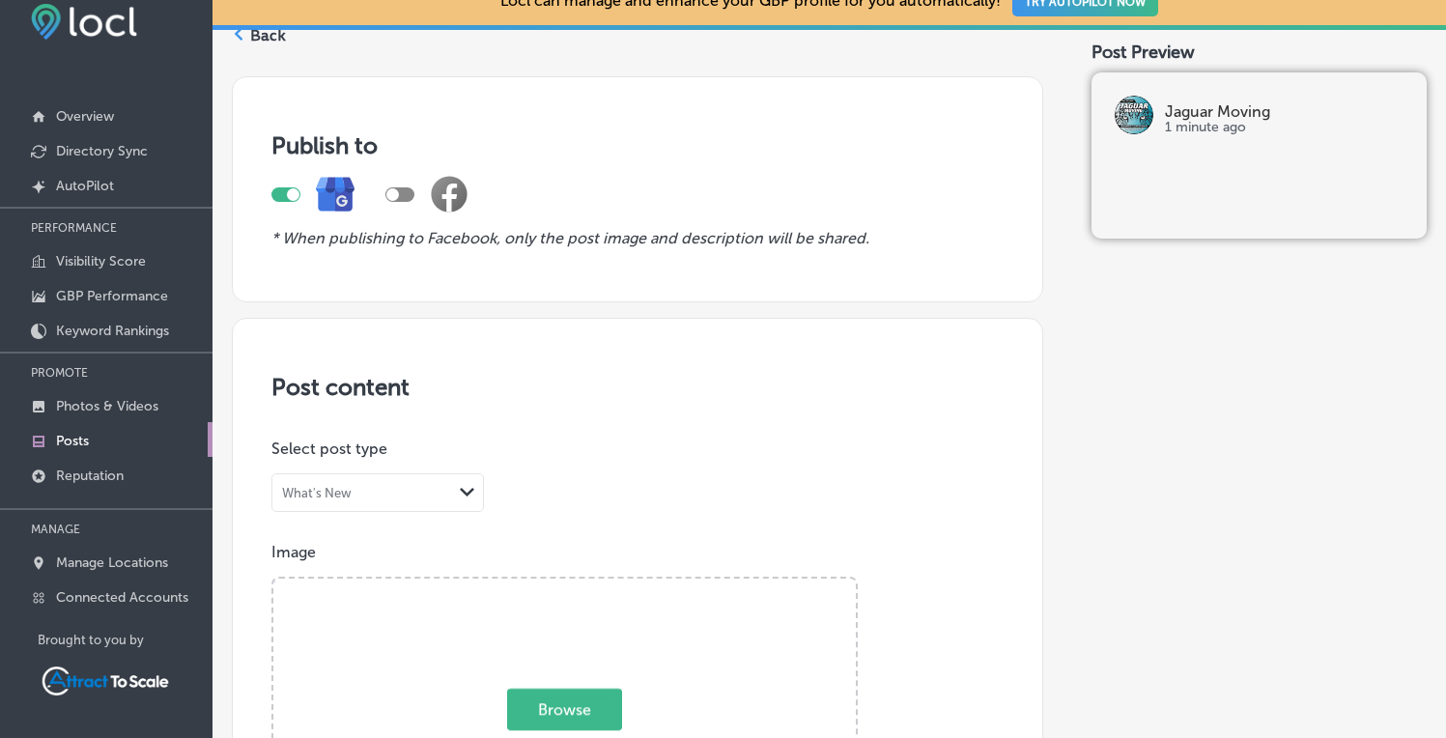
scroll to position [0, 0]
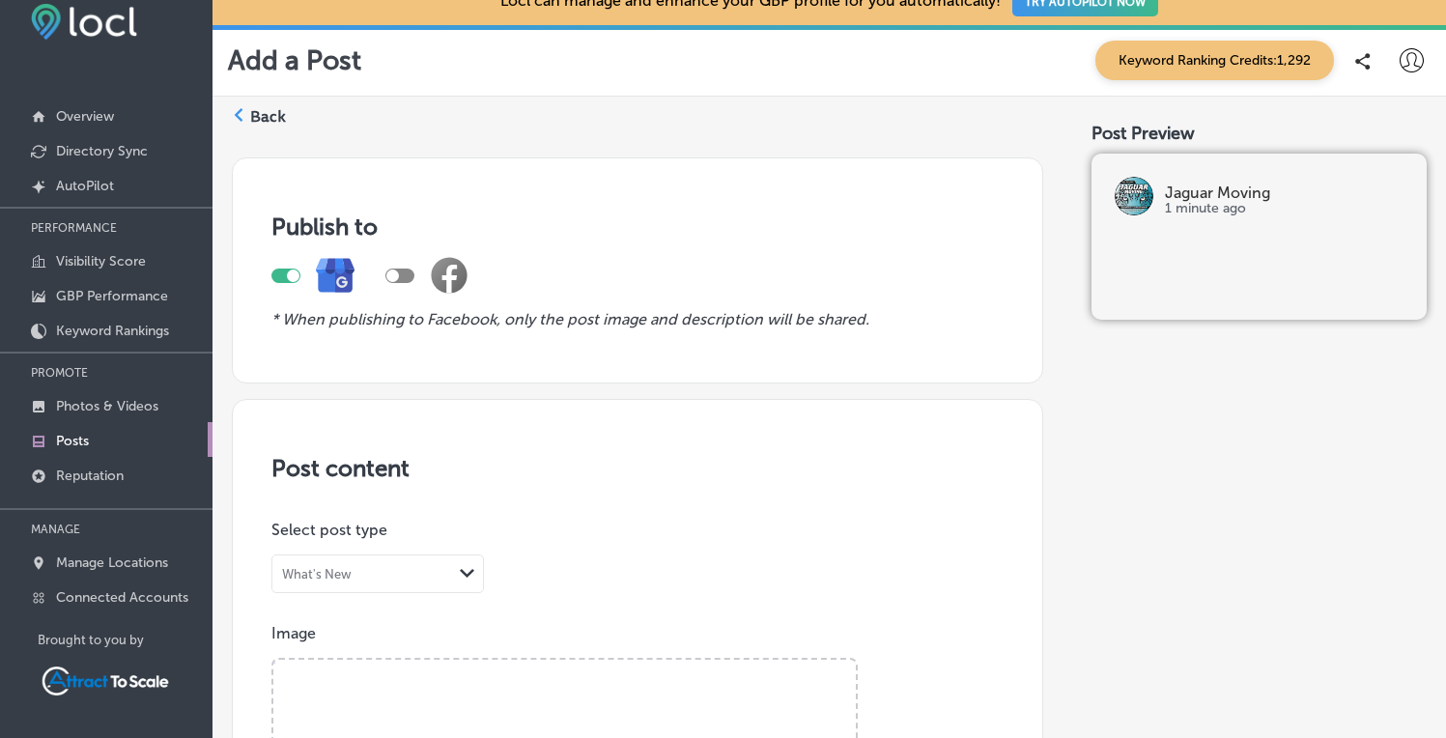
click at [248, 111] on div "Back" at bounding box center [259, 124] width 54 height 36
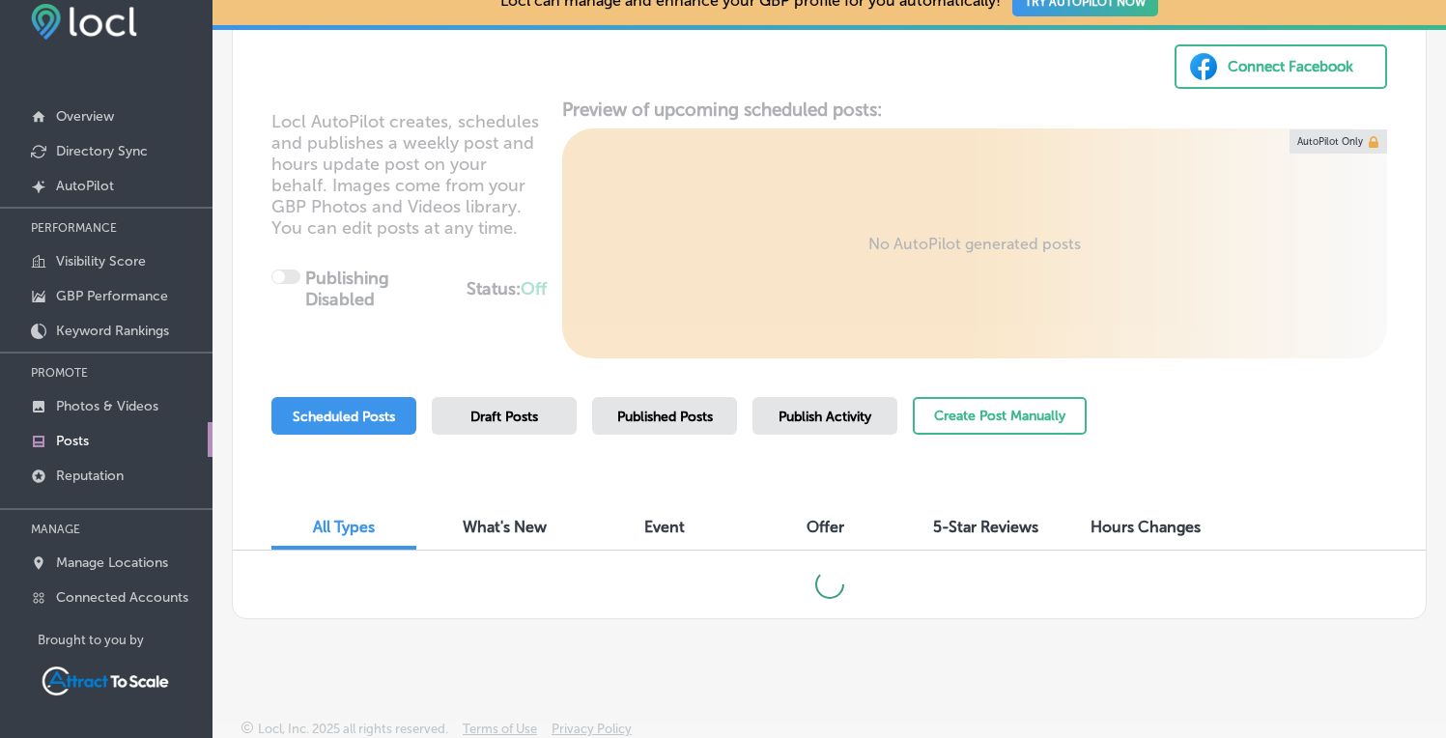
scroll to position [153, 0]
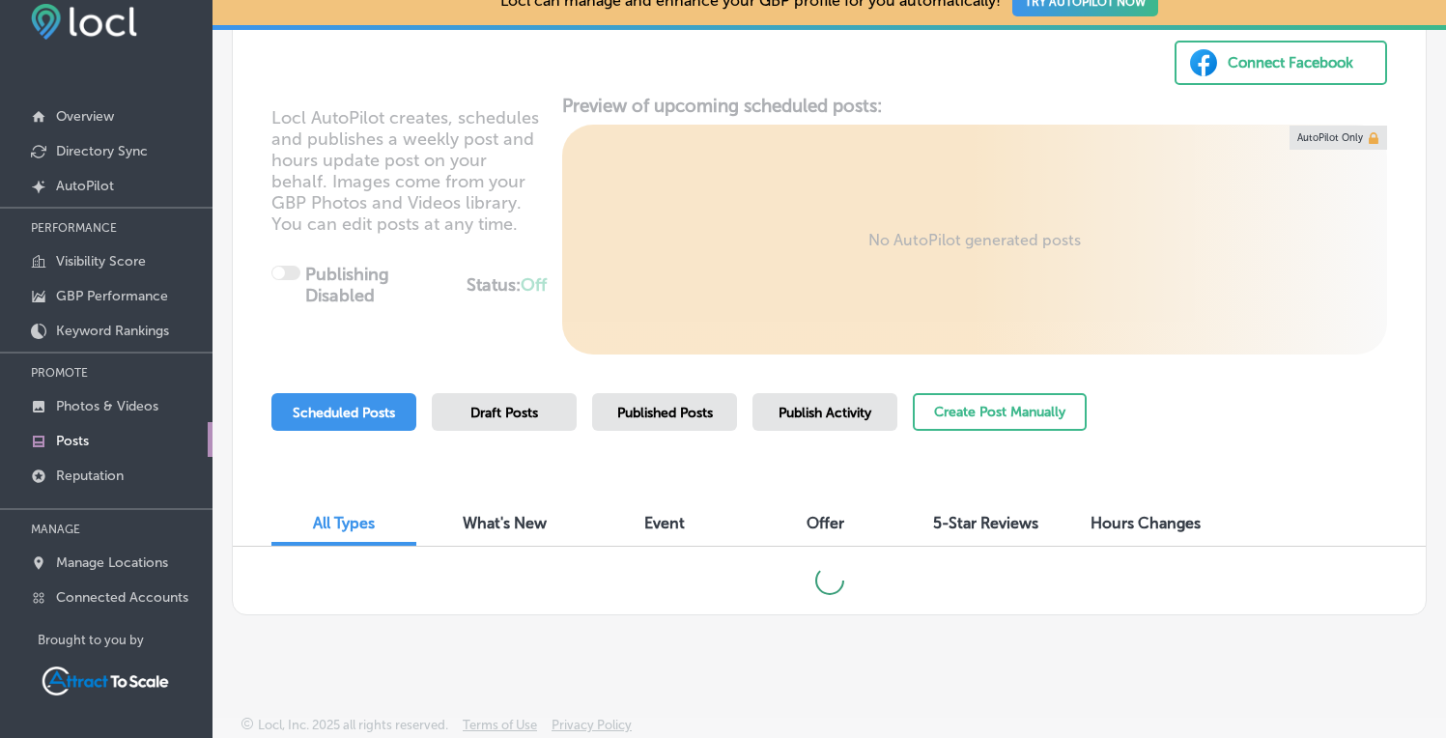
click at [674, 408] on span "Published Posts" at bounding box center [665, 413] width 96 height 16
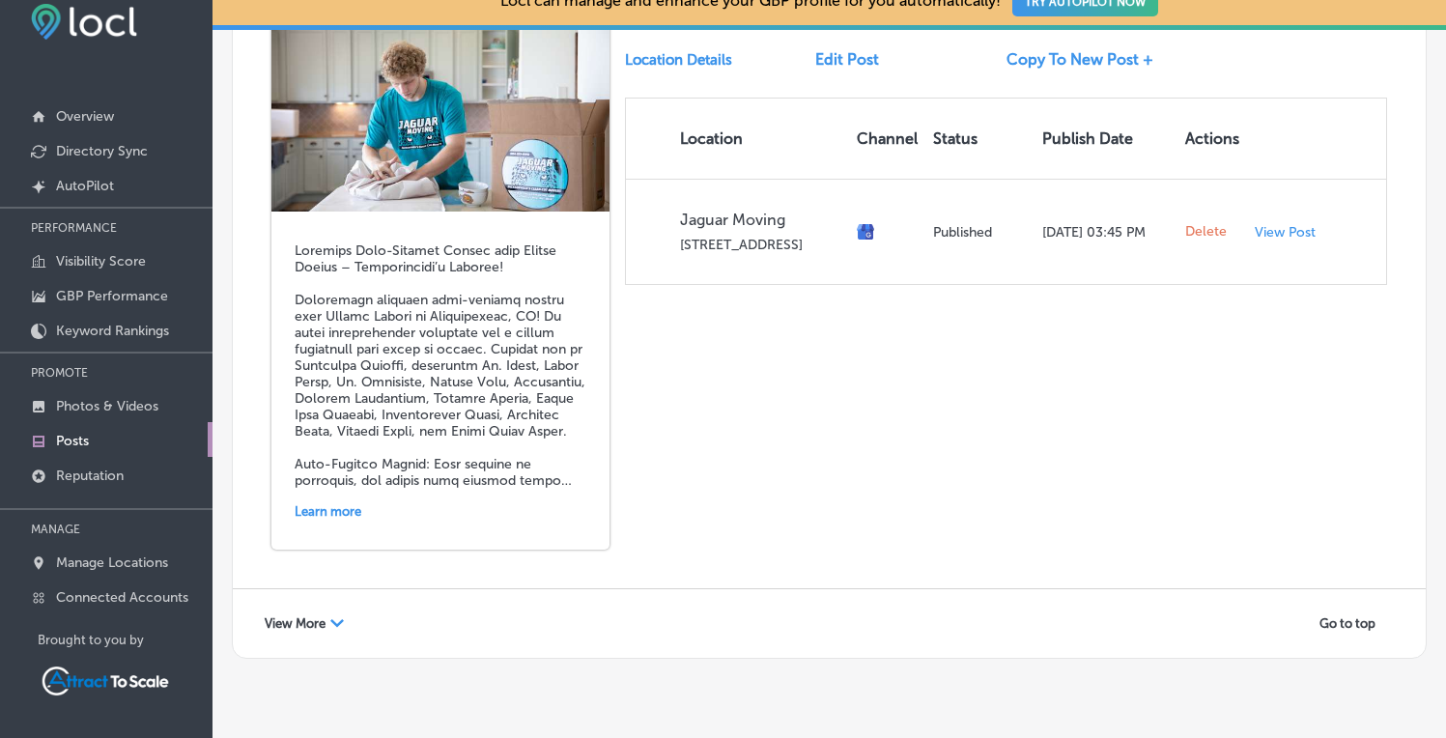
scroll to position [4152, 0]
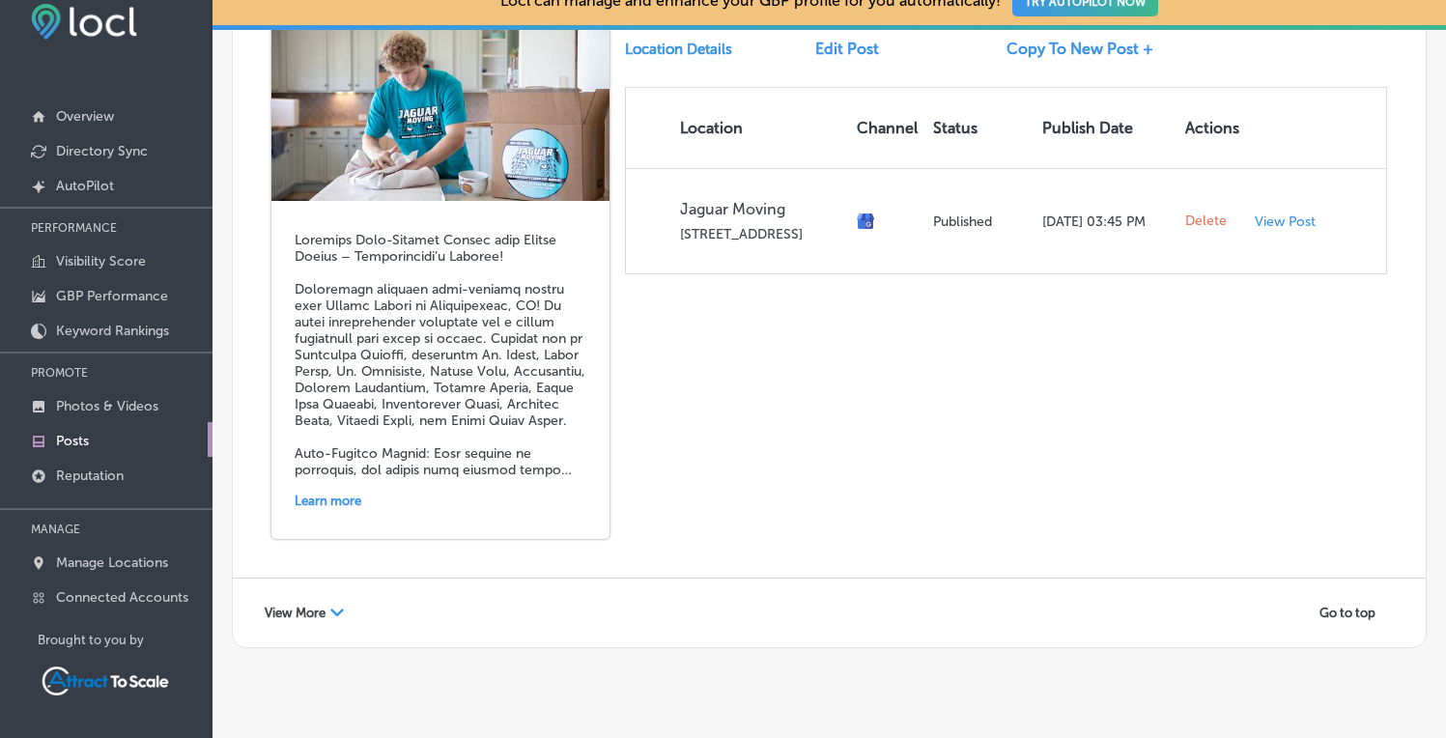
click at [304, 598] on div "View More Path Created with Sketch." at bounding box center [304, 613] width 104 height 30
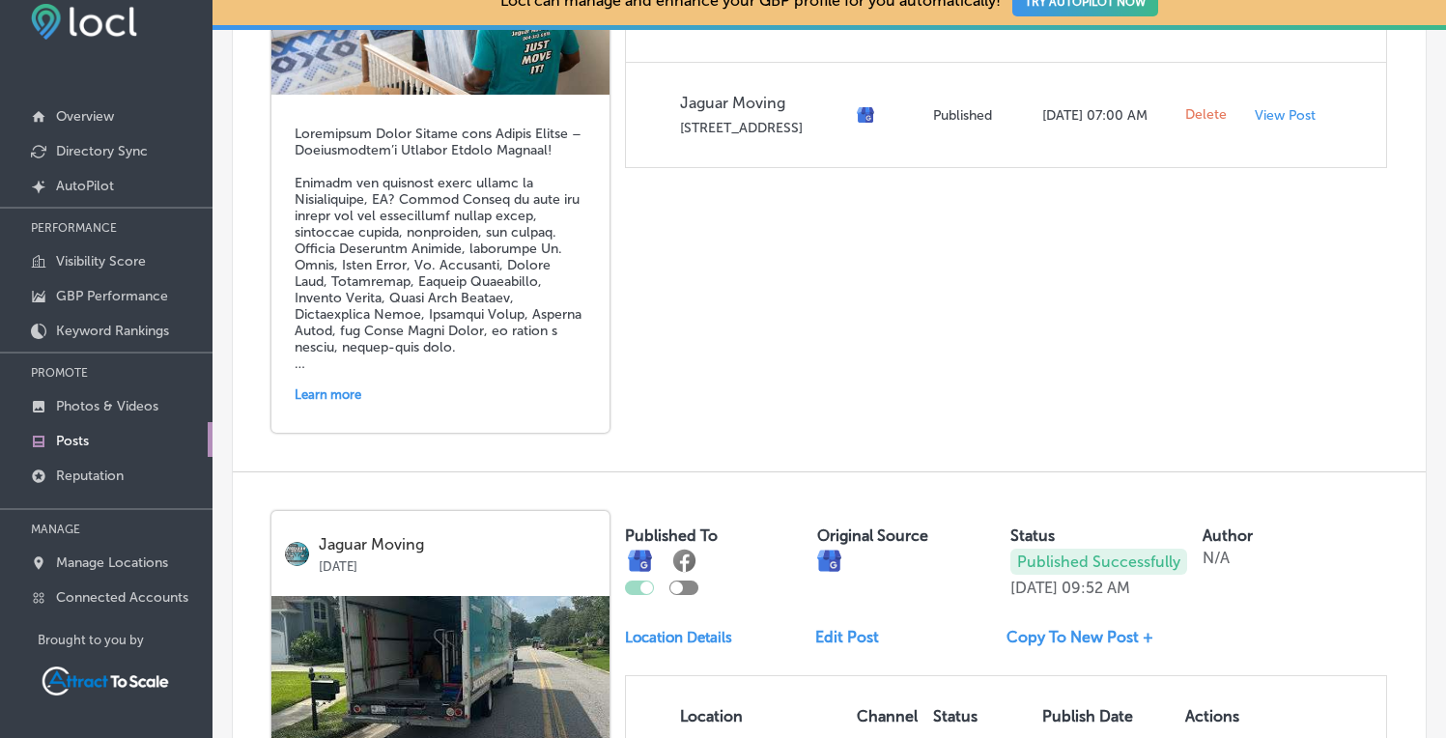
scroll to position [8151, 0]
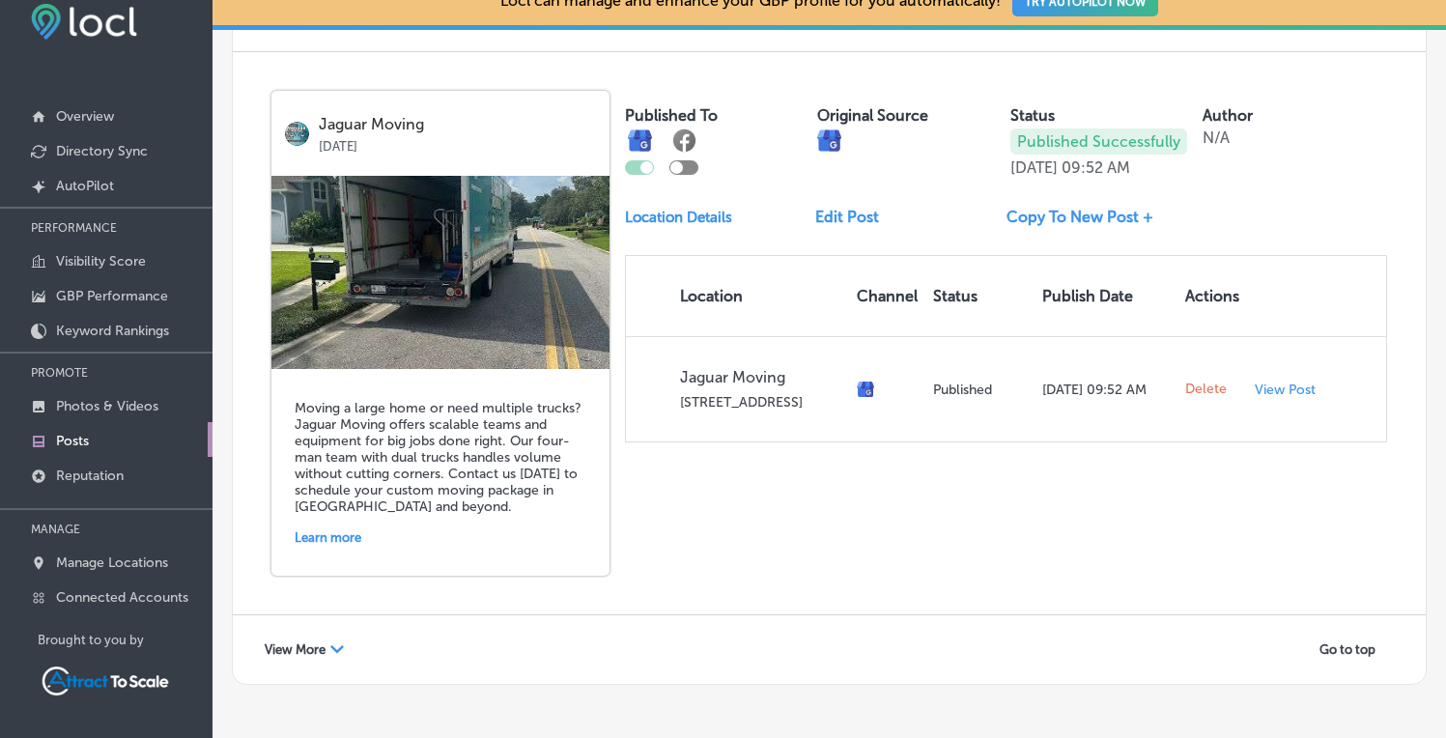
click at [327, 635] on div "View More Path Created with Sketch." at bounding box center [304, 650] width 104 height 30
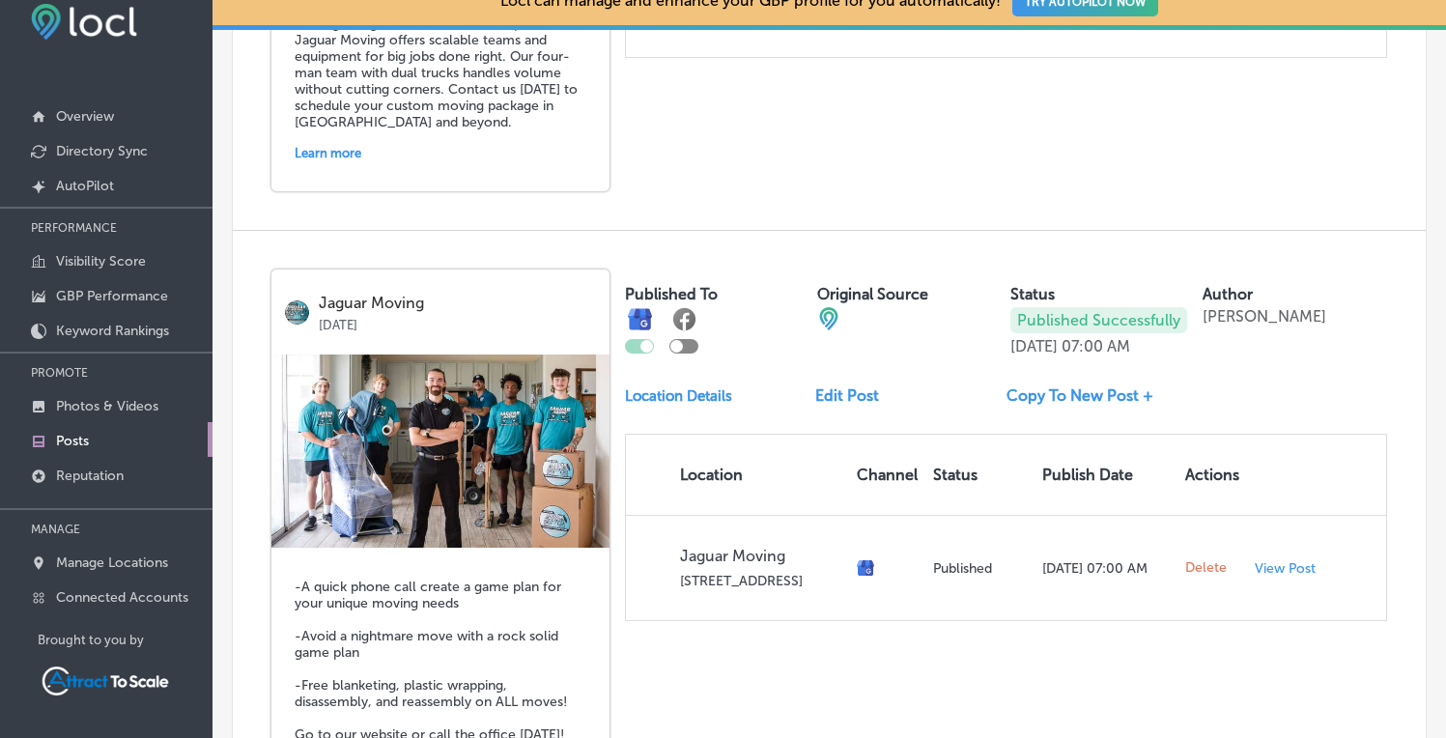
scroll to position [8658, 0]
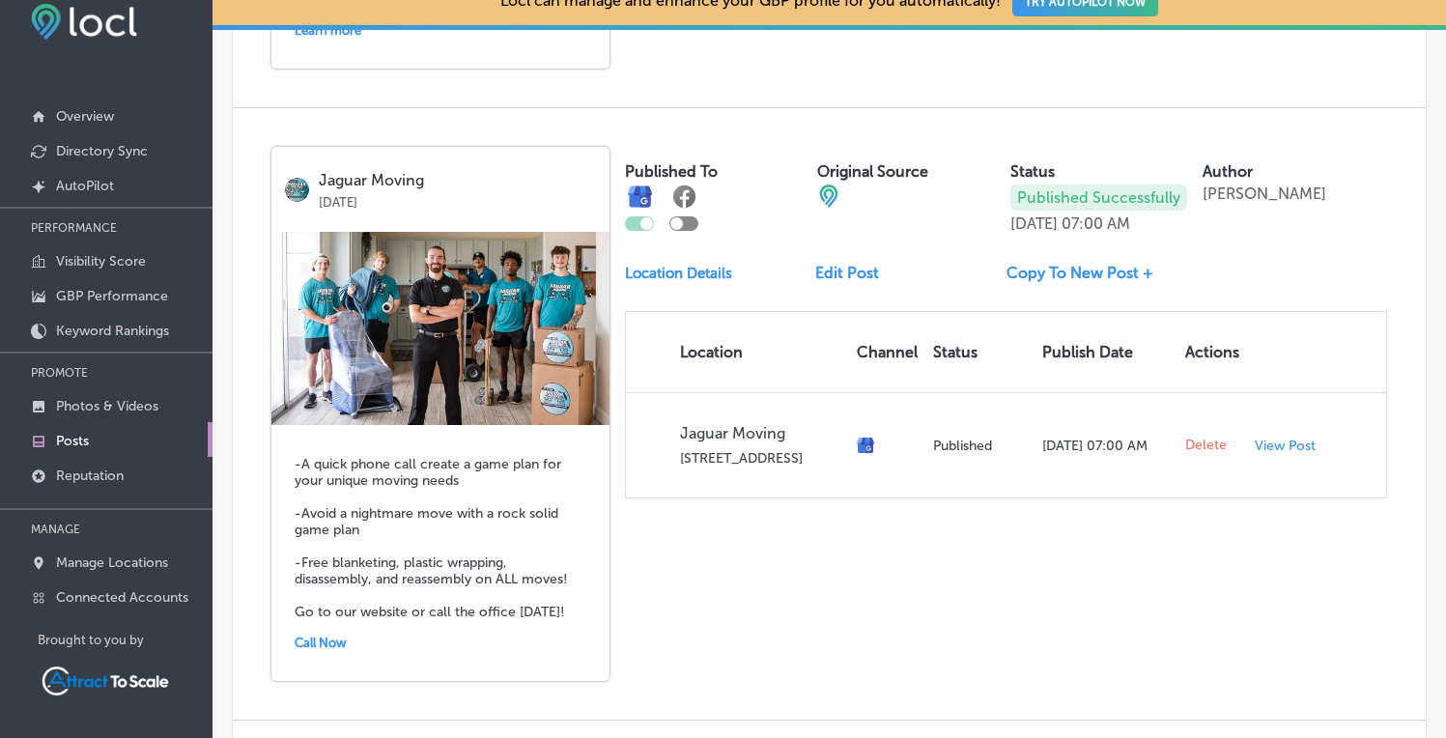
click at [1062, 264] on link "Copy To New Post +" at bounding box center [1087, 273] width 162 height 18
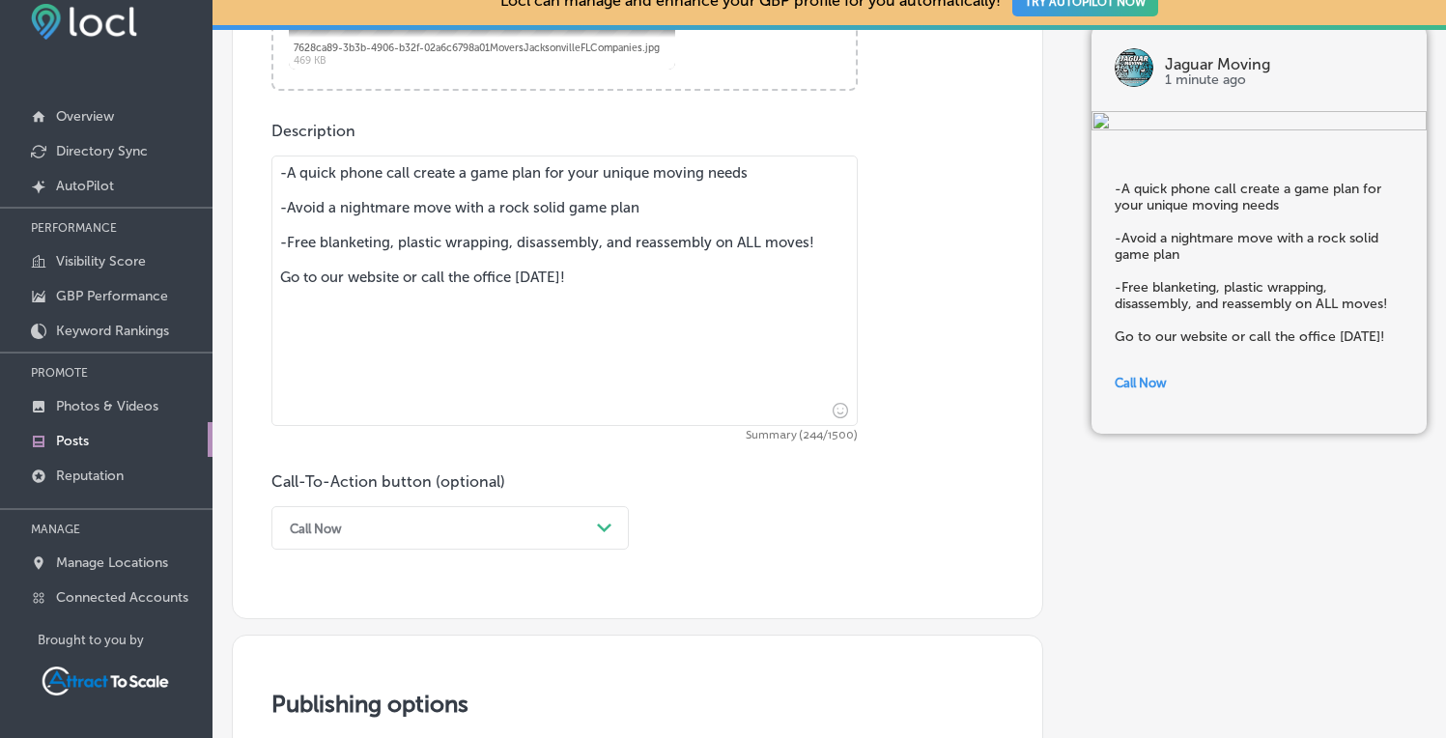
scroll to position [101, 0]
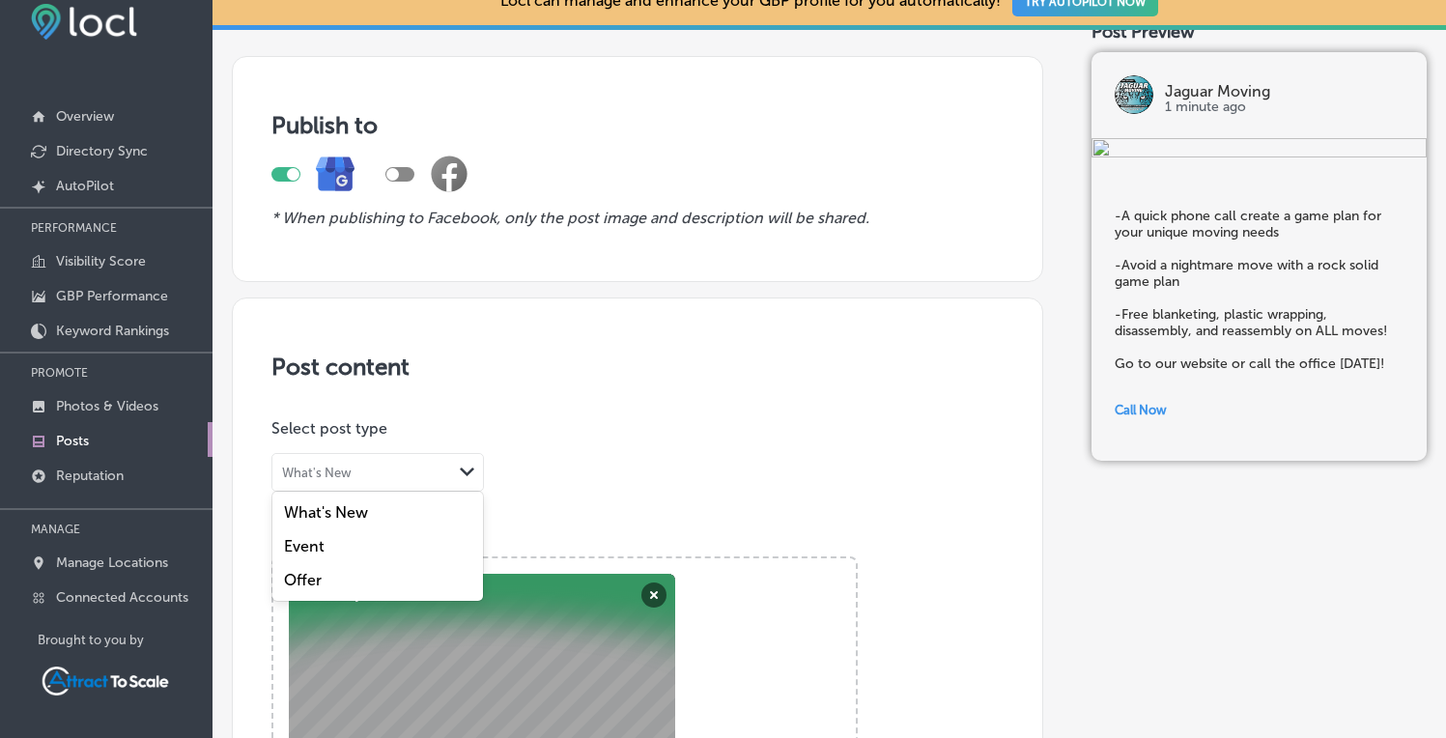
click at [341, 481] on div "What's New Path Created with Sketch." at bounding box center [377, 472] width 211 height 37
click at [307, 577] on label "Offer" at bounding box center [303, 580] width 38 height 18
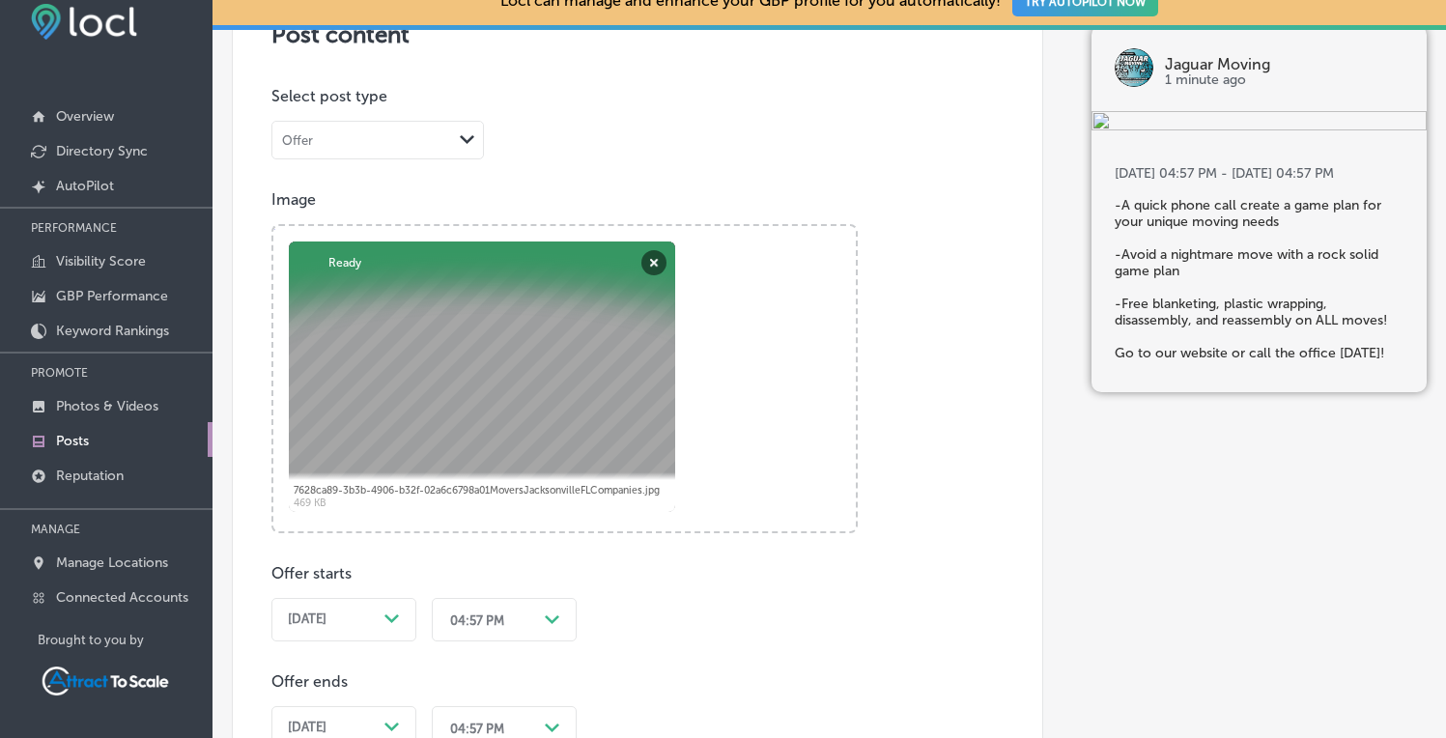
scroll to position [759, 0]
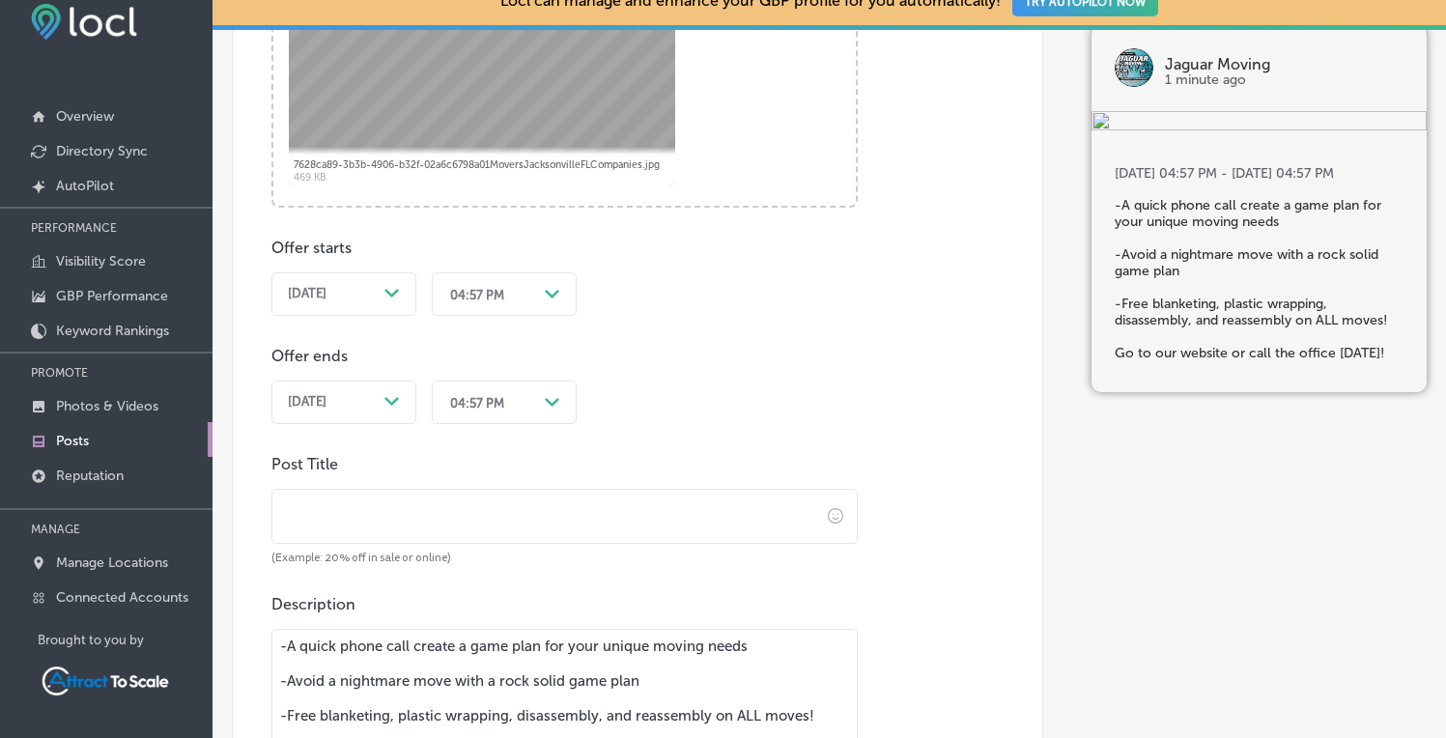
click at [394, 397] on icon "Path Created with Sketch." at bounding box center [391, 401] width 14 height 9
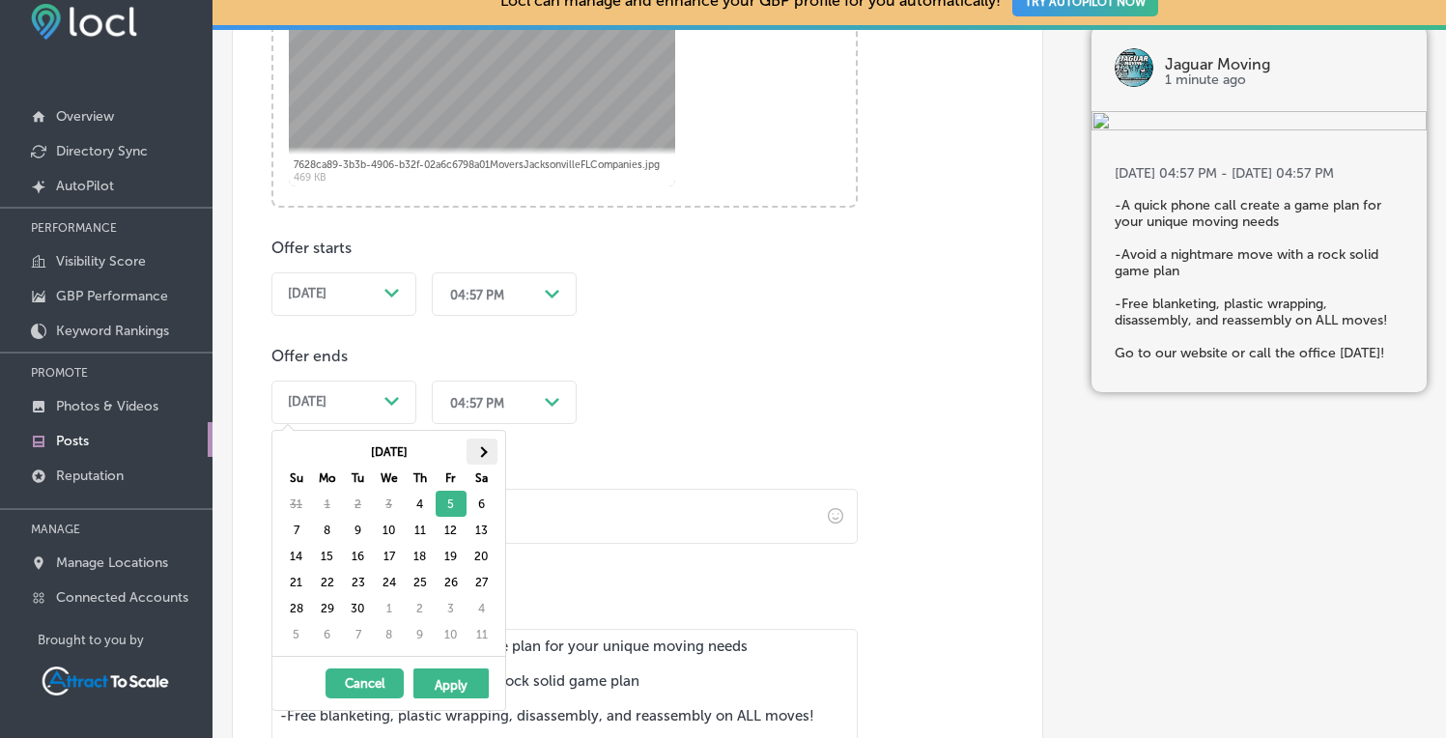
click at [478, 447] on span at bounding box center [481, 451] width 11 height 11
click at [480, 455] on span at bounding box center [481, 451] width 11 height 11
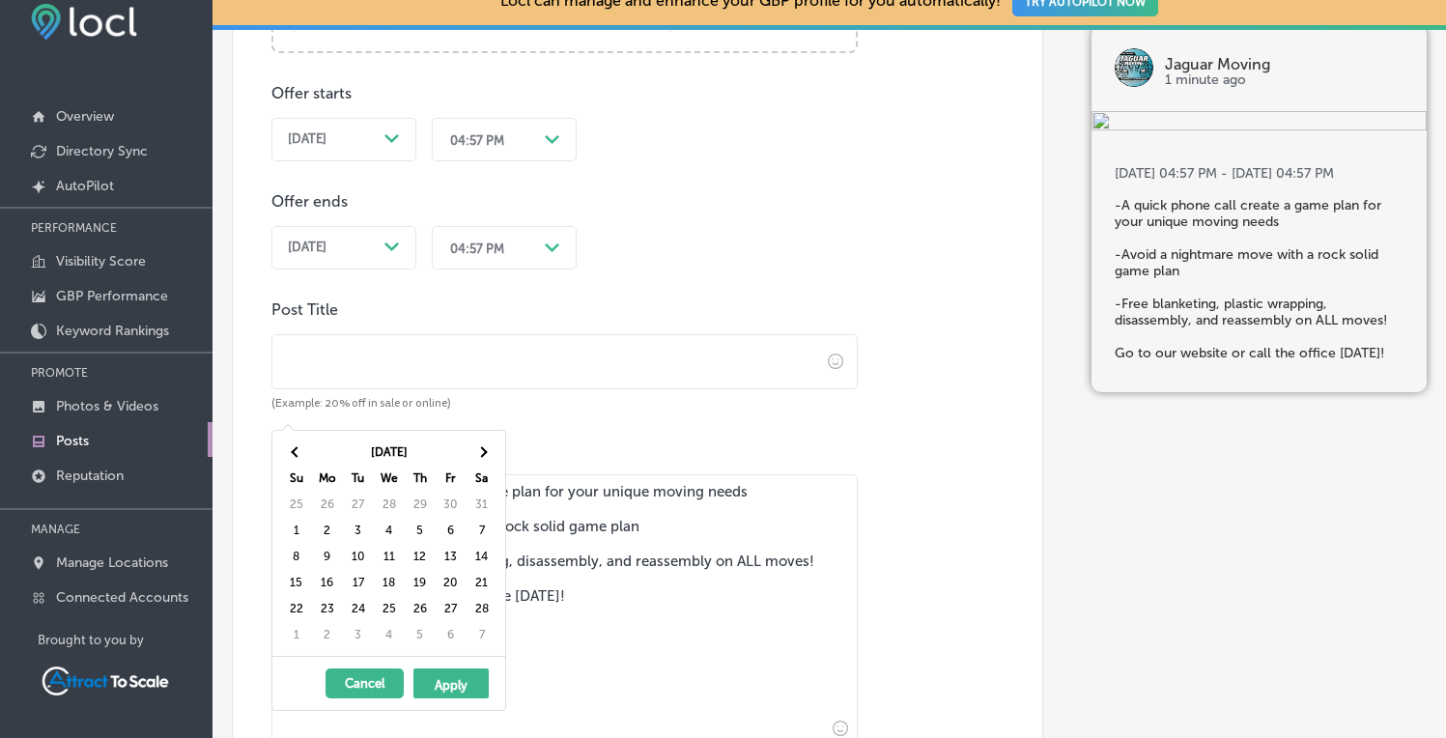
scroll to position [910, 0]
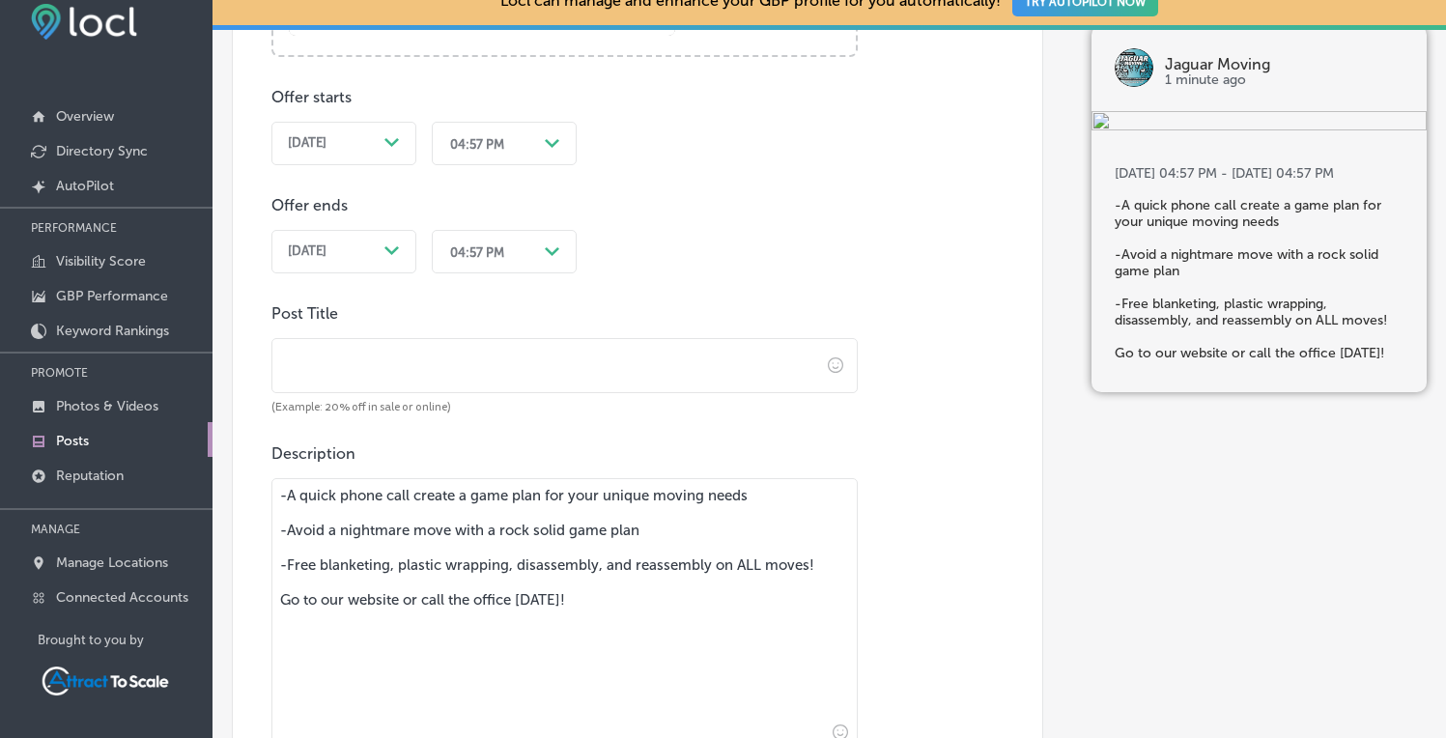
click at [382, 142] on div "Sep 04, 2025 Path Created with Sketch." at bounding box center [344, 142] width 112 height 15
click at [385, 251] on icon "Path Created with Sketch." at bounding box center [391, 250] width 14 height 9
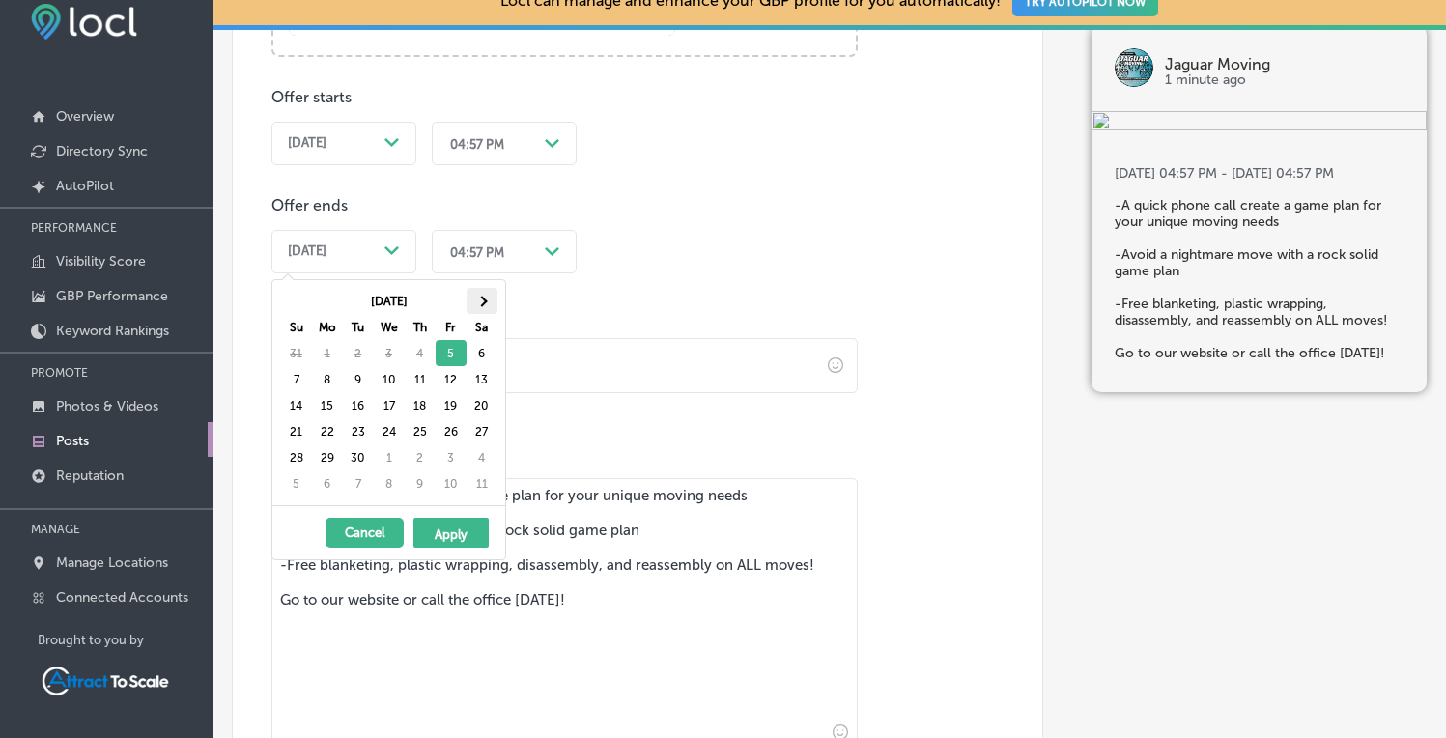
click at [475, 294] on th at bounding box center [482, 301] width 31 height 26
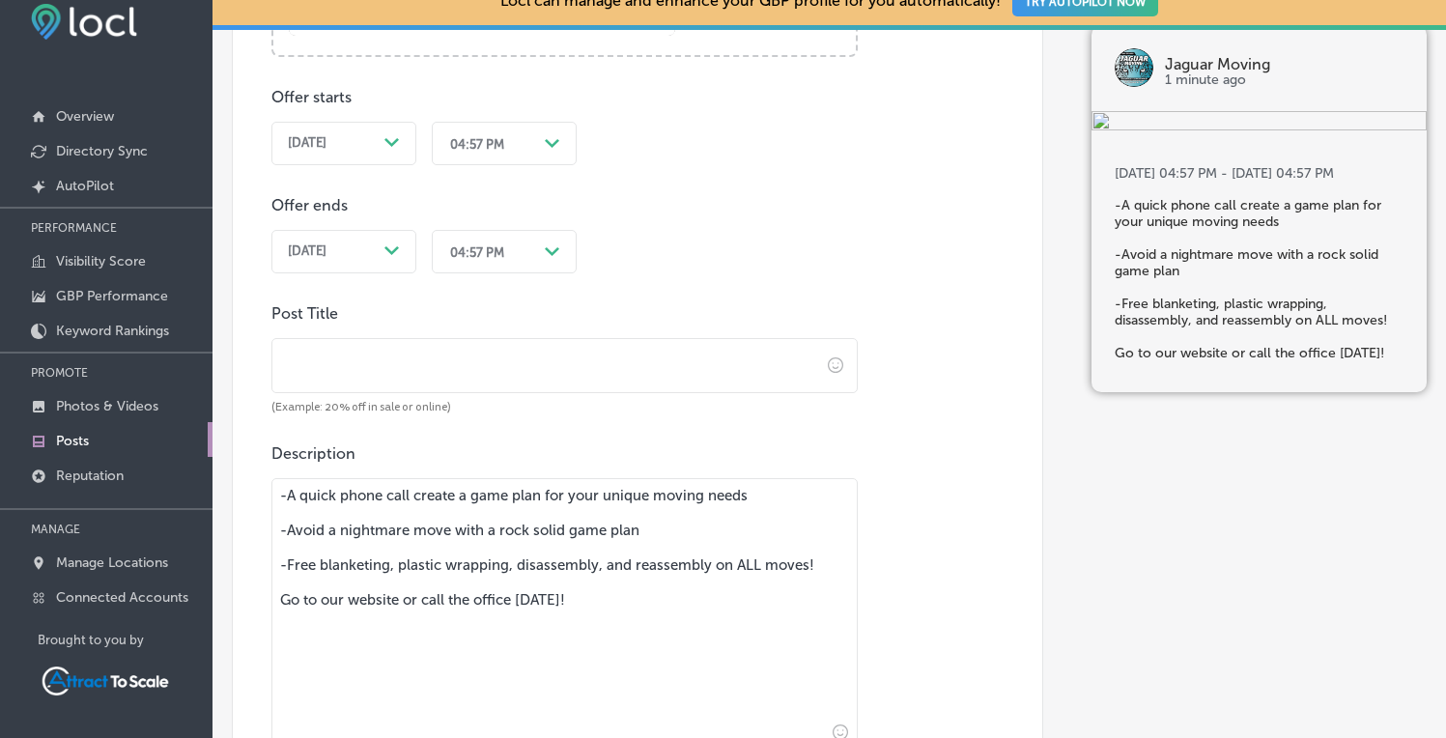
click at [467, 371] on input "text" at bounding box center [546, 365] width 548 height 53
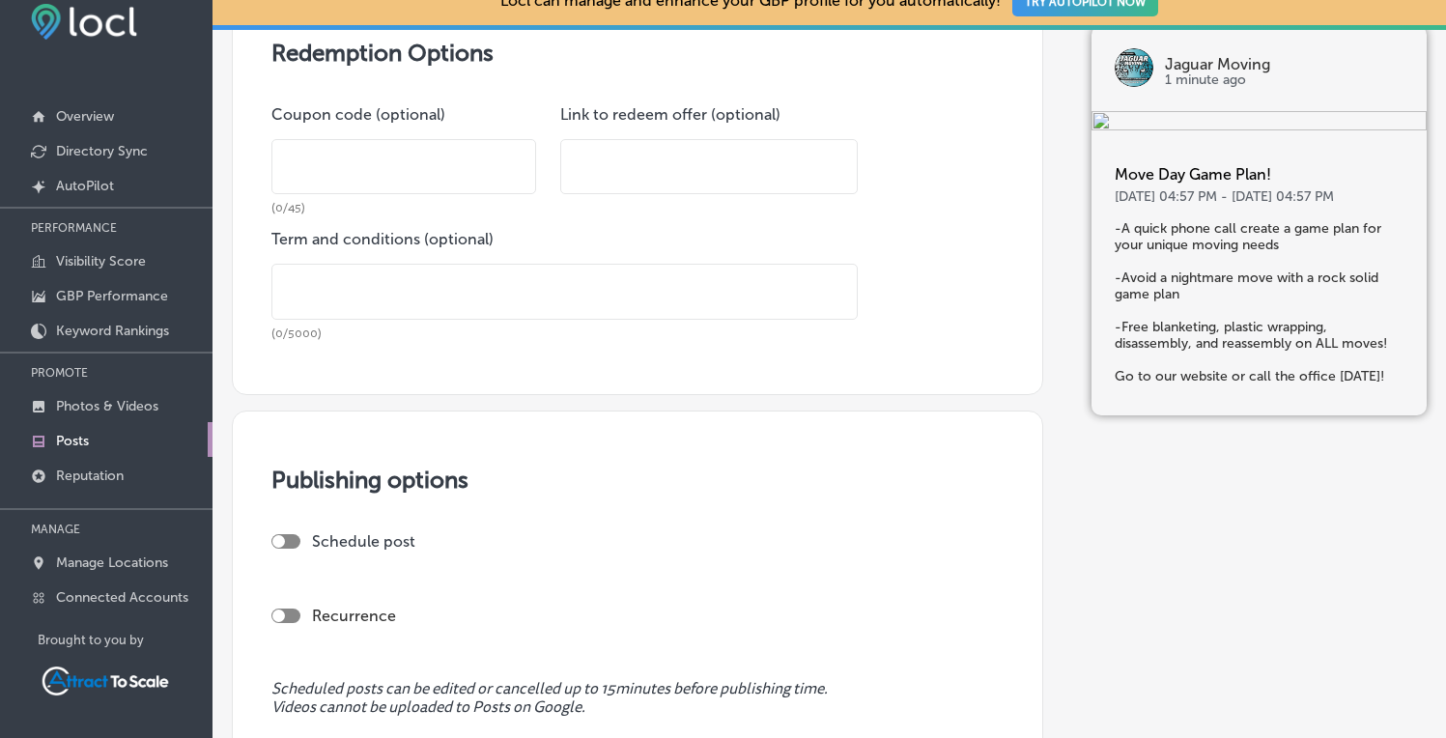
scroll to position [2056, 0]
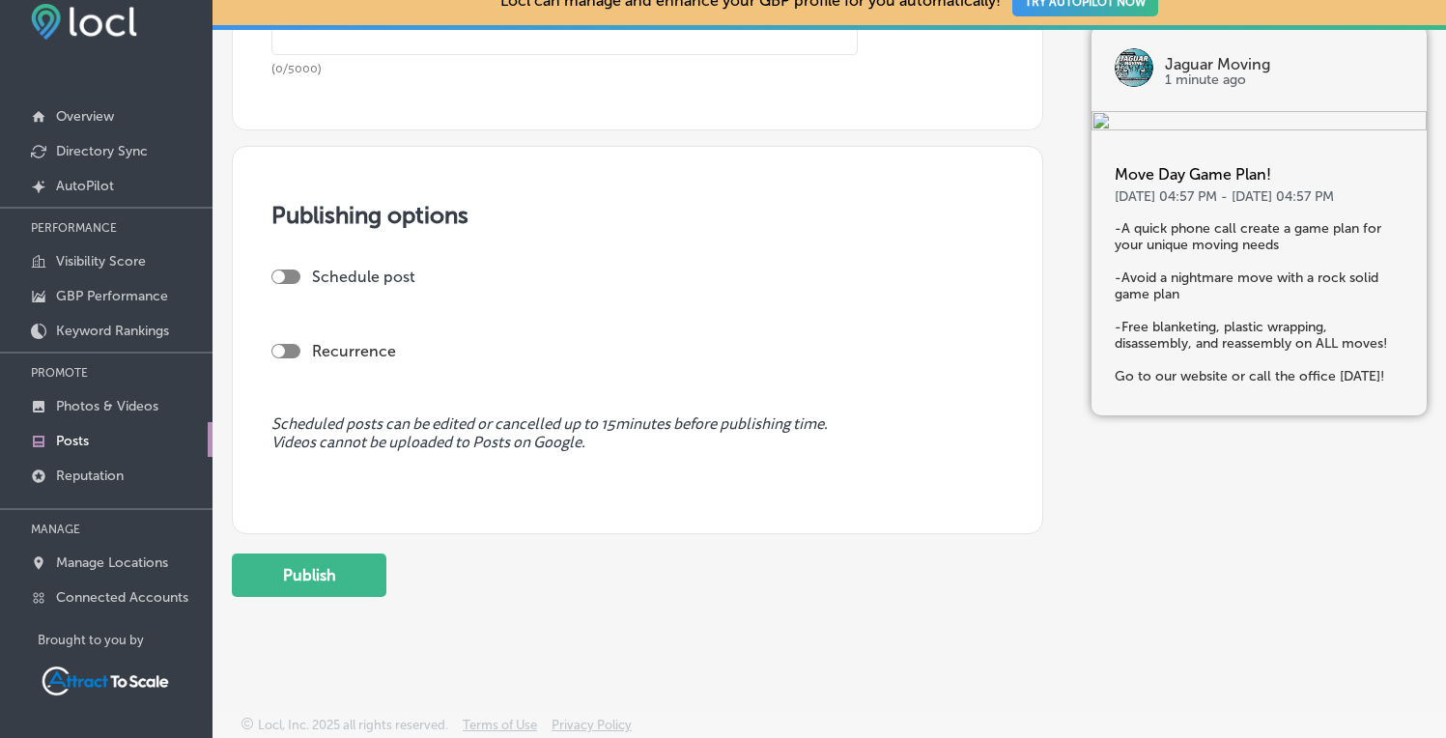
click at [286, 273] on div at bounding box center [285, 276] width 29 height 14
type input "Move Day Game Plan!"
checkbox input "true"
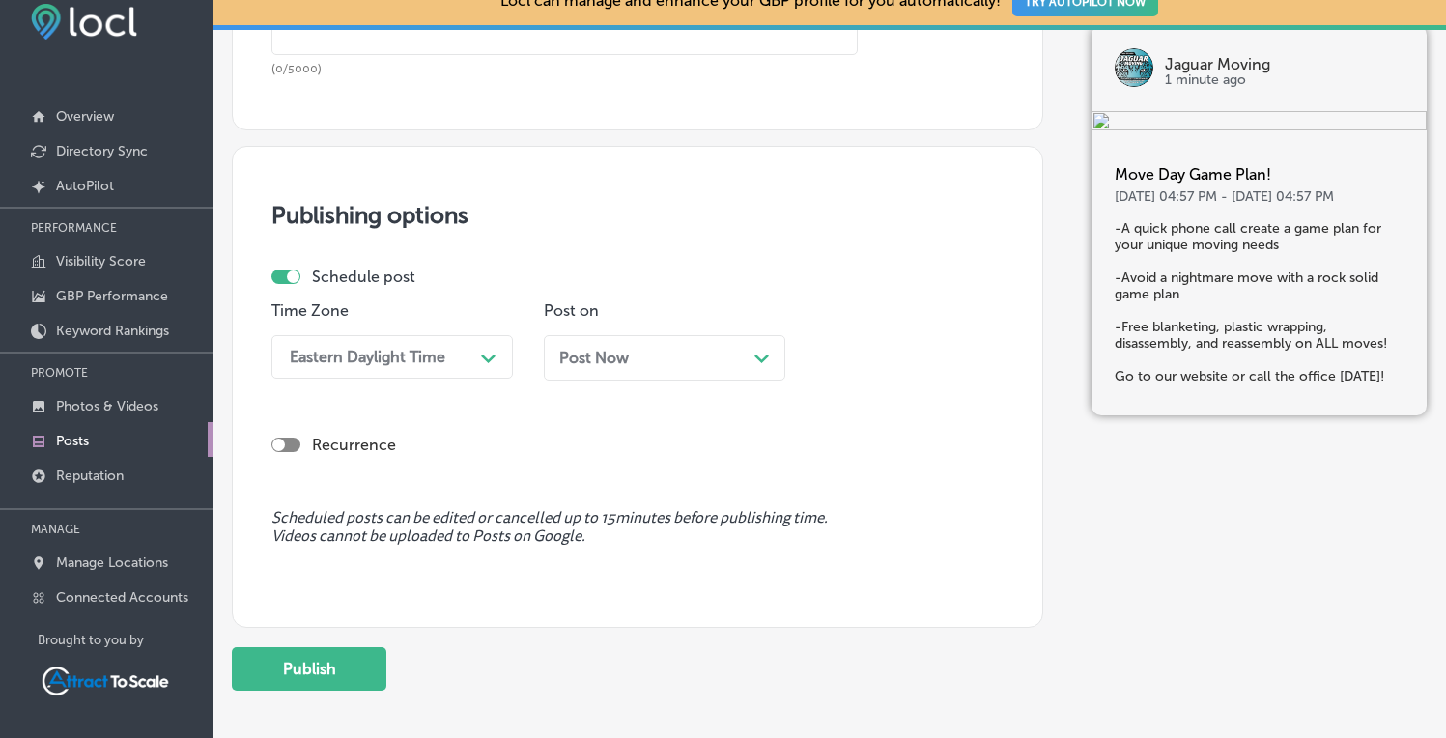
click at [603, 377] on div "Post Now Path Created with Sketch." at bounding box center [664, 365] width 241 height 60
click at [596, 356] on span "Post Now" at bounding box center [594, 358] width 70 height 18
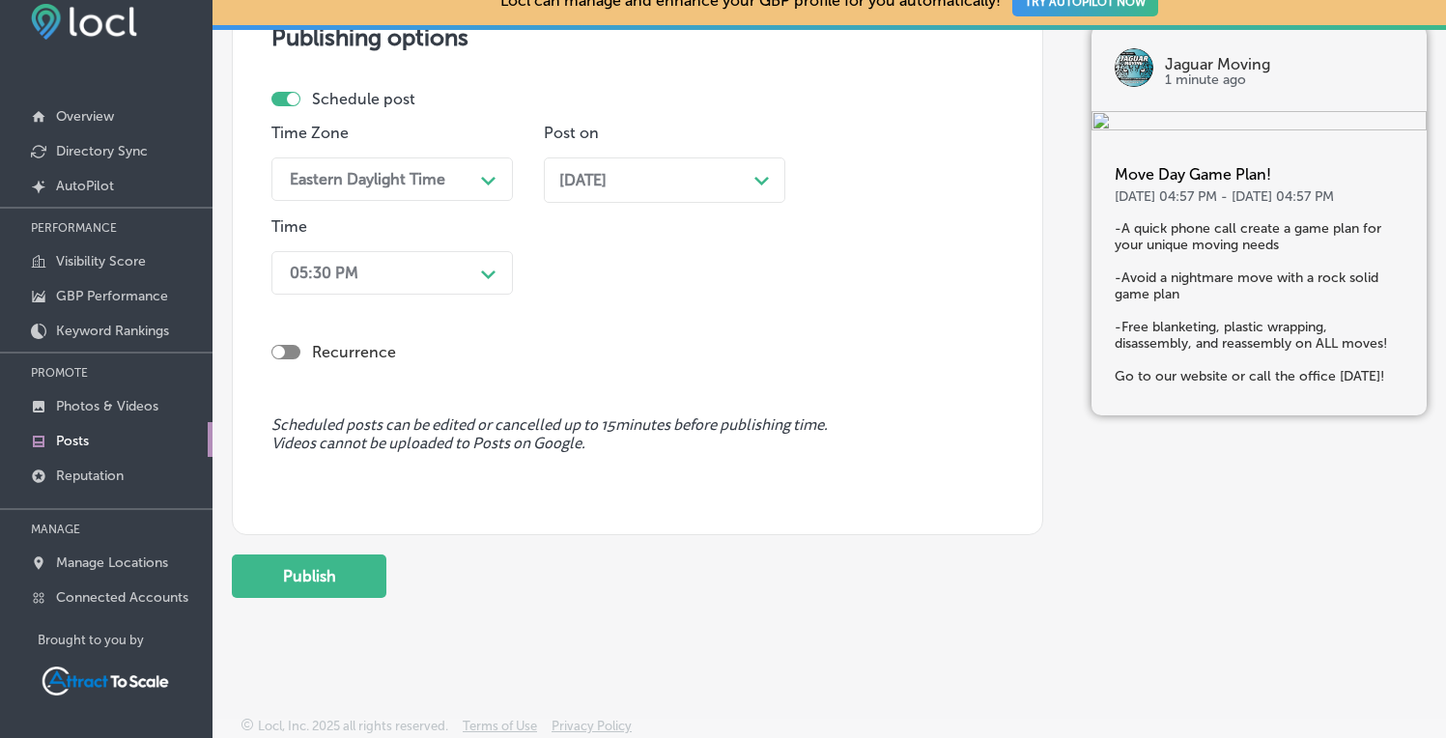
scroll to position [2235, 0]
click at [315, 573] on button "Publish" at bounding box center [309, 574] width 155 height 43
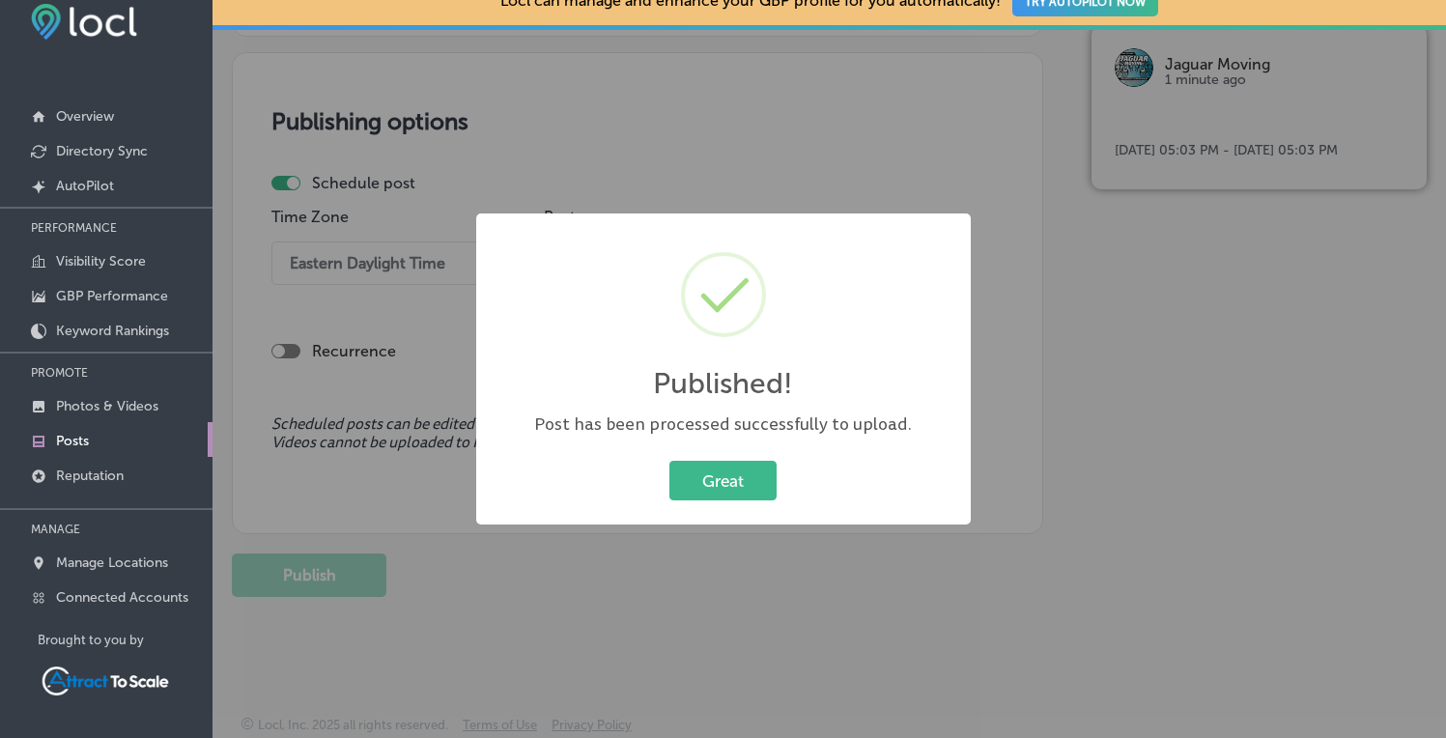
scroll to position [2150, 0]
click at [722, 482] on button "Great" at bounding box center [722, 481] width 107 height 40
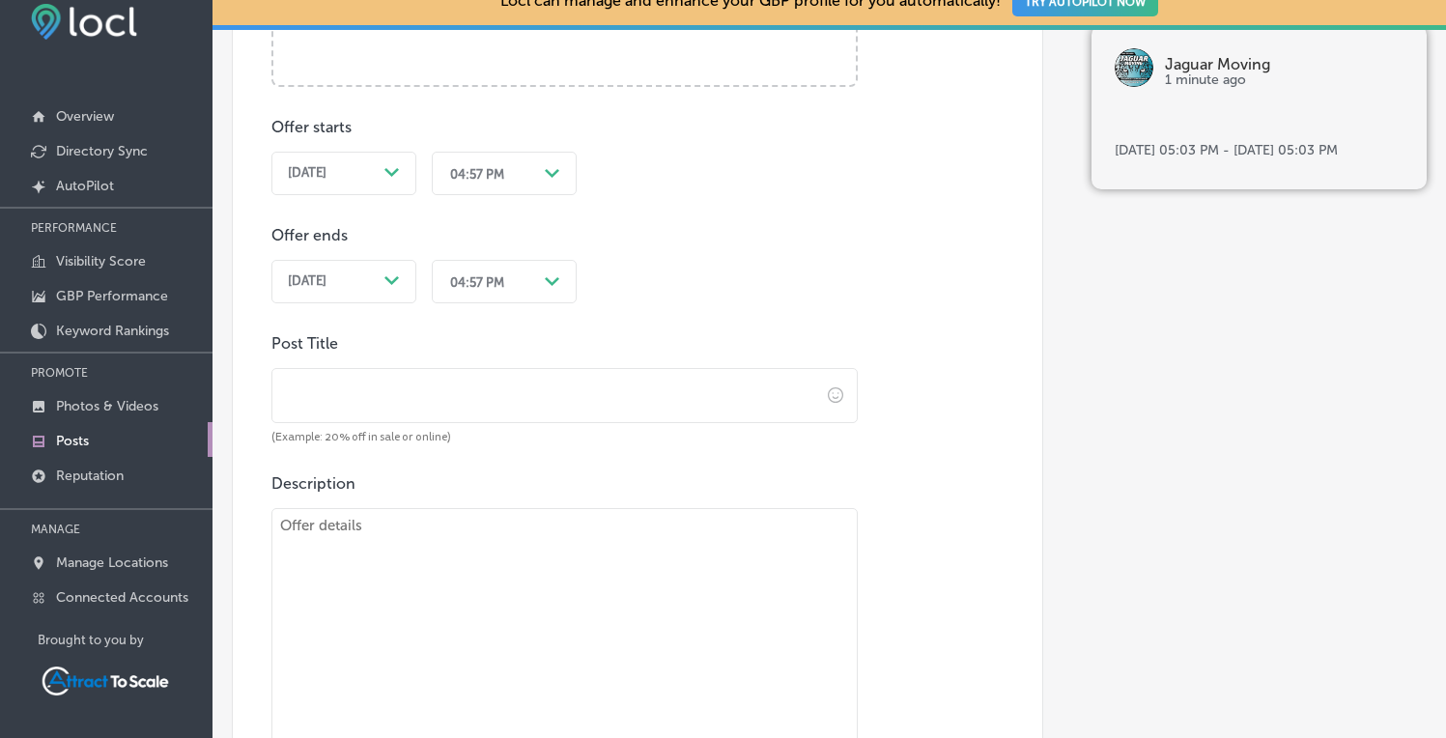
scroll to position [0, 0]
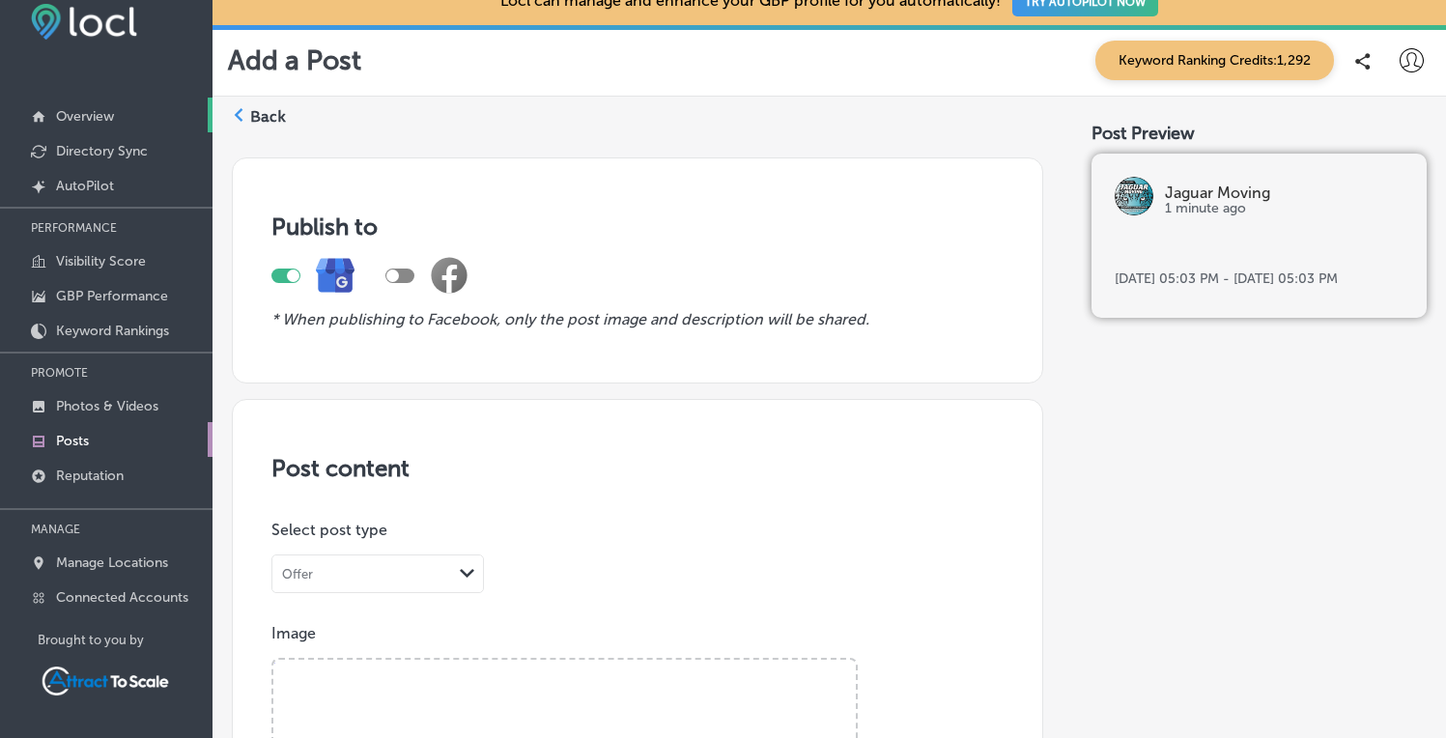
click at [89, 108] on p "Overview" at bounding box center [85, 116] width 58 height 16
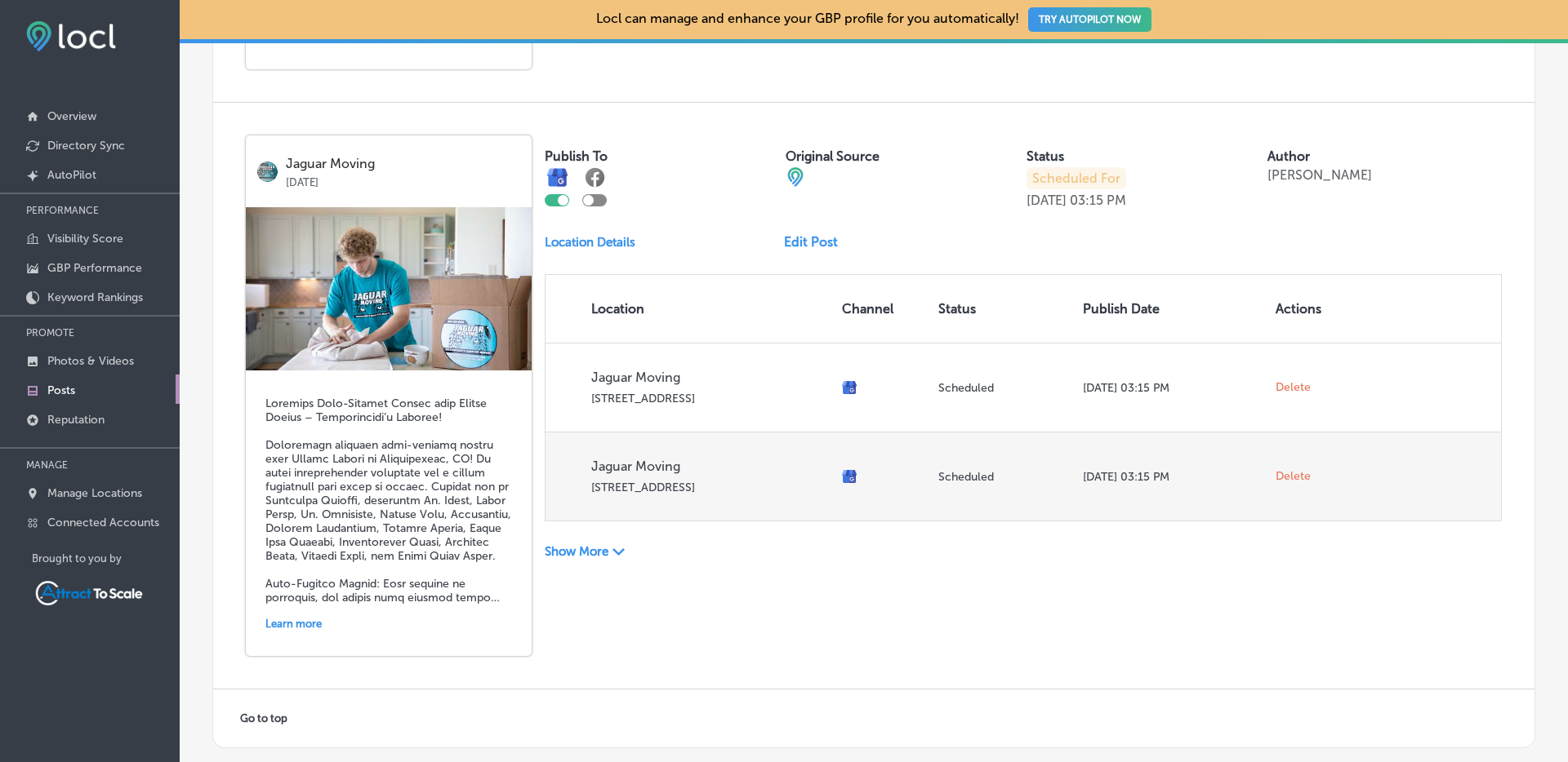
scroll to position [3560, 0]
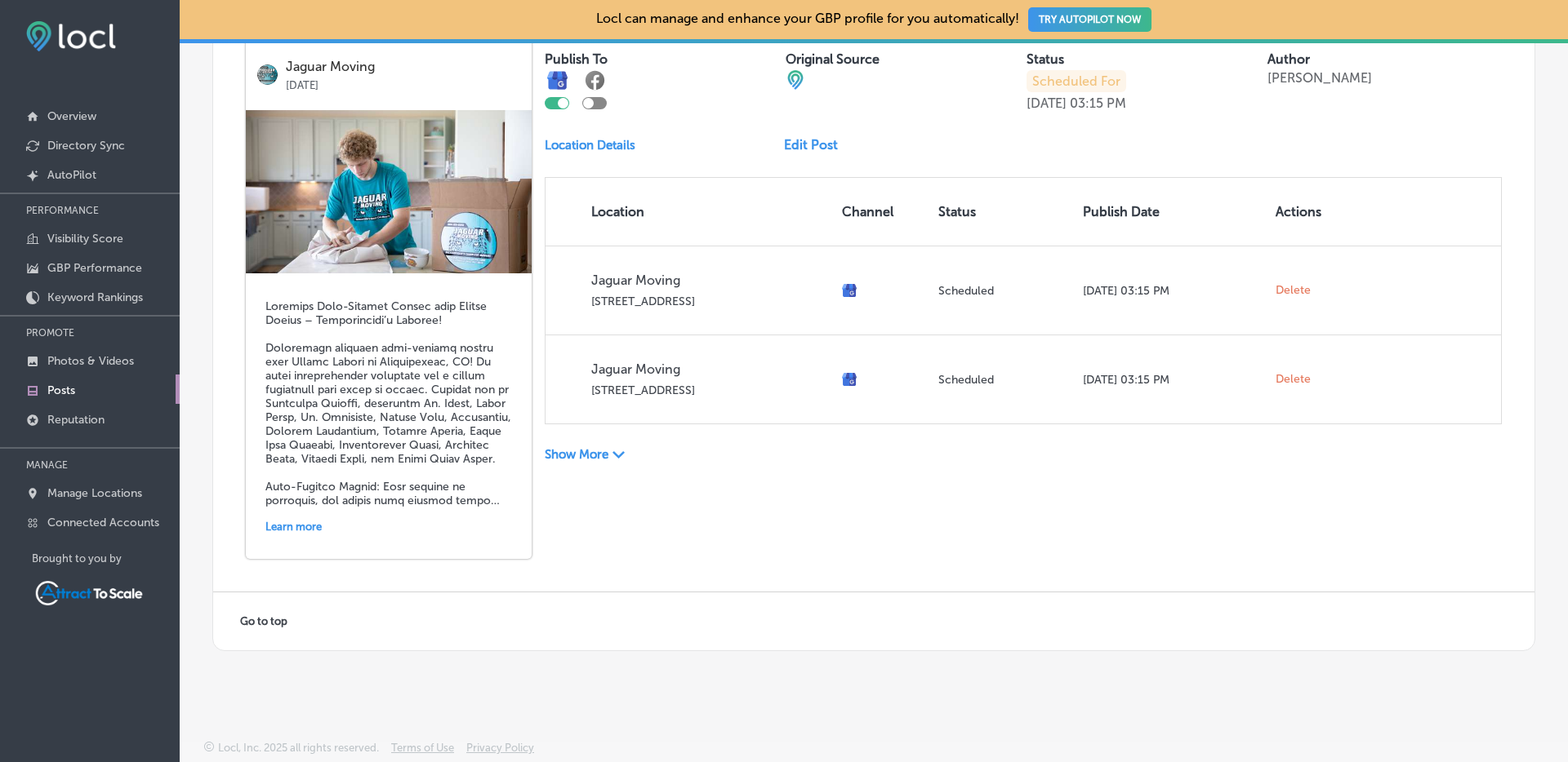
click at [609, 454] on div "Show More Path Created with Sketch." at bounding box center [664, 454] width 239 height 17
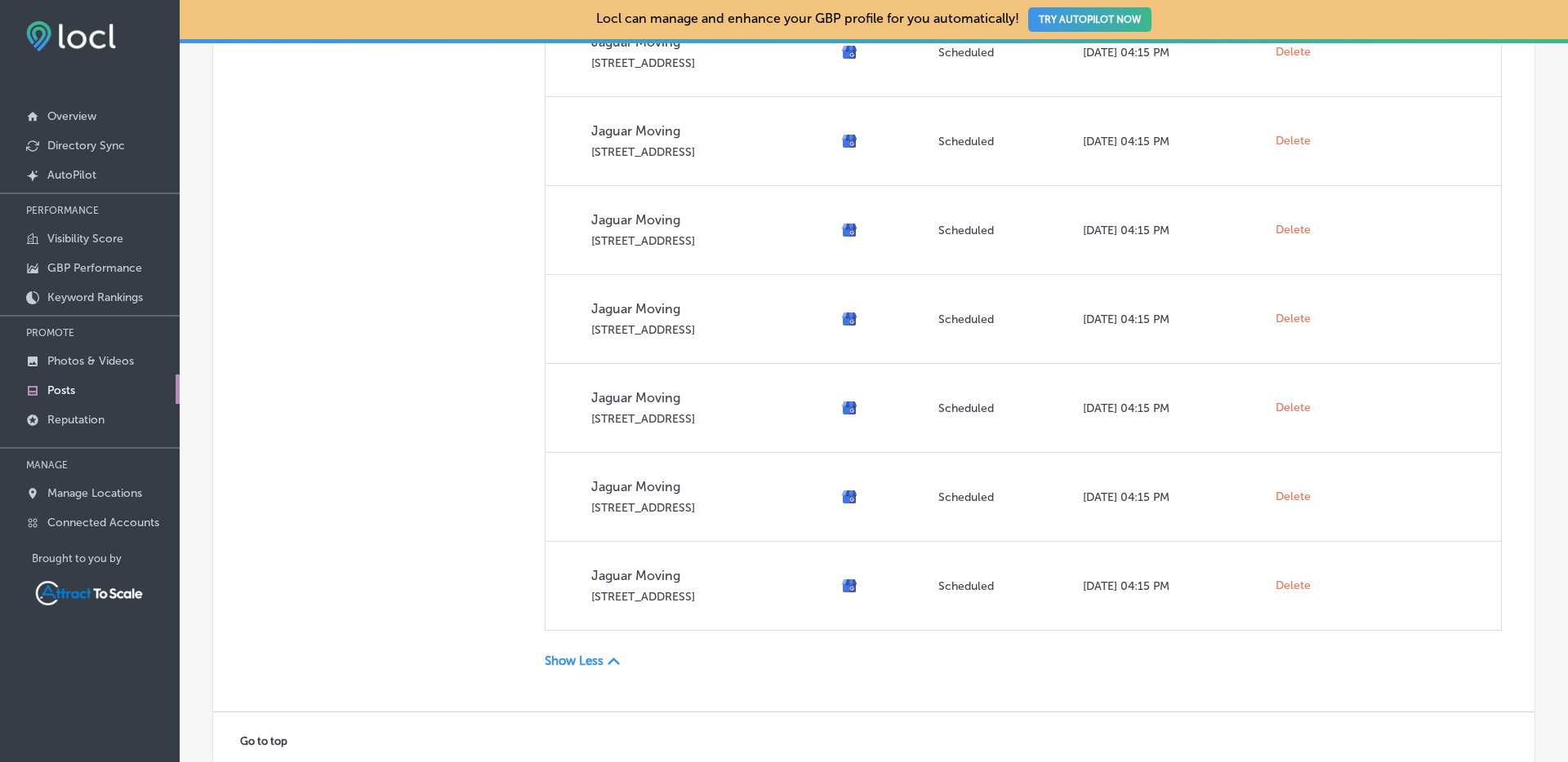
scroll to position [5430, 0]
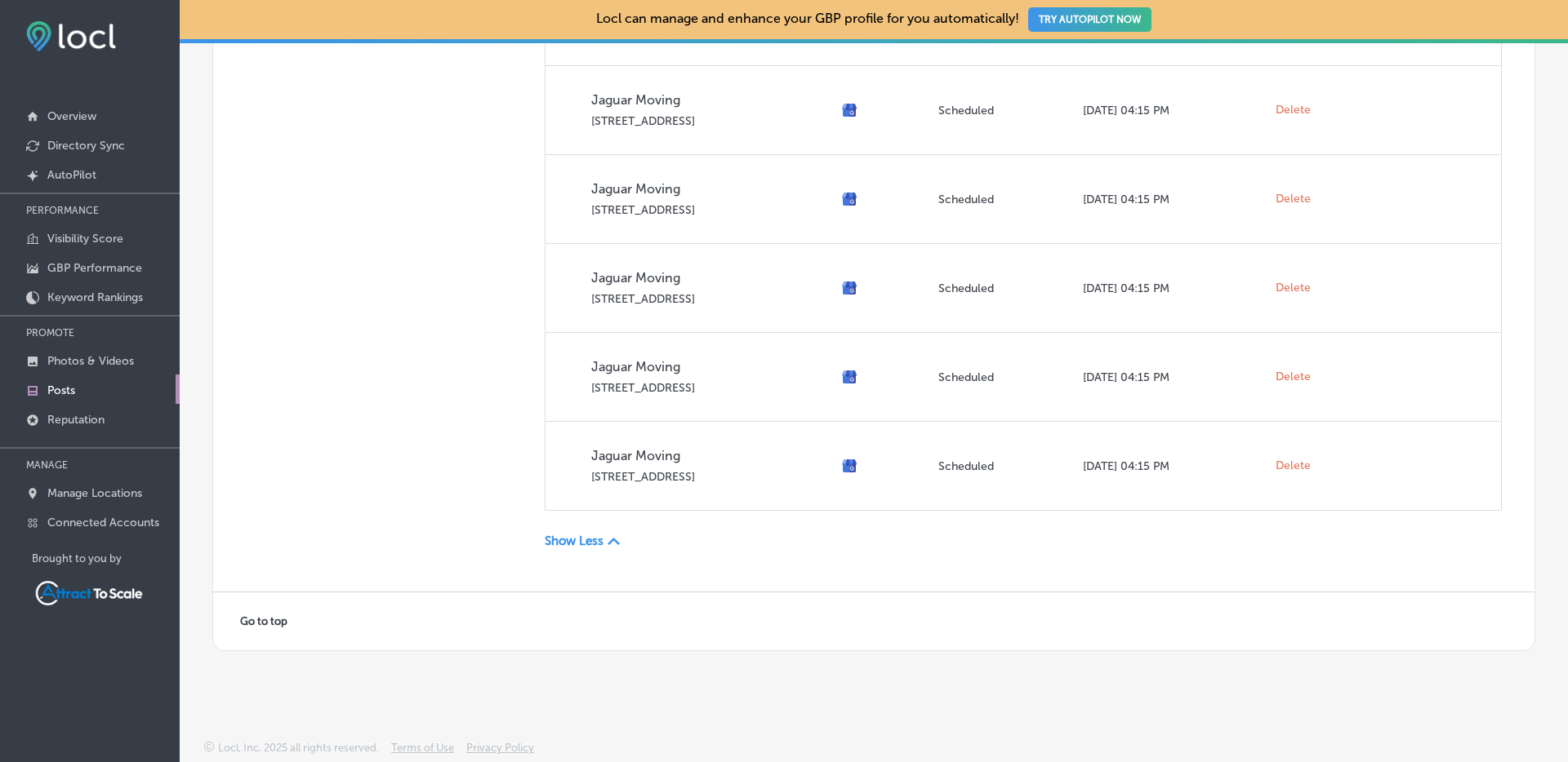
click at [577, 538] on p "Show Less" at bounding box center [574, 541] width 59 height 14
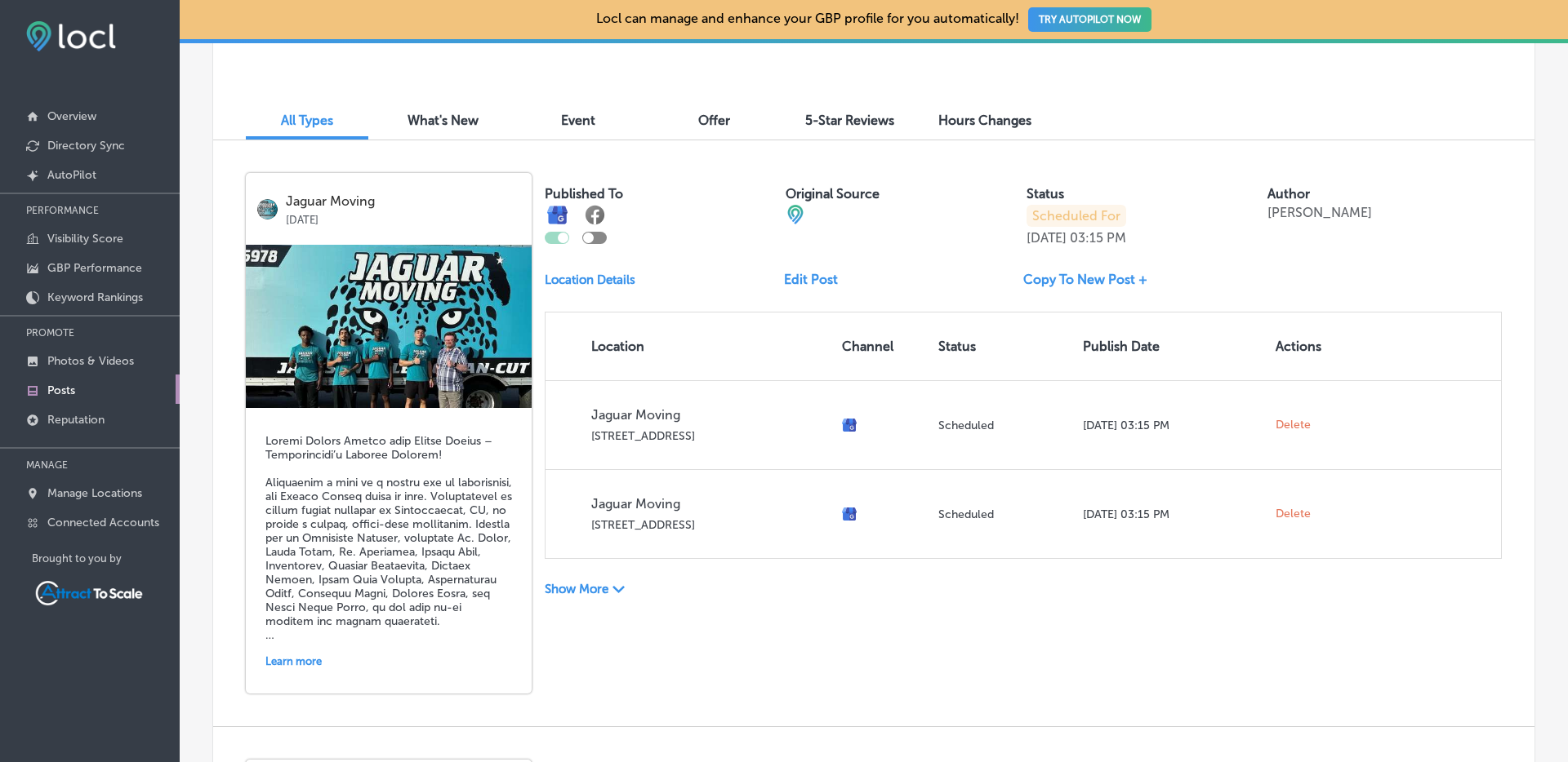
scroll to position [490, 0]
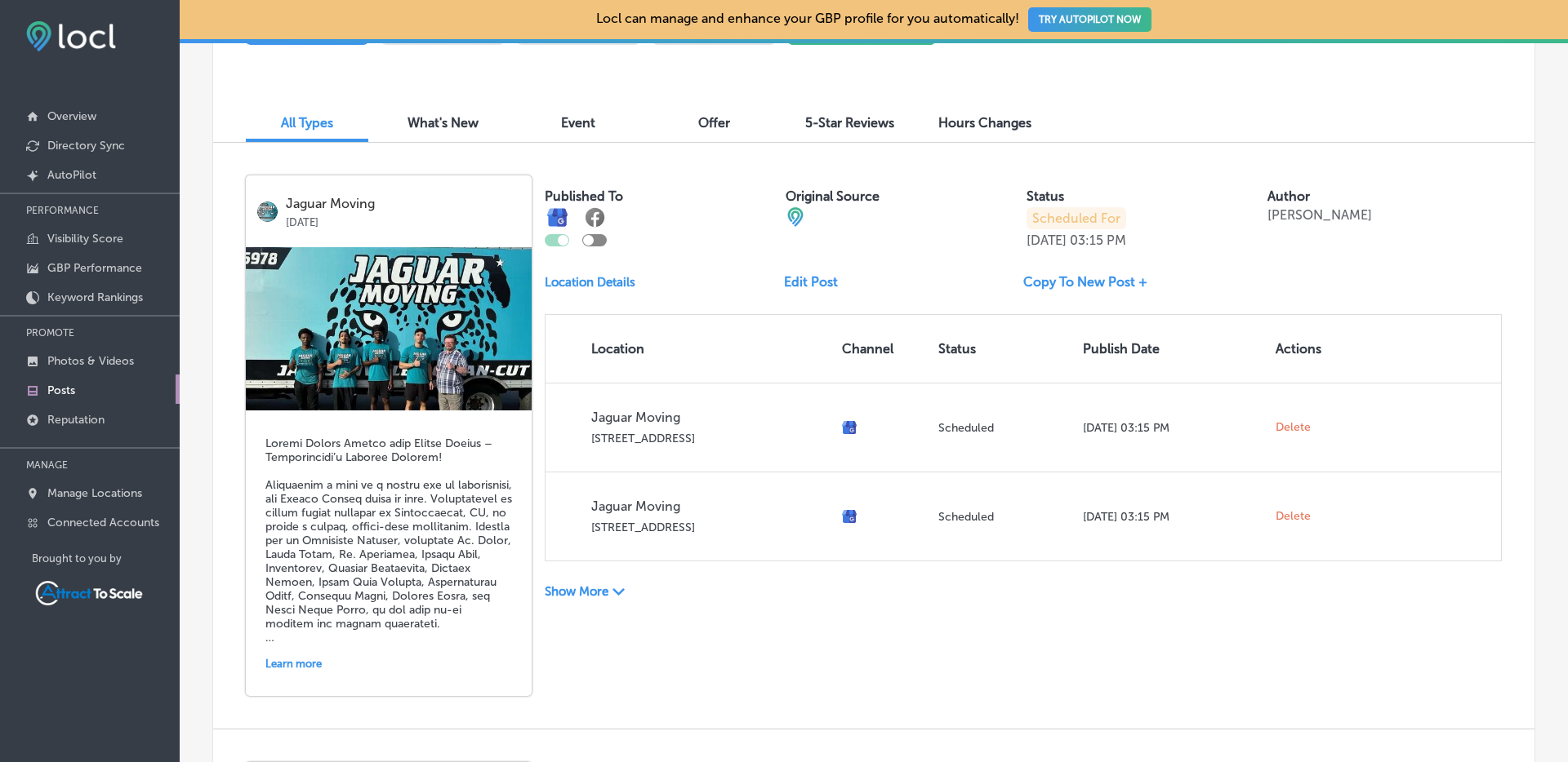
click at [795, 288] on link "Edit Post" at bounding box center [817, 282] width 67 height 15
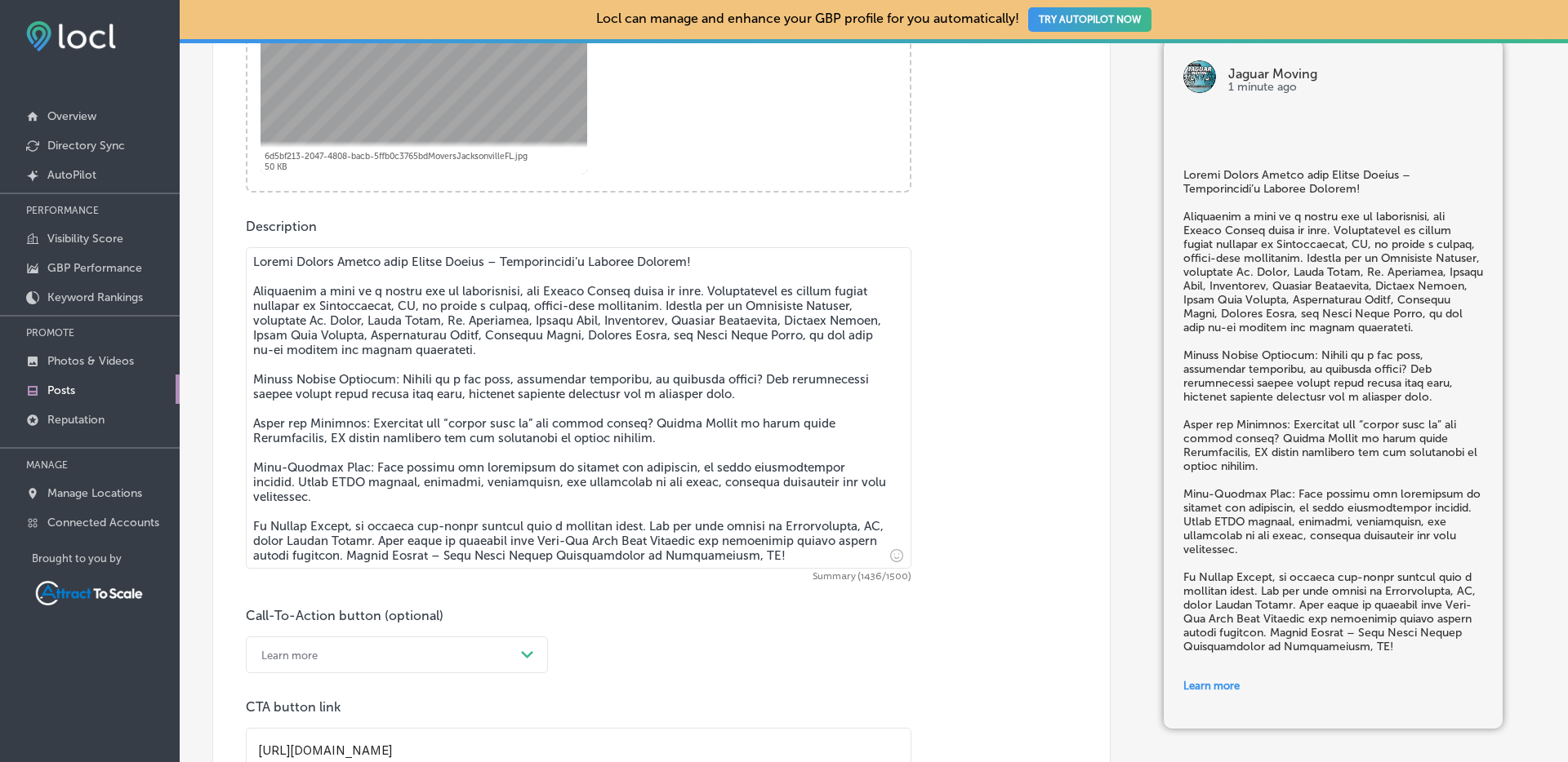
scroll to position [1314, 0]
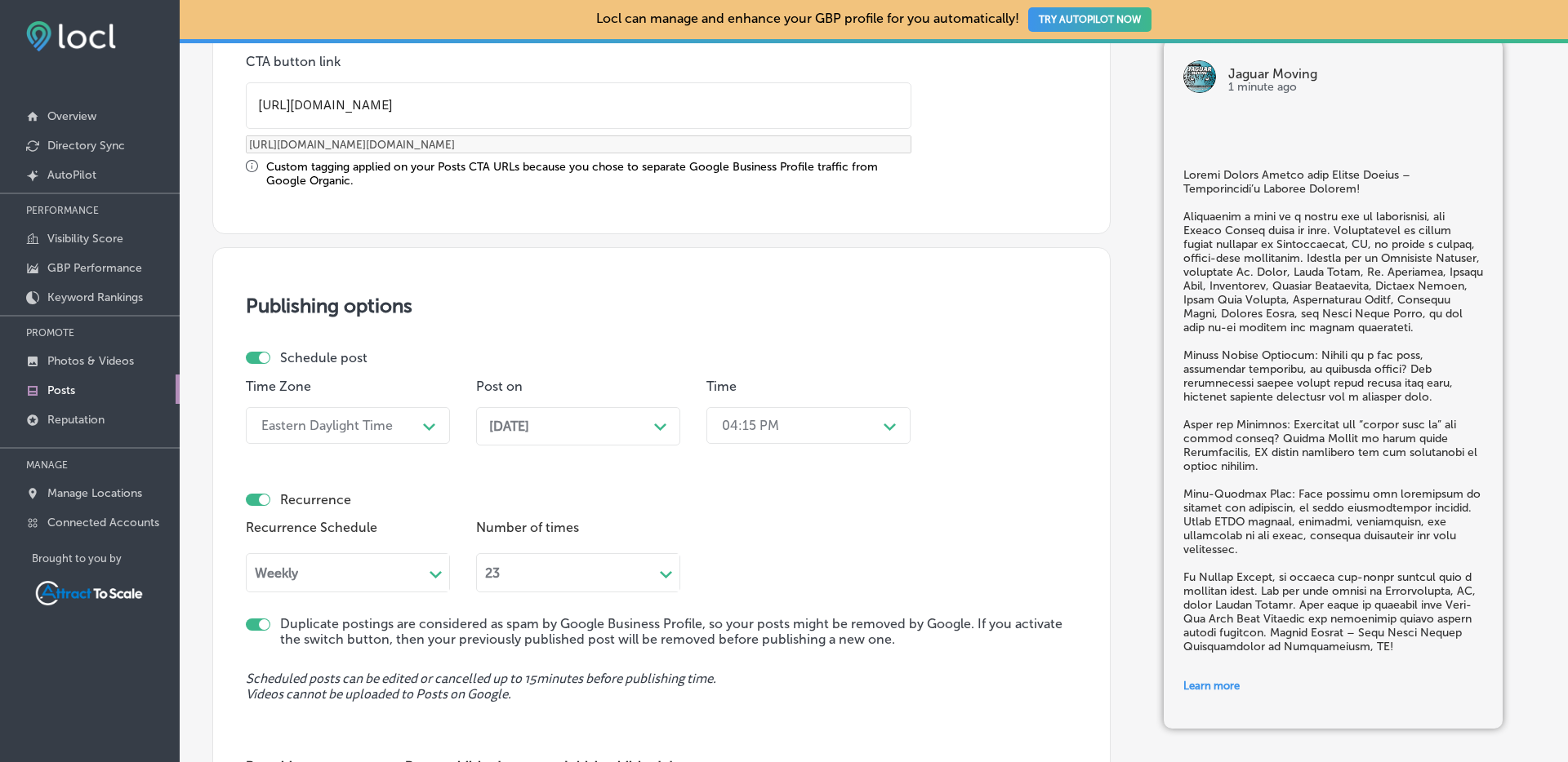
click at [593, 581] on div "23 Path Created with Sketch." at bounding box center [577, 570] width 204 height 44
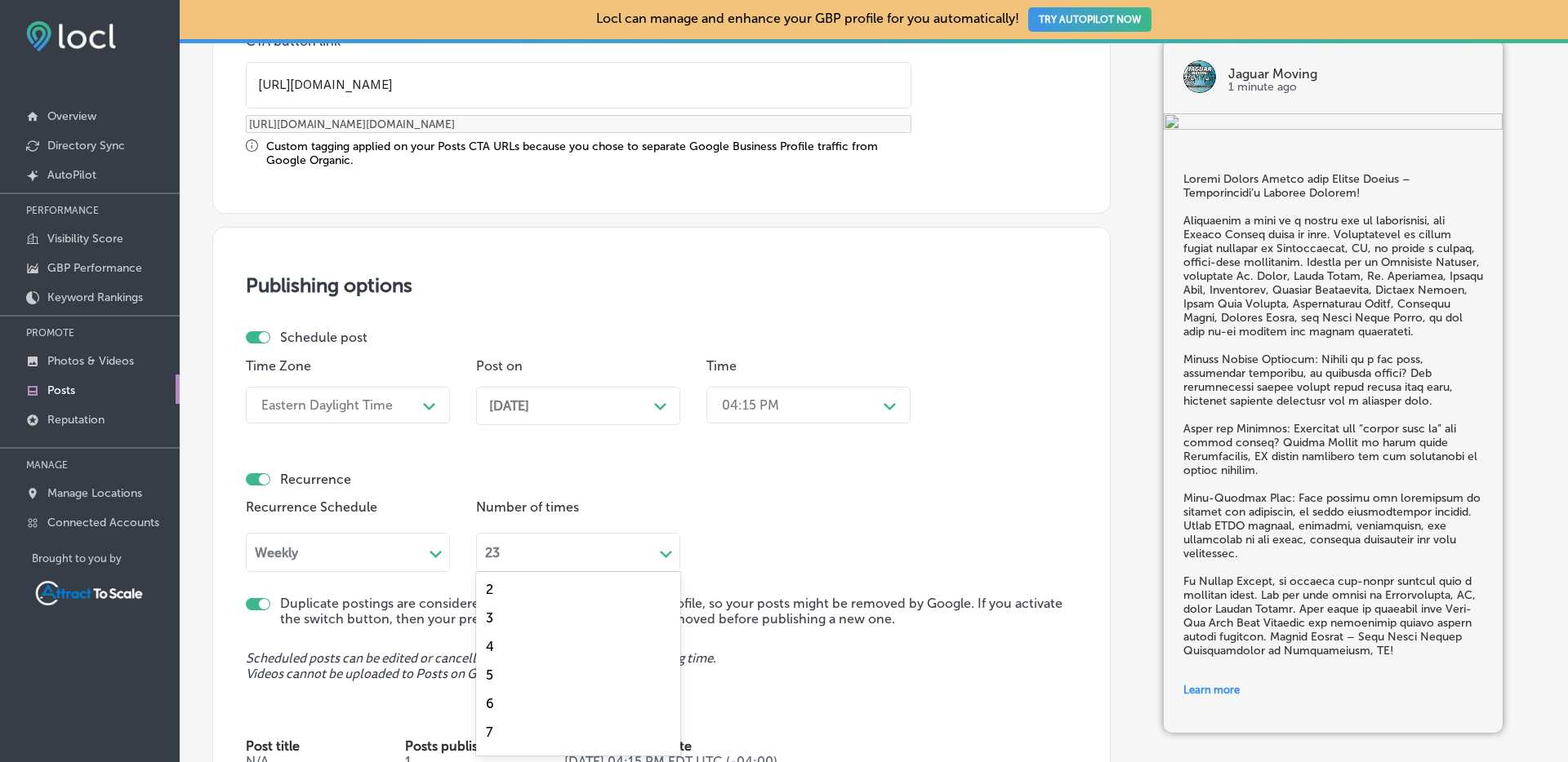
scroll to position [480, 0]
click at [506, 743] on div "24" at bounding box center [577, 738] width 204 height 29
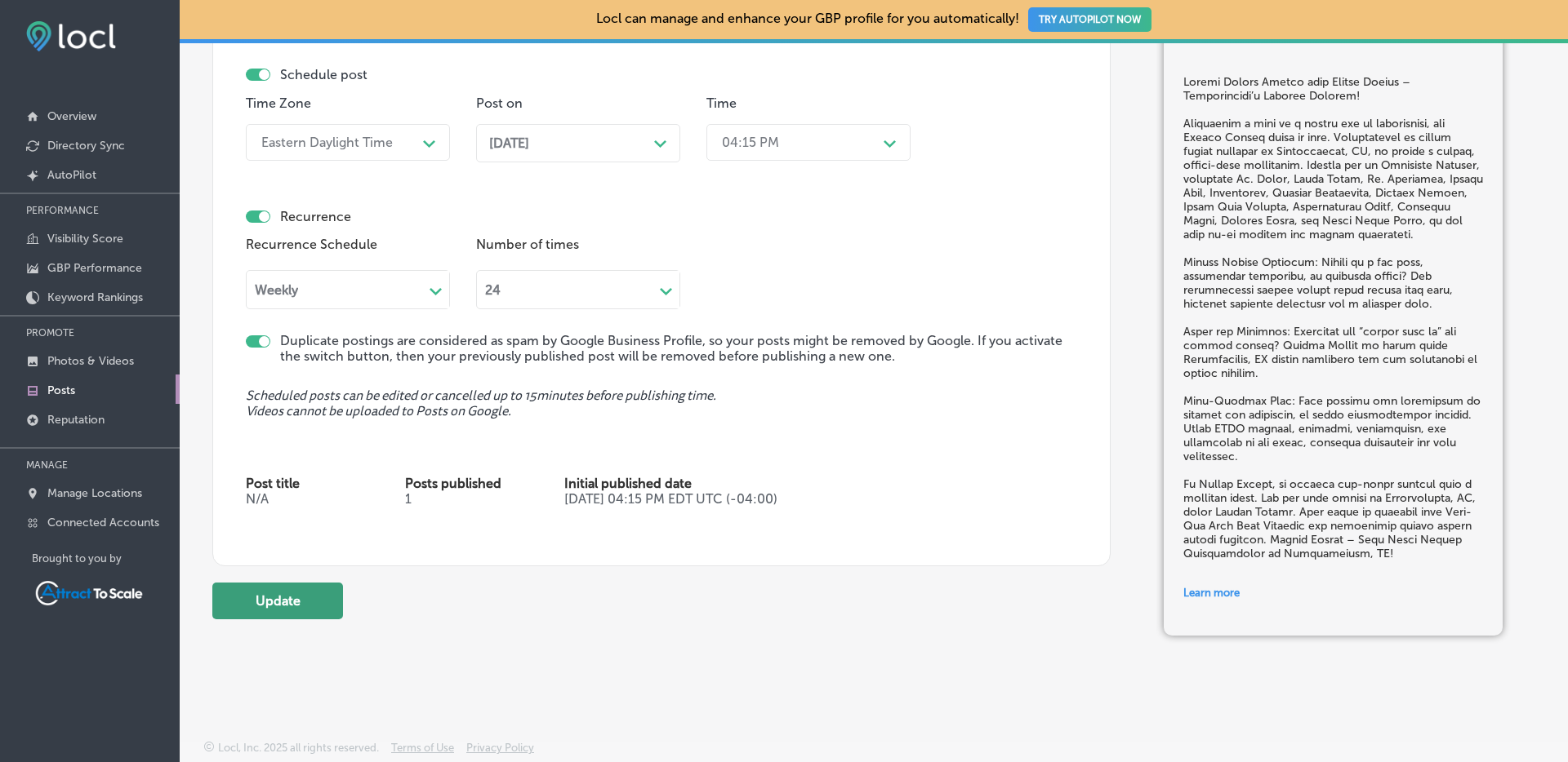
click at [289, 596] on button "Update" at bounding box center [277, 601] width 131 height 36
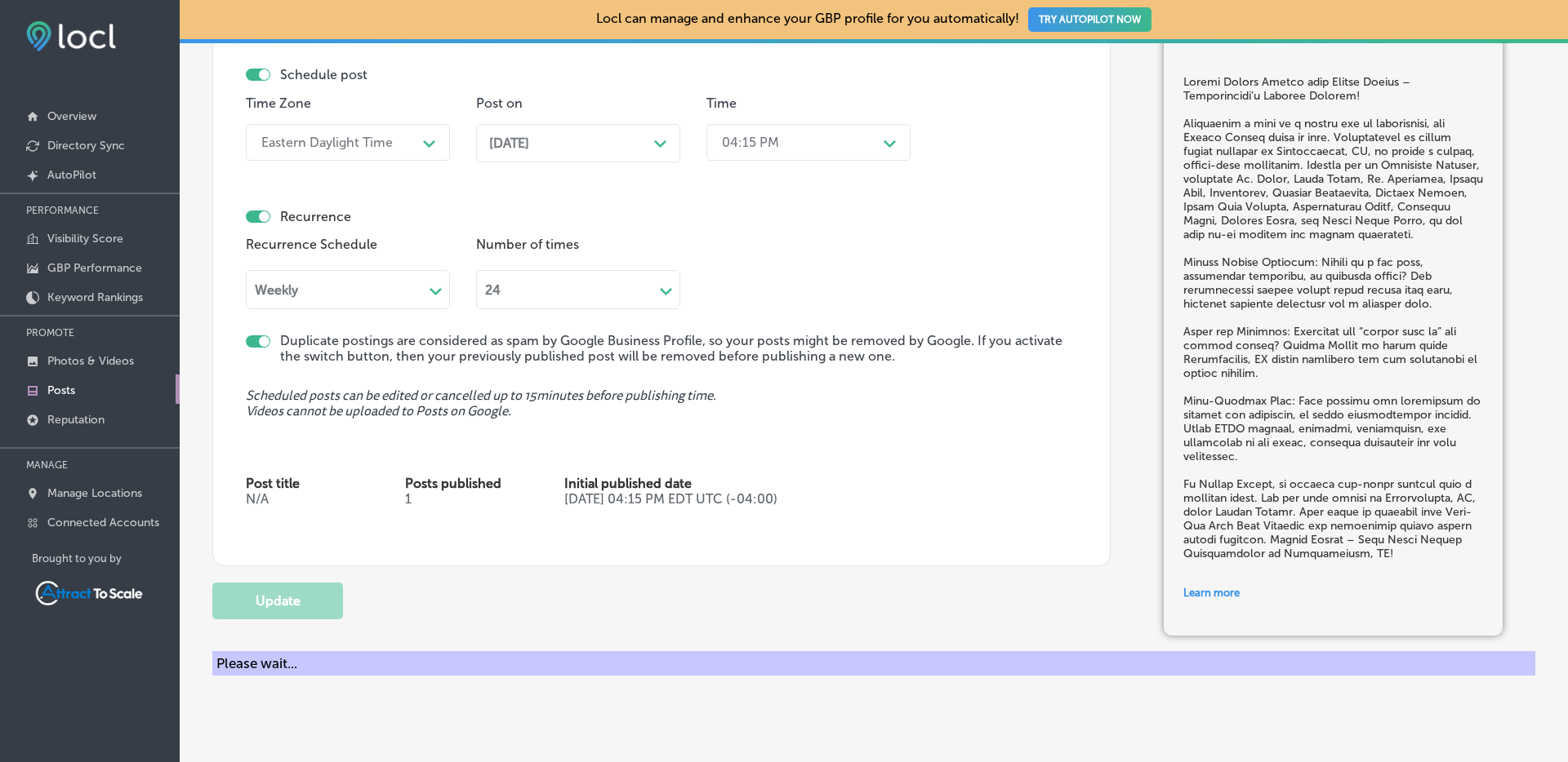
checkbox input "true"
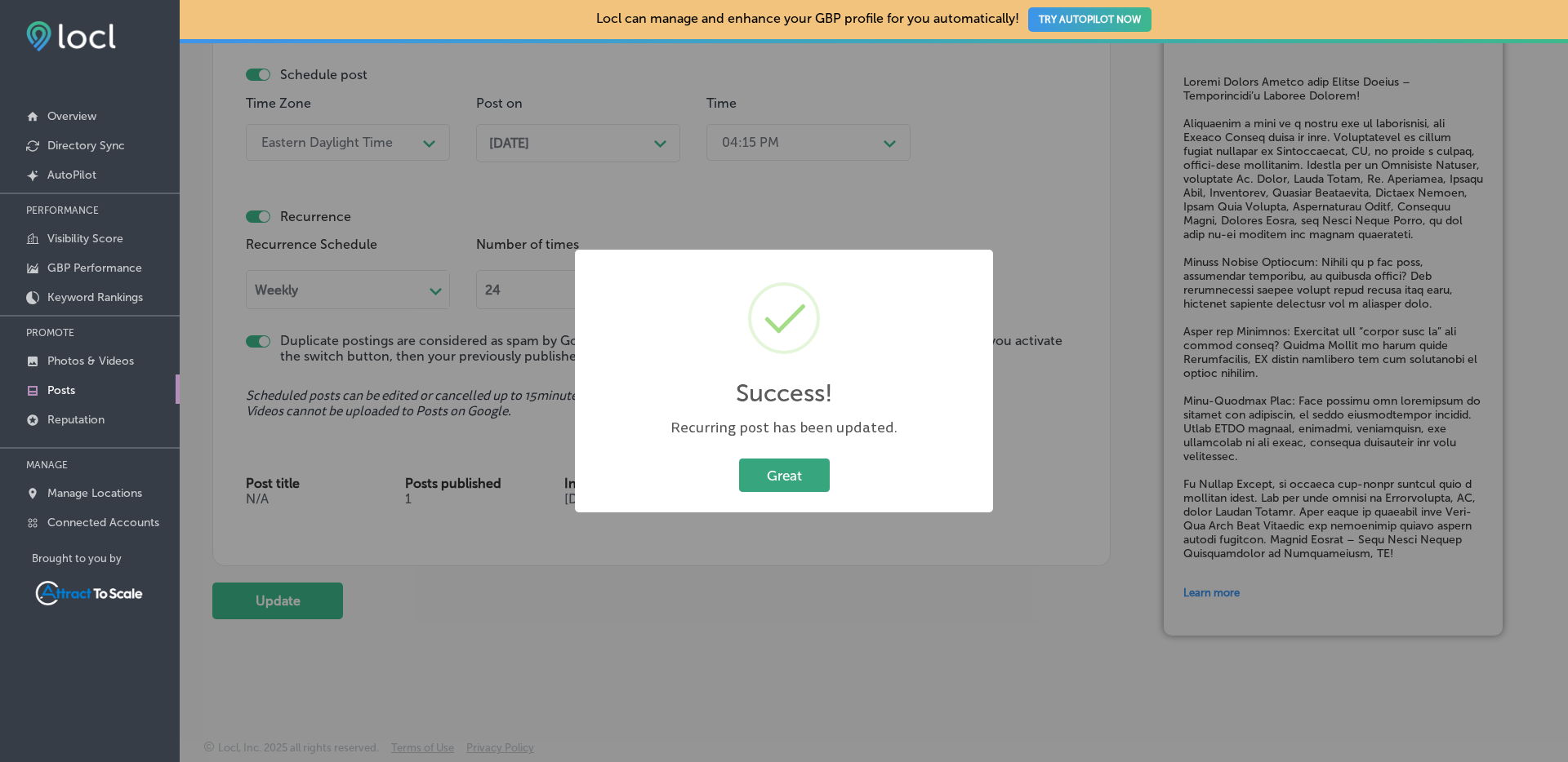
click at [782, 473] on button "Great" at bounding box center [784, 476] width 90 height 34
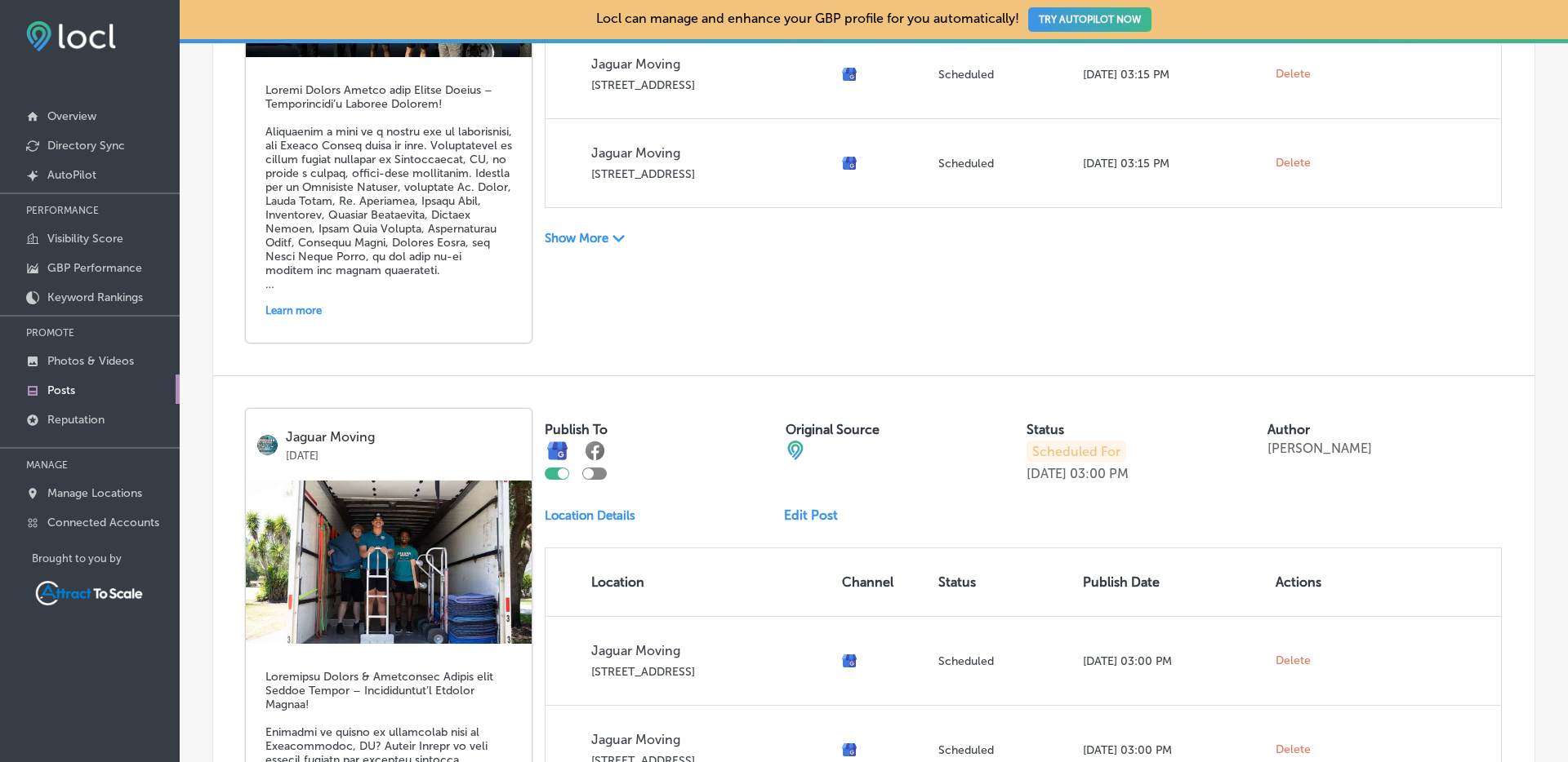
scroll to position [1988, 0]
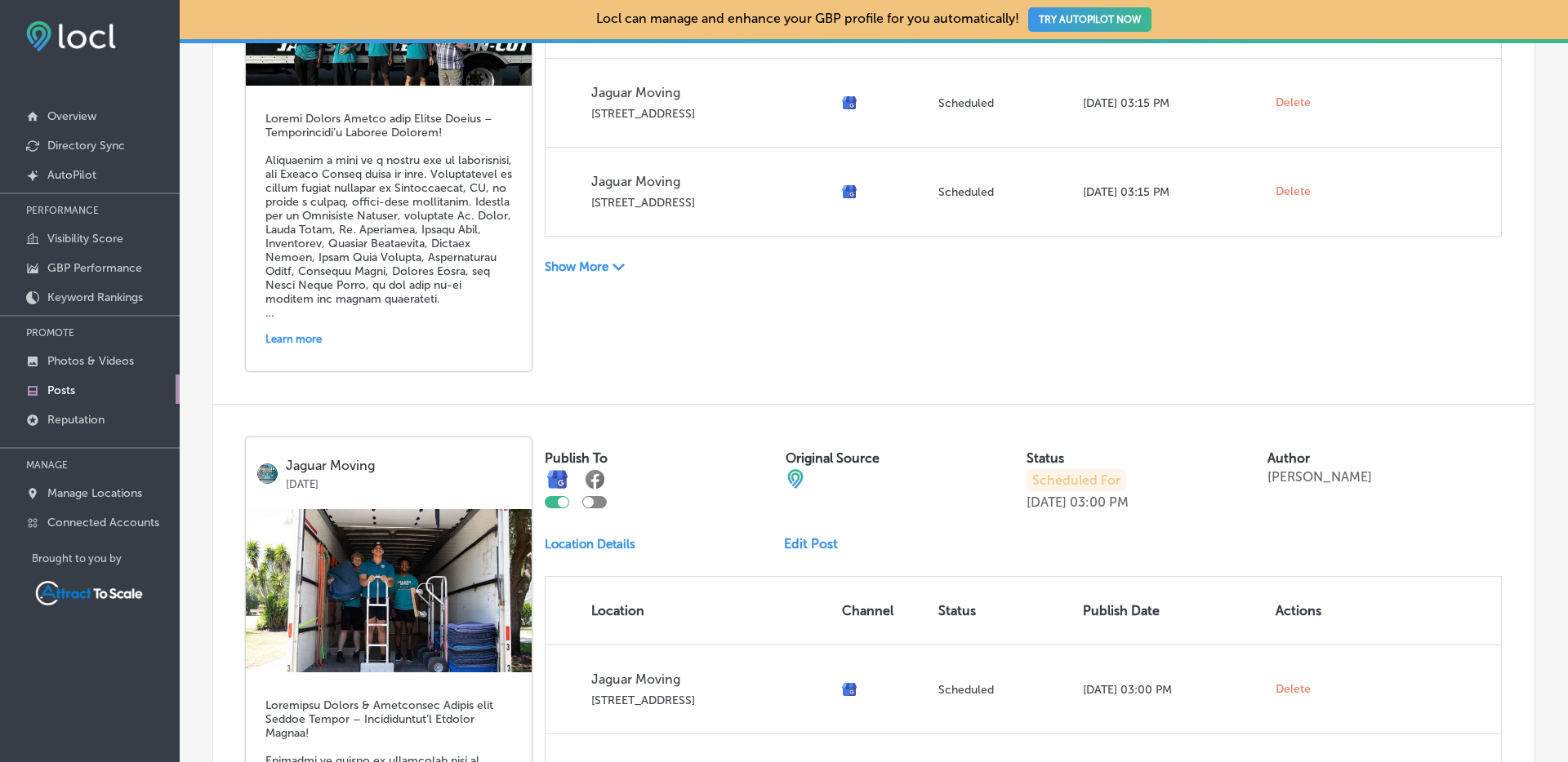
click at [601, 271] on p "Show More" at bounding box center [576, 266] width 63 height 14
click at [584, 280] on p "Show Less" at bounding box center [574, 280] width 59 height 14
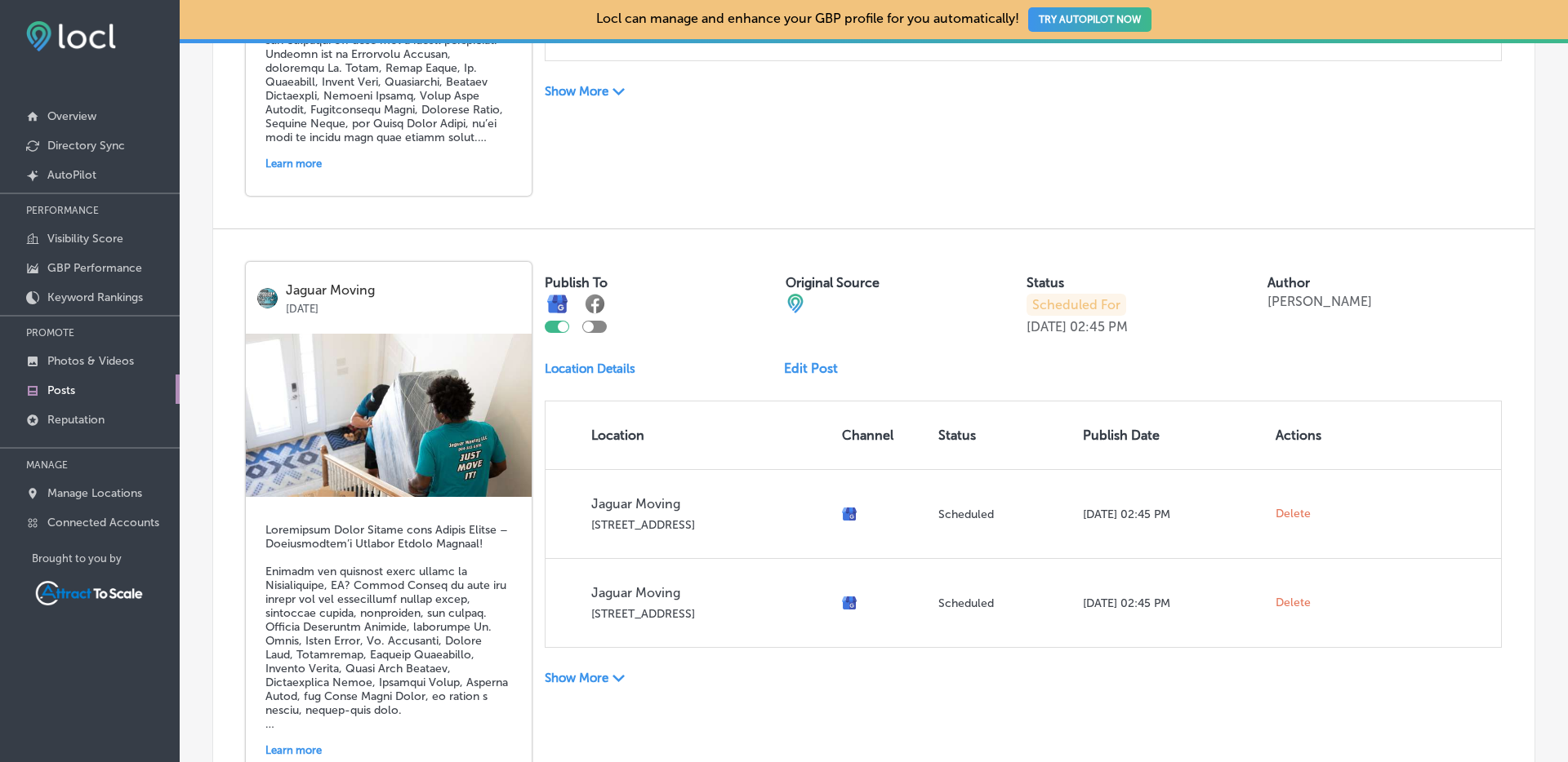
scroll to position [1281, 0]
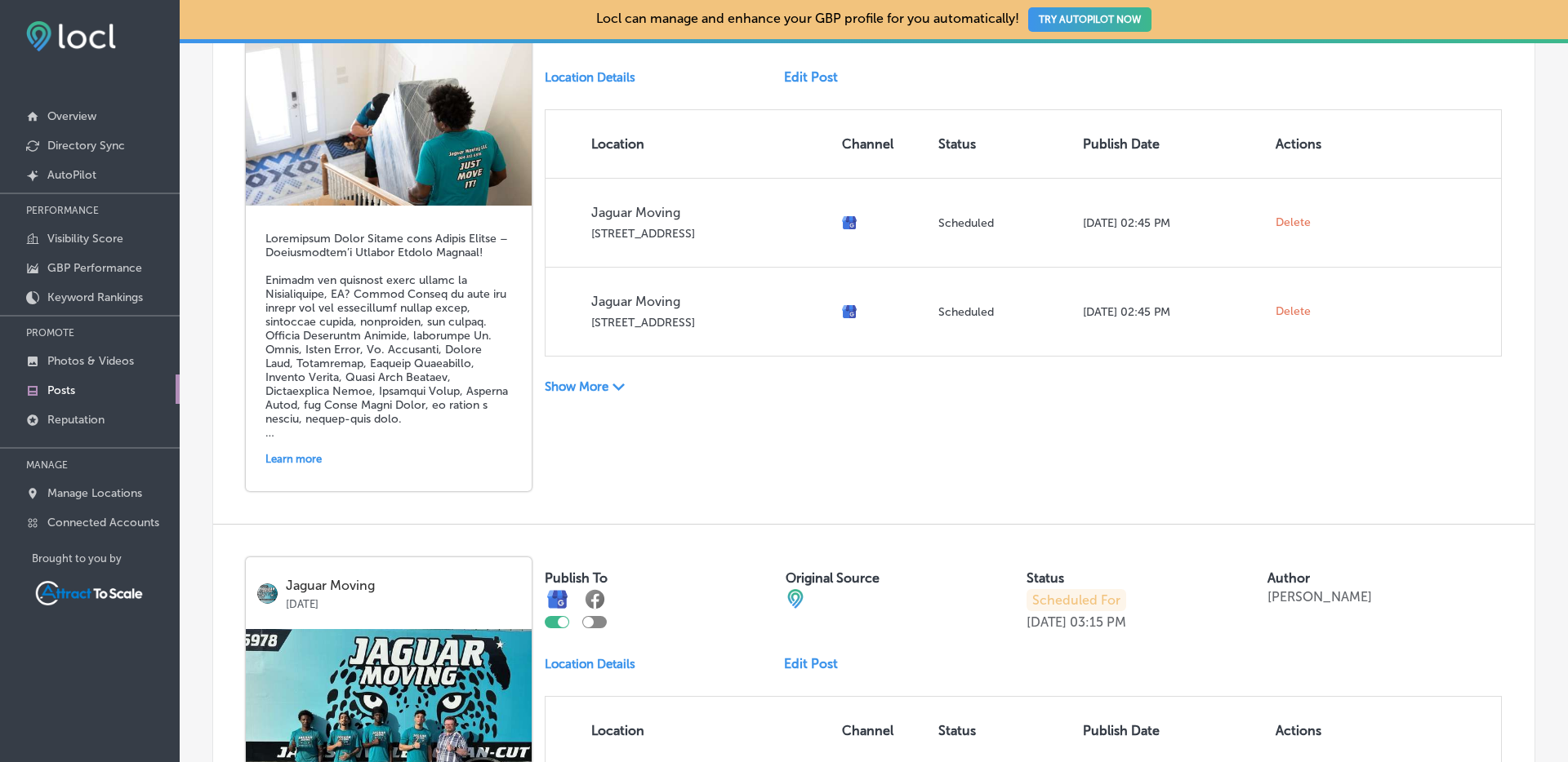
click at [620, 387] on icon "Path Created with Sketch." at bounding box center [618, 387] width 12 height 8
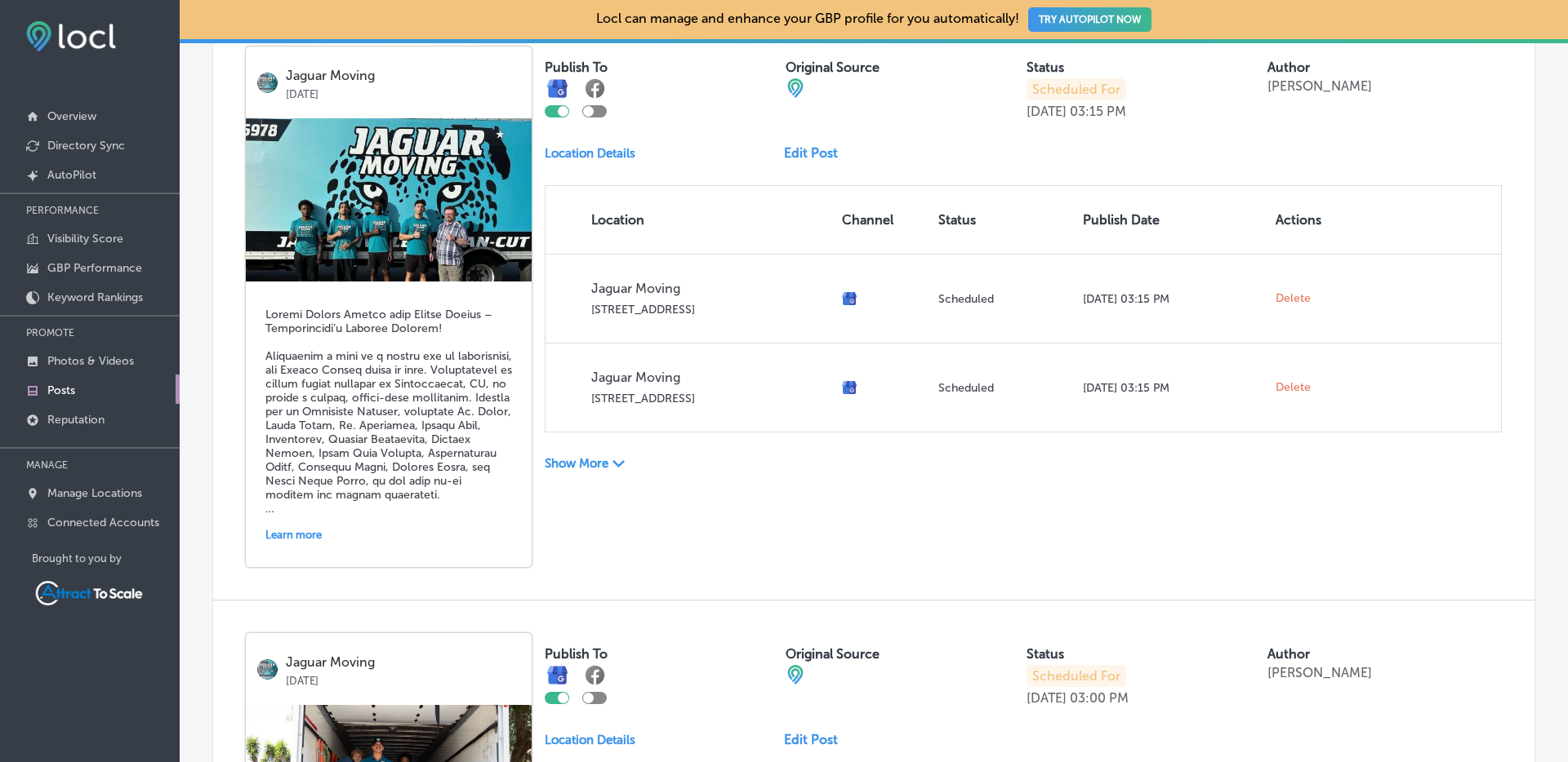
scroll to position [3573, 0]
drag, startPoint x: 1076, startPoint y: 492, endPoint x: 1064, endPoint y: 486, distance: 13.4
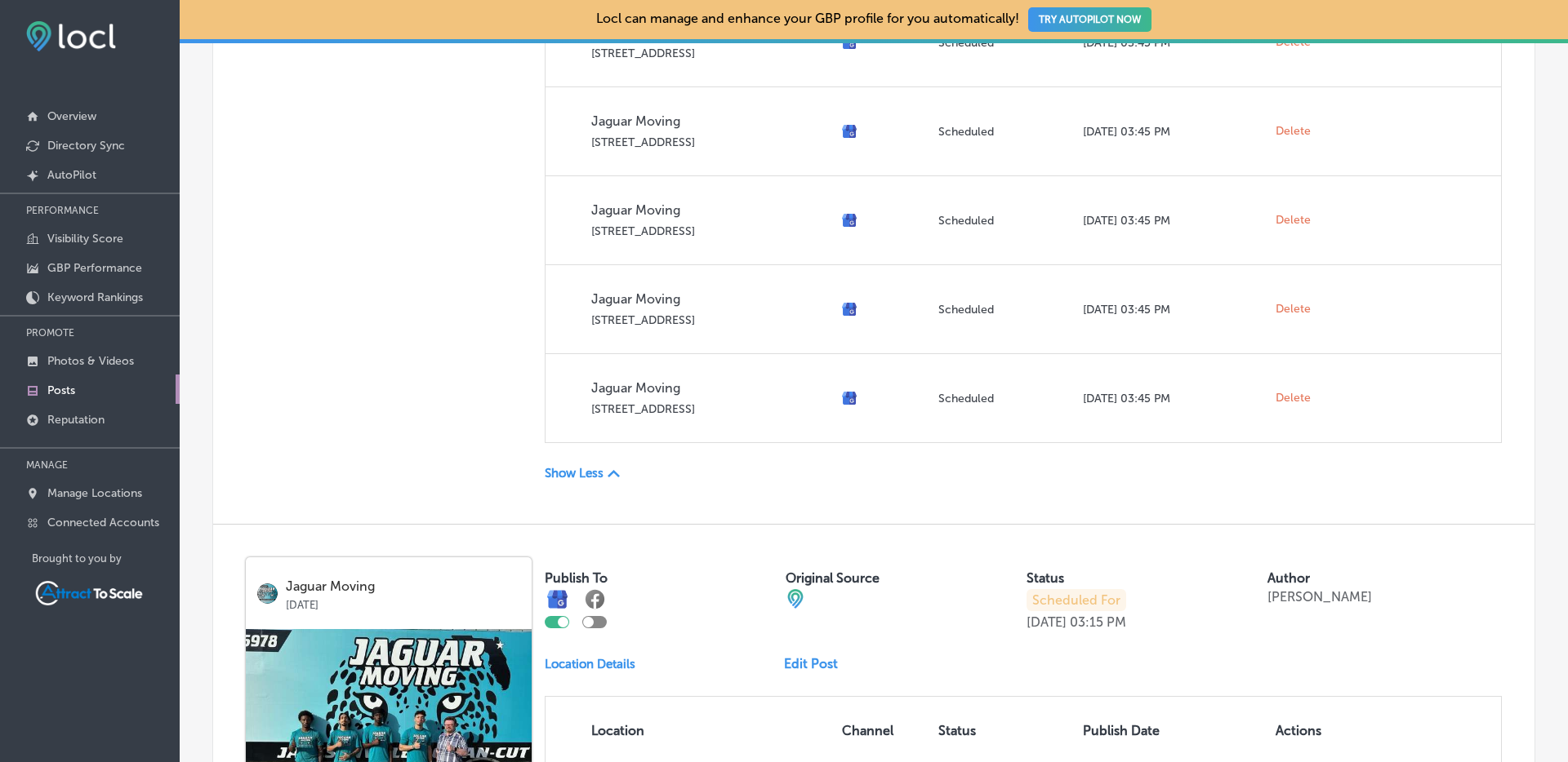
scroll to position [3640, 0]
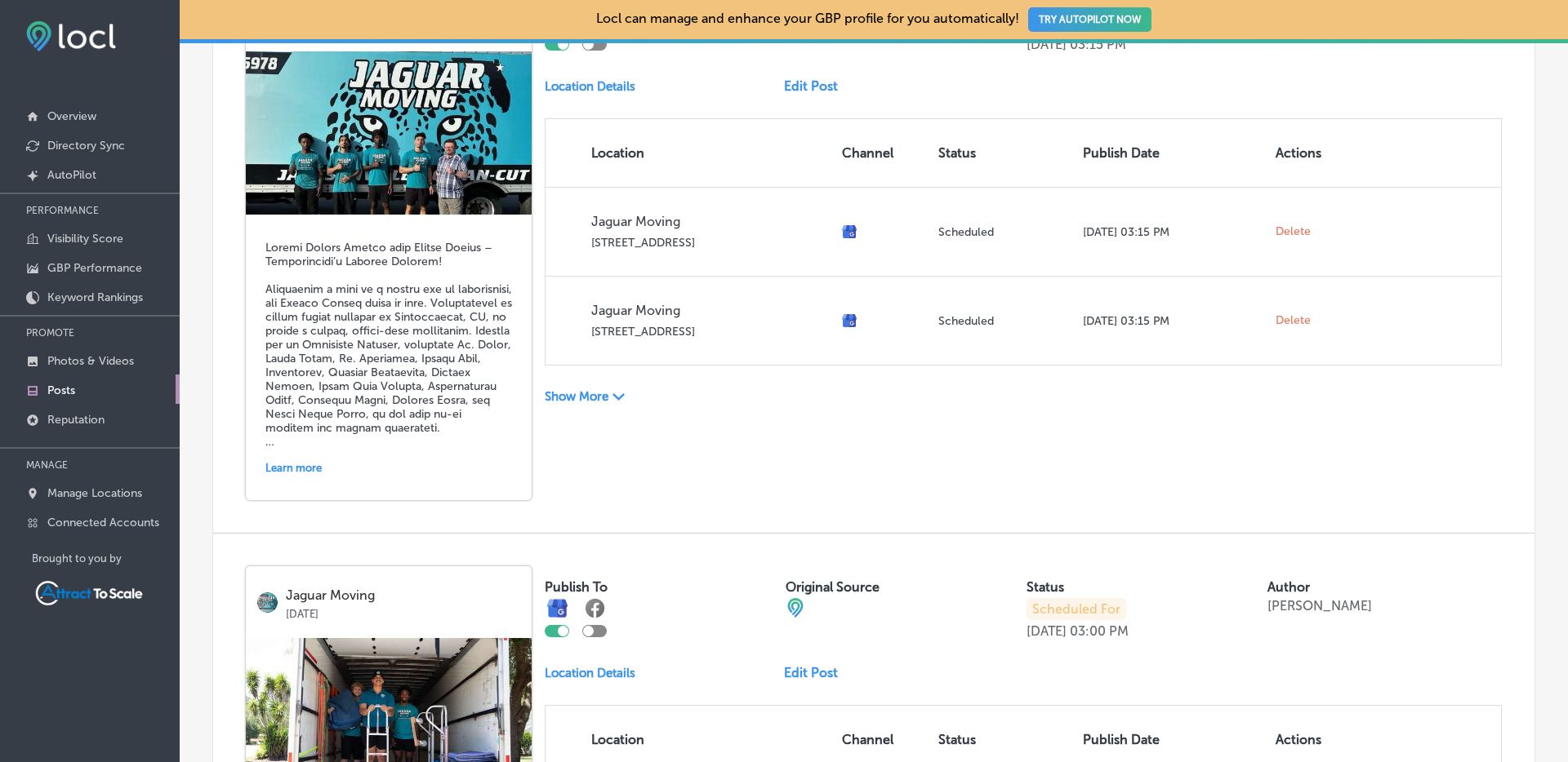
click at [623, 398] on icon "Path Created with Sketch." at bounding box center [618, 397] width 12 height 8
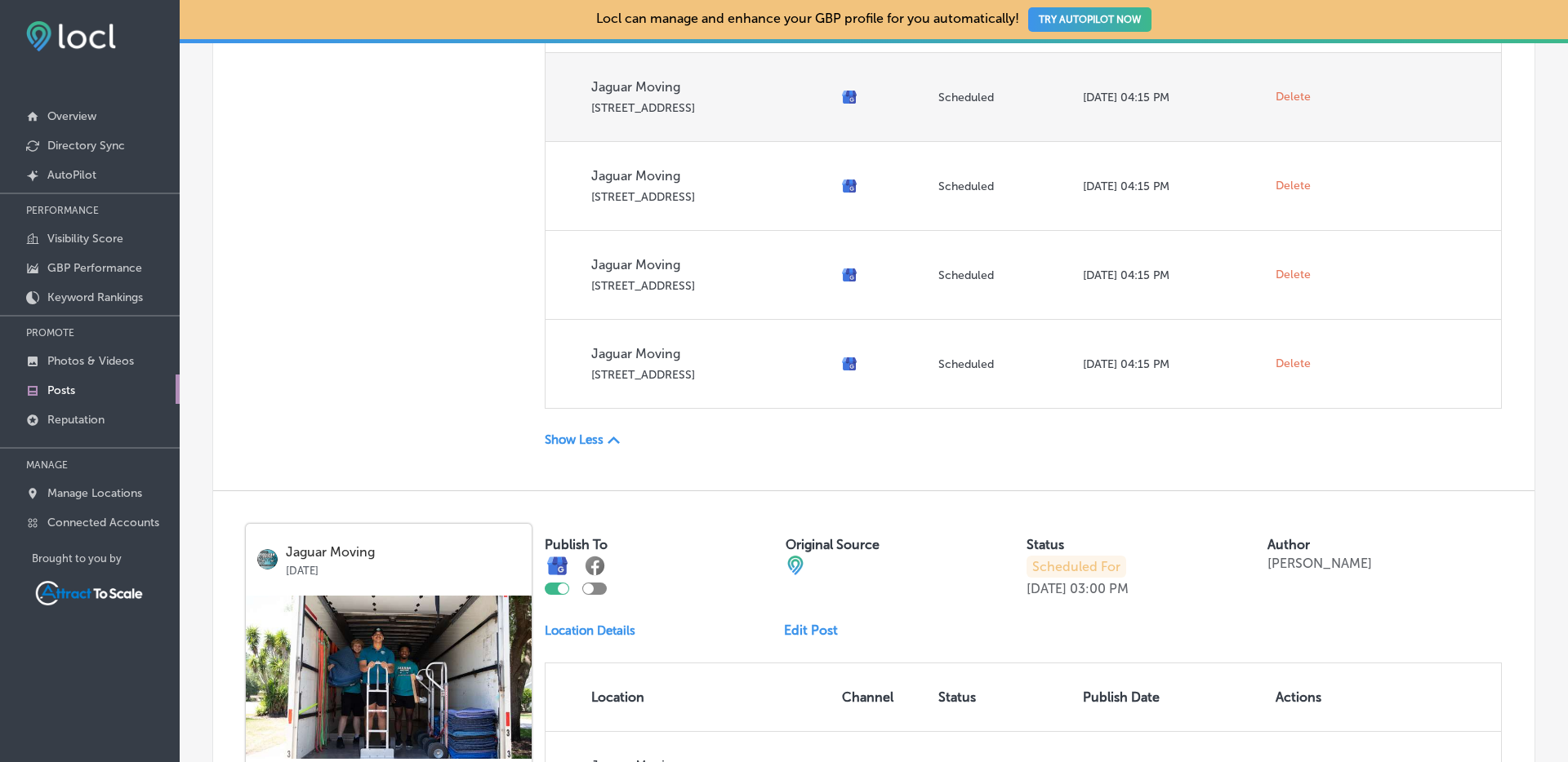
scroll to position [7794, 0]
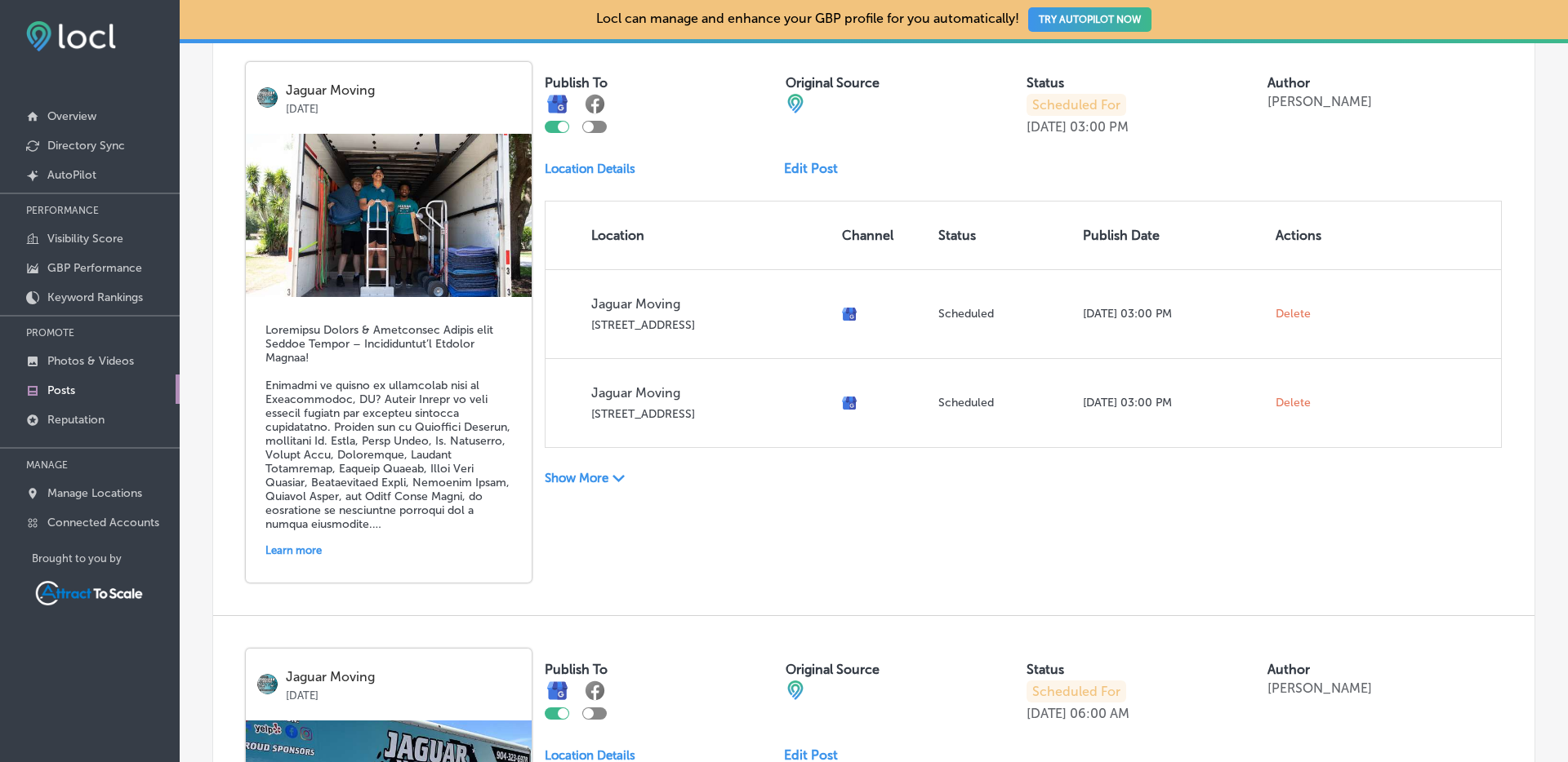
click at [608, 471] on p "Show More" at bounding box center [576, 477] width 63 height 14
